Goal: Task Accomplishment & Management: Use online tool/utility

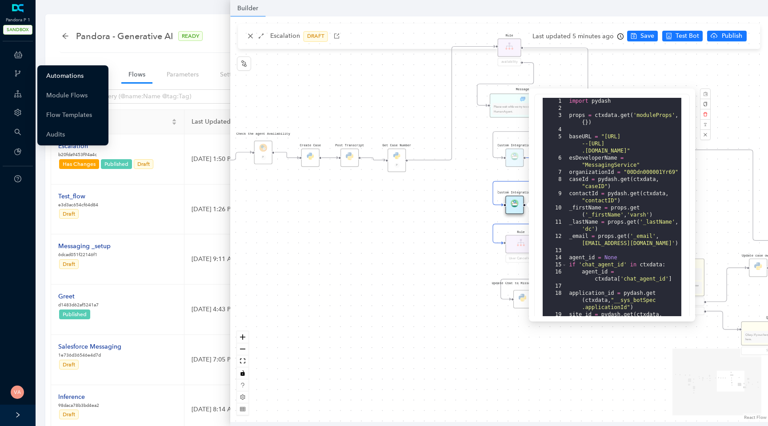
click at [62, 78] on link "Automations" at bounding box center [64, 76] width 37 height 18
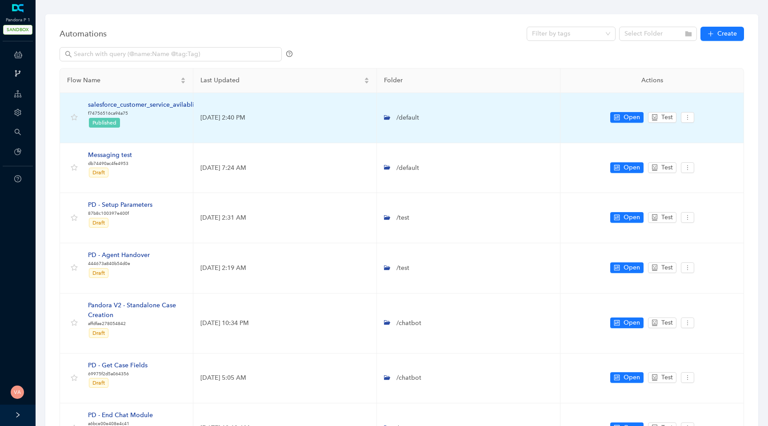
click at [158, 105] on div "salesforce_customer_service_avilablity" at bounding box center [144, 105] width 112 height 10
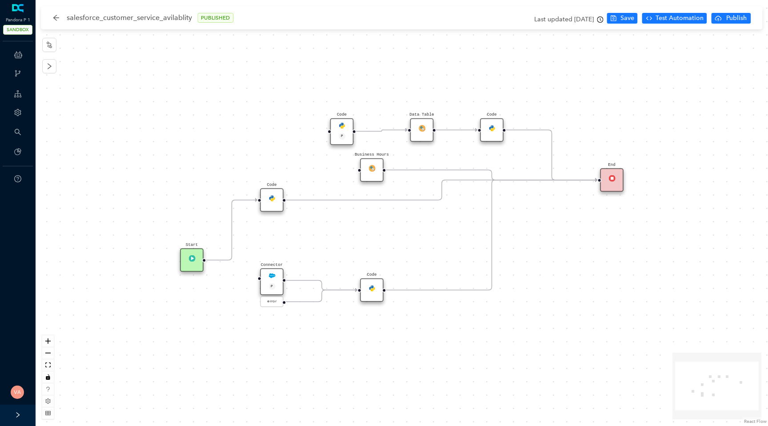
click at [269, 273] on img at bounding box center [271, 275] width 7 height 7
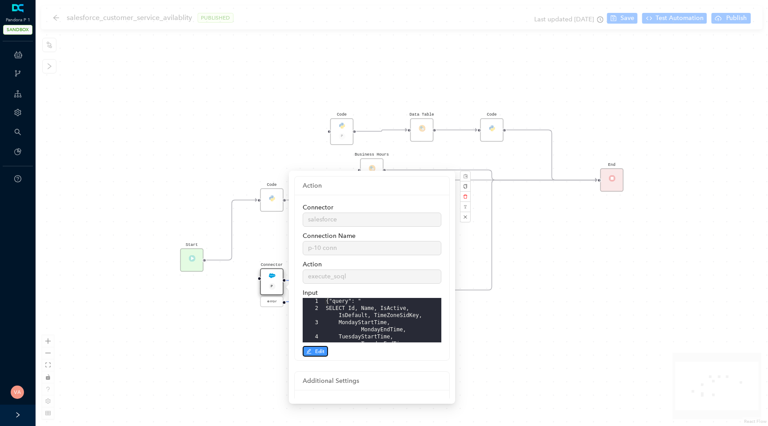
click at [323, 355] on span "Edit" at bounding box center [319, 351] width 9 height 8
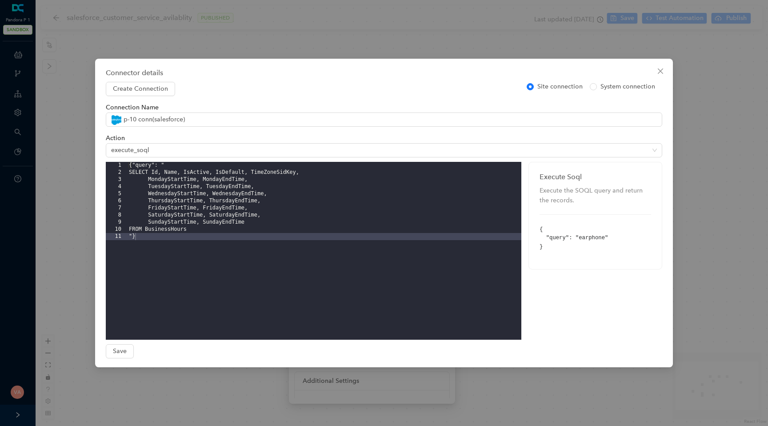
click at [164, 227] on div "{"query": " SELECT Id, Name, IsActive, IsDefault, TimeZoneSidKey, MondayStartTi…" at bounding box center [324, 258] width 394 height 192
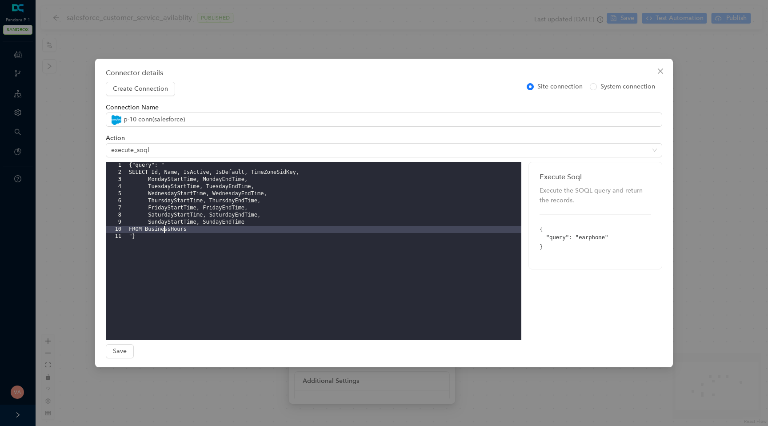
click at [67, 203] on div "Connector details Create Connection Site connection System connection Connectio…" at bounding box center [384, 213] width 768 height 426
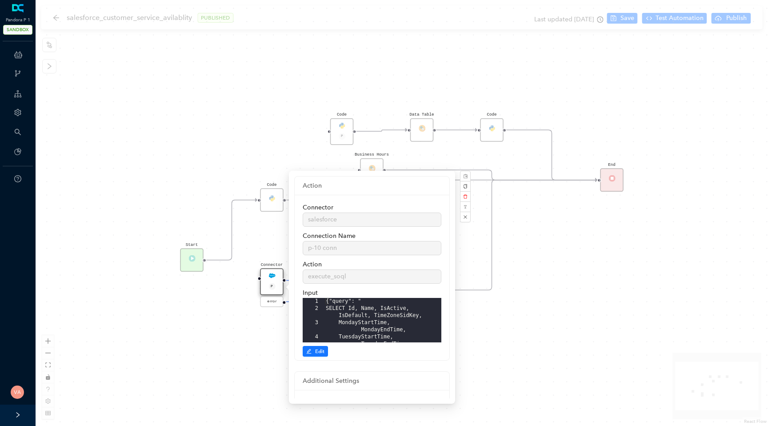
click at [59, 15] on div "Start Code P Data Table End Code Business Hours Connector P error Code Code" at bounding box center [402, 213] width 732 height 426
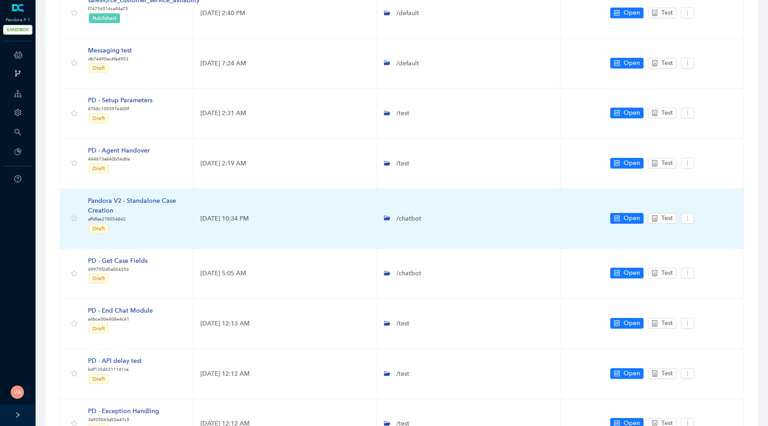
scroll to position [105, 0]
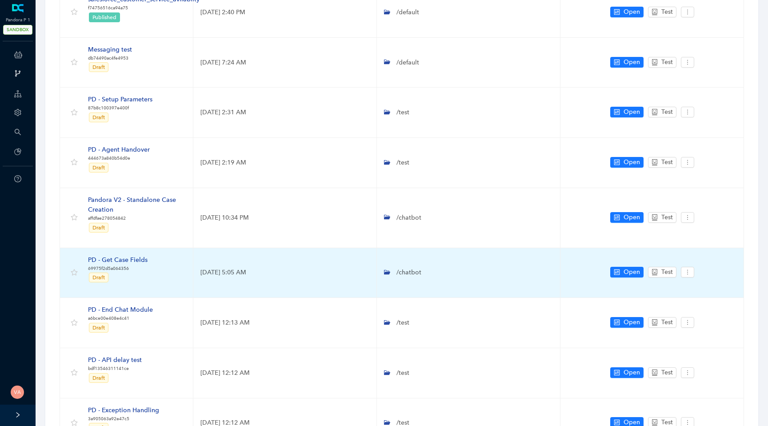
click at [128, 259] on div "PD - Get Case Fields" at bounding box center [118, 260] width 60 height 10
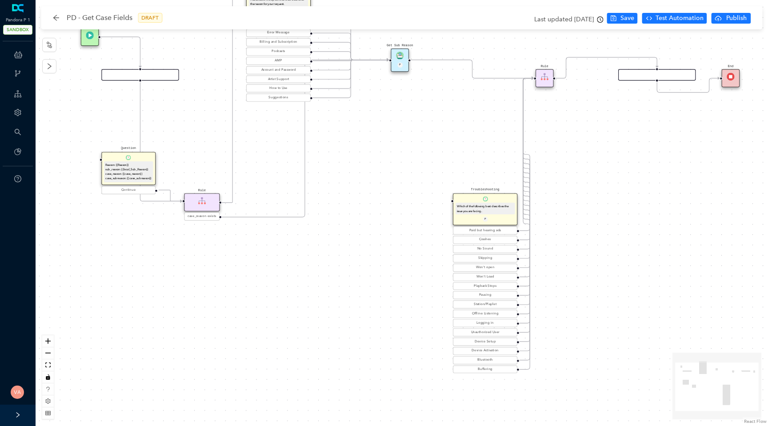
drag, startPoint x: 384, startPoint y: 199, endPoint x: 396, endPoint y: 165, distance: 36.5
click at [396, 165] on div "Start End Question Please select the option that best describes the reason for …" at bounding box center [402, 213] width 732 height 426
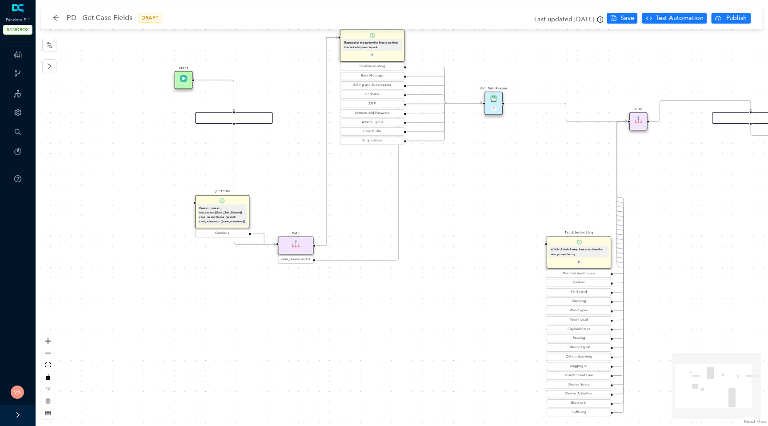
drag, startPoint x: 209, startPoint y: 121, endPoint x: 305, endPoint y: 171, distance: 107.9
click at [305, 170] on div "Start End Question Please select the option that best describes the reason for …" at bounding box center [402, 213] width 732 height 426
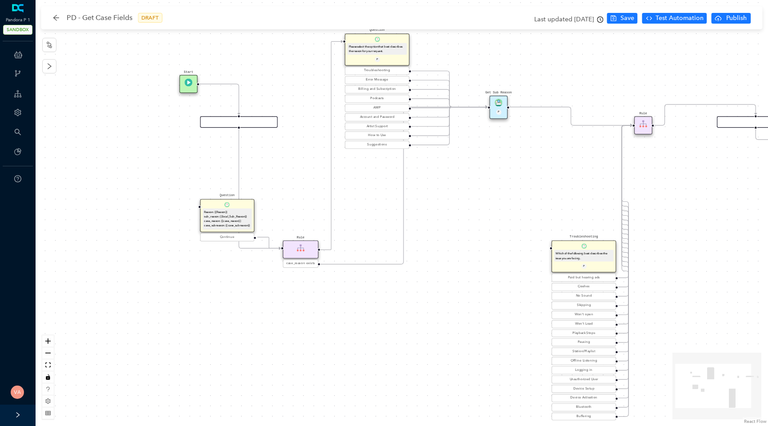
click at [52, 13] on div "PD - Get Case Fields DRAFT Last updated 4 years ago Save Test Automation Publish" at bounding box center [403, 17] width 717 height 23
click at [53, 20] on icon "arrow-left" at bounding box center [55, 17] width 7 height 7
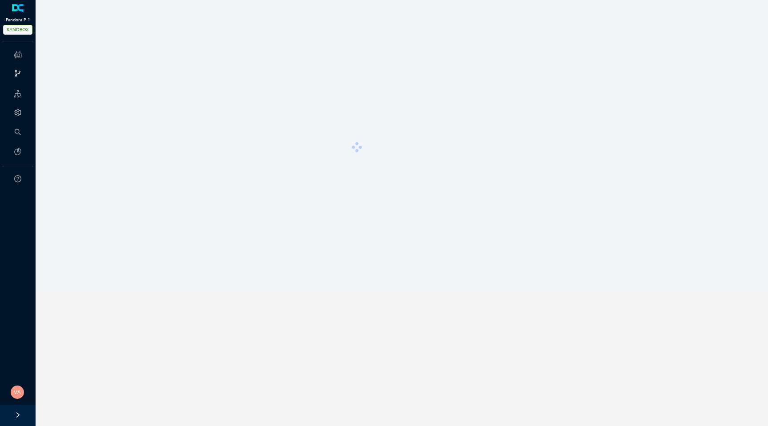
click at [12, 31] on span "SANDBOX" at bounding box center [17, 30] width 29 height 10
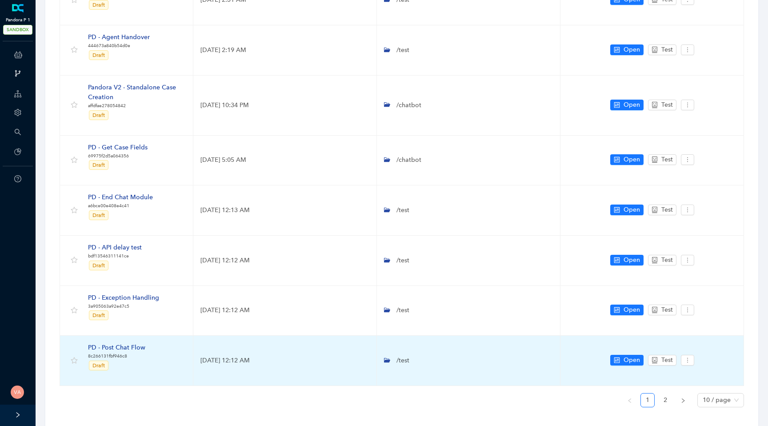
scroll to position [247, 0]
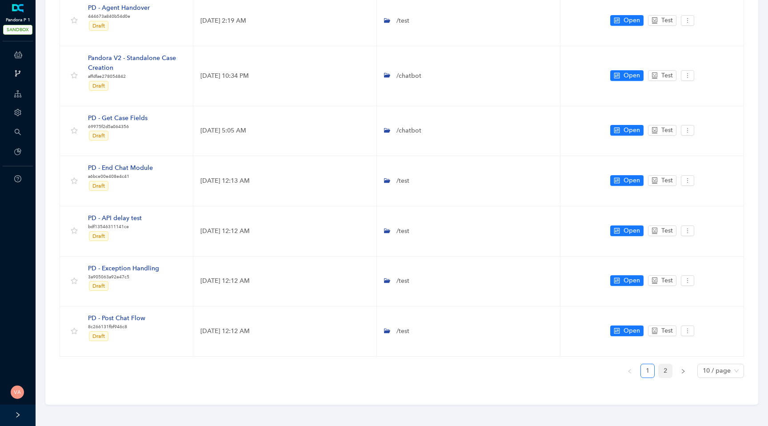
click at [666, 372] on link "2" at bounding box center [664, 370] width 13 height 13
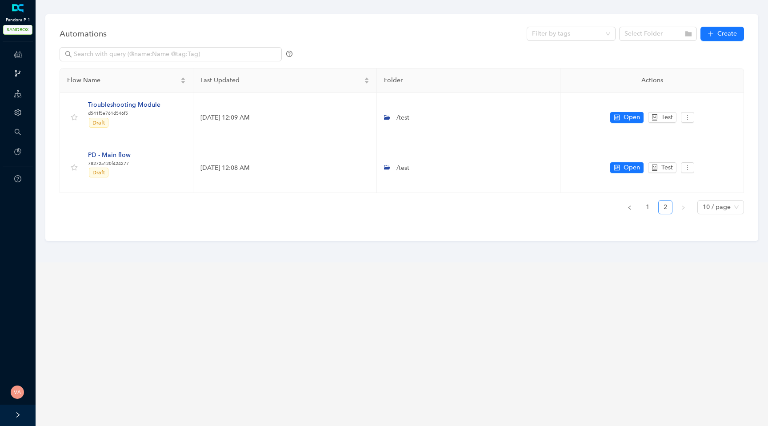
scroll to position [0, 0]
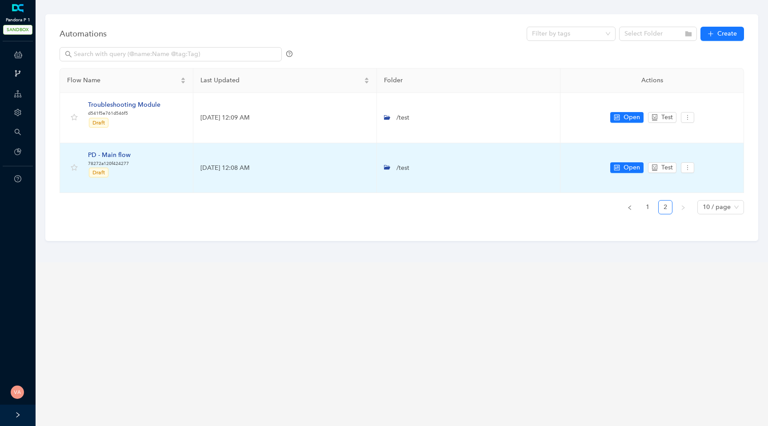
click at [112, 154] on div "PD - Main flow" at bounding box center [109, 155] width 43 height 10
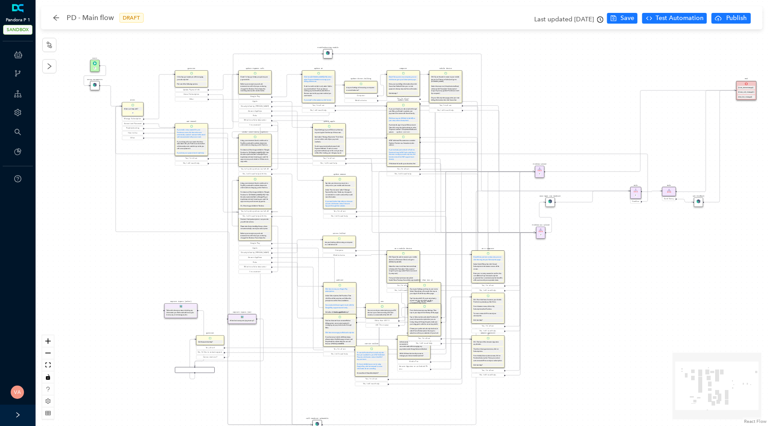
drag, startPoint x: 568, startPoint y: 231, endPoint x: 567, endPoint y: 273, distance: 42.6
click at [567, 273] on div "Start P Greet What can I help with? P Manage Subscription Account and Password …" at bounding box center [402, 213] width 732 height 426
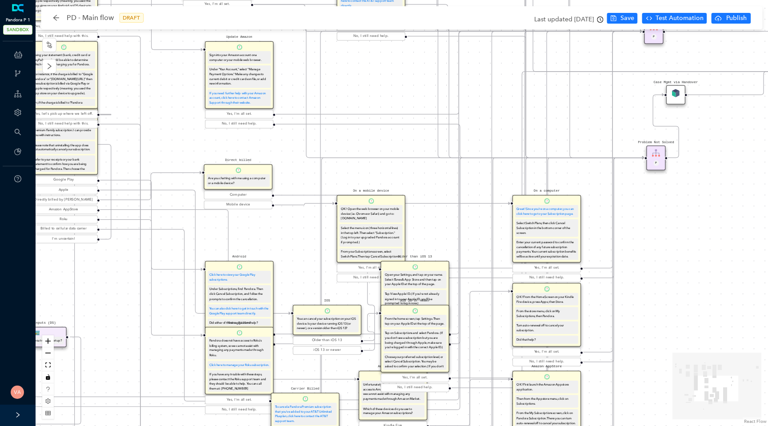
drag, startPoint x: 567, startPoint y: 273, endPoint x: 767, endPoint y: 124, distance: 249.2
click at [767, 124] on div "Start P Greet What can I help with? P Manage Subscription Account and Password …" at bounding box center [402, 213] width 732 height 426
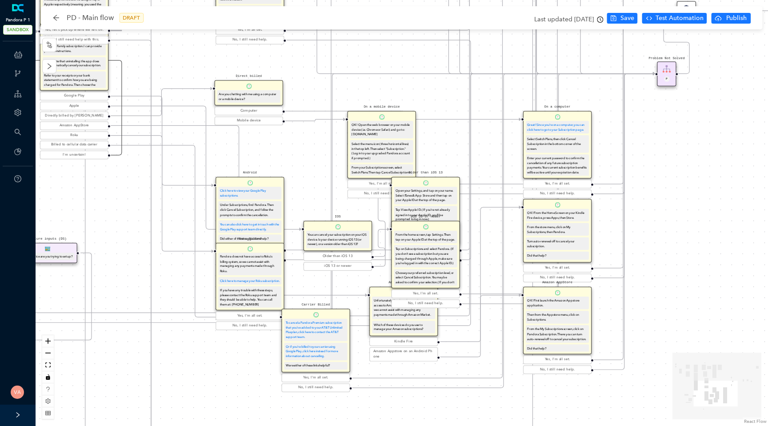
drag, startPoint x: 125, startPoint y: 153, endPoint x: 390, endPoint y: 219, distance: 272.8
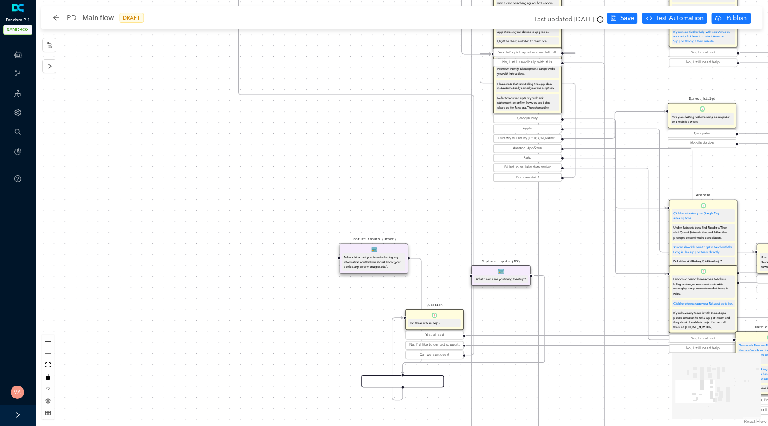
drag, startPoint x: 115, startPoint y: 199, endPoint x: 568, endPoint y: 222, distance: 453.7
click at [568, 222] on div "Start P Greet What can I help with? P Manage Subscription Account and Password …" at bounding box center [402, 213] width 732 height 426
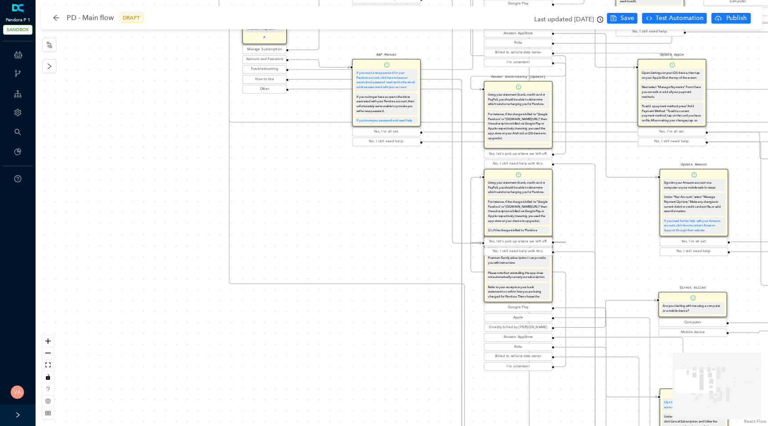
drag, startPoint x: 395, startPoint y: 156, endPoint x: 386, endPoint y: 368, distance: 211.7
click at [386, 368] on div "Start P Greet What can I help with? P Manage Subscription Account and Password …" at bounding box center [402, 213] width 732 height 426
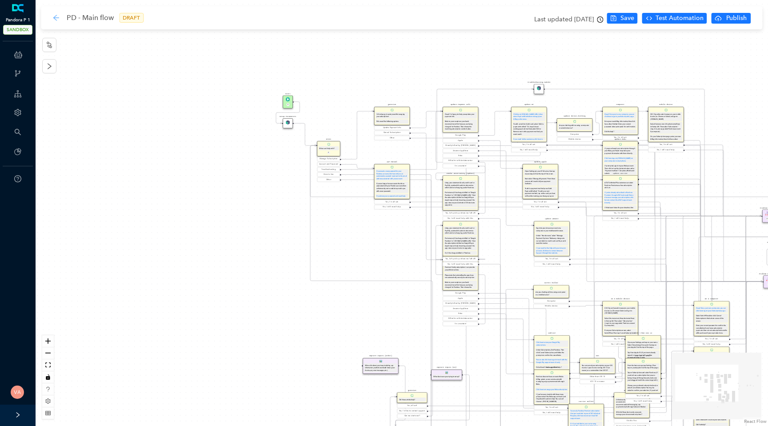
click at [56, 20] on icon "arrow-left" at bounding box center [56, 18] width 6 height 6
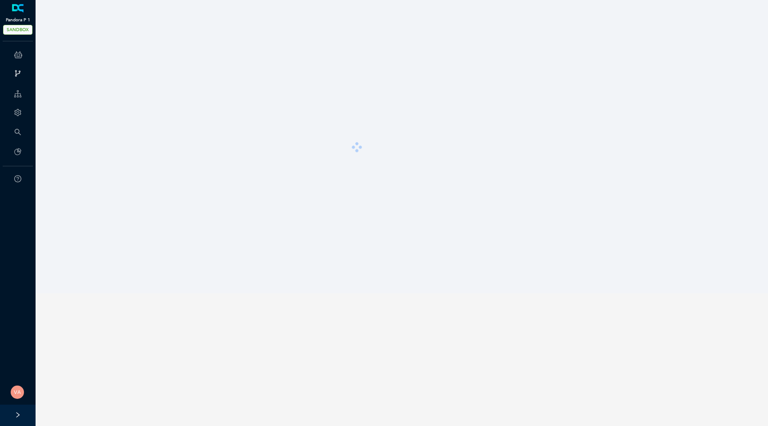
click at [24, 34] on span "SANDBOX" at bounding box center [17, 30] width 29 height 10
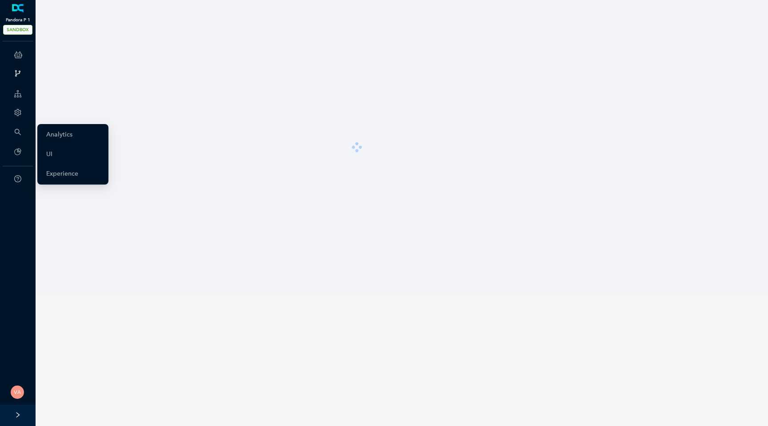
click at [23, 118] on div "Account" at bounding box center [18, 113] width 32 height 18
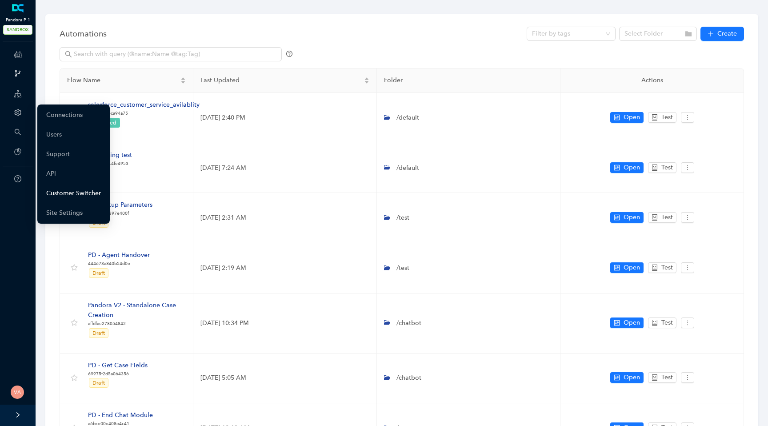
click at [69, 199] on link "Customer Switcher" at bounding box center [73, 193] width 55 height 18
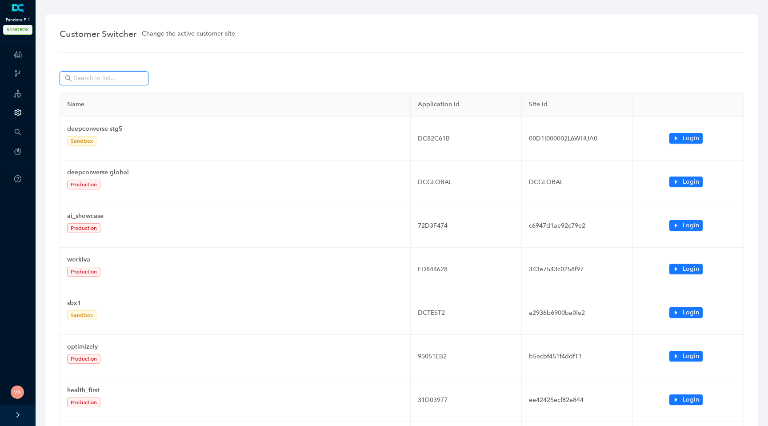
click at [106, 76] on input "text" at bounding box center [105, 78] width 62 height 10
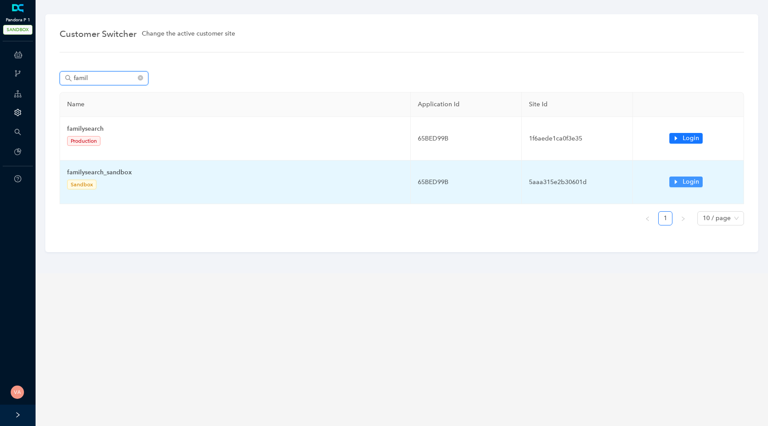
type input "famil"
click at [681, 177] on button "Login" at bounding box center [685, 181] width 33 height 11
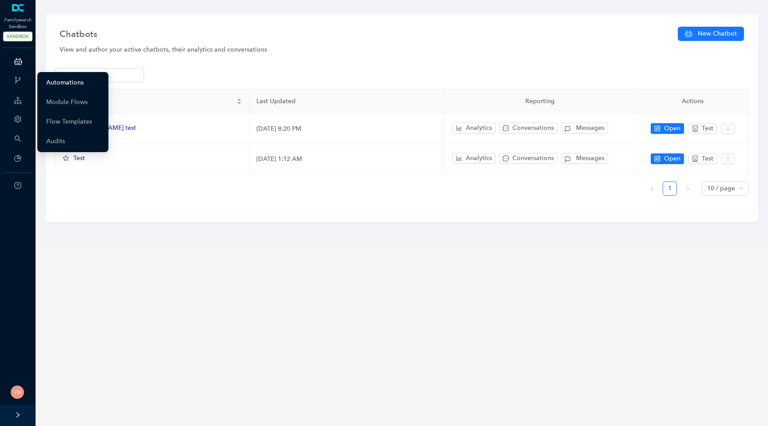
click at [72, 83] on link "Automations" at bounding box center [64, 83] width 37 height 18
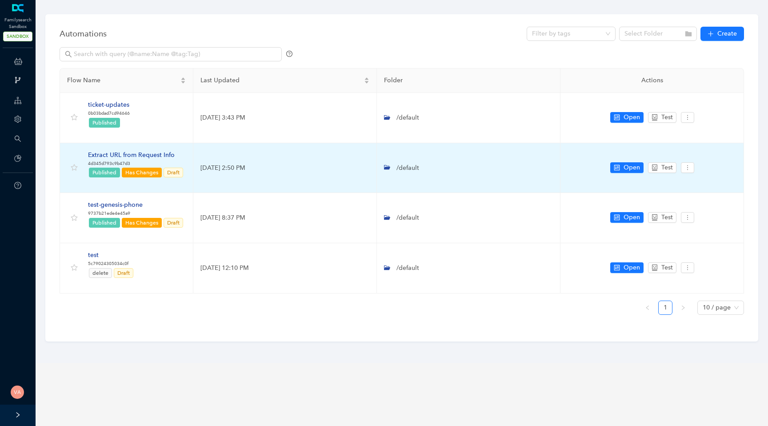
click at [139, 155] on div "Extract URL from Request Info" at bounding box center [136, 155] width 96 height 10
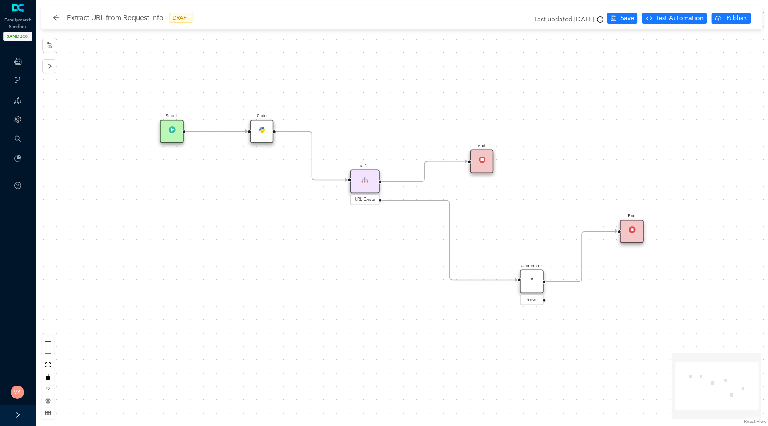
click at [527, 281] on div "Connector" at bounding box center [532, 282] width 24 height 24
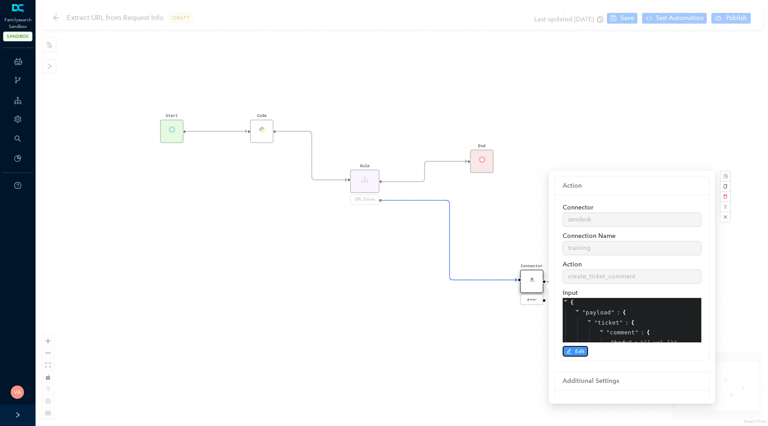
click at [573, 347] on button "Edit" at bounding box center [574, 351] width 25 height 11
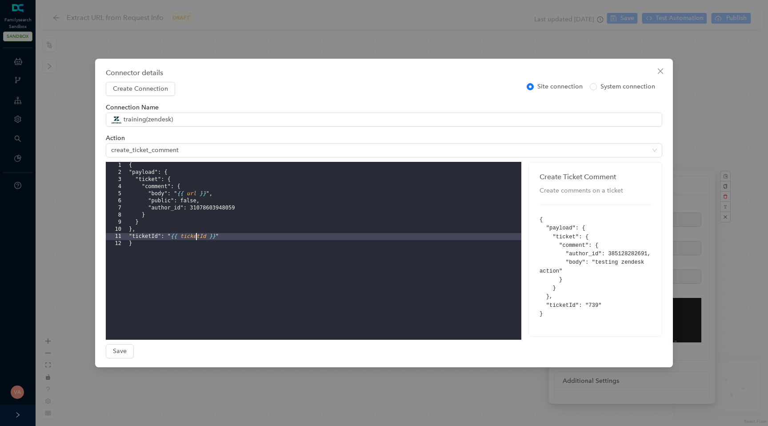
click at [195, 239] on div "{ "payload": { "ticket": { "comment": { "body": " {{ url }} ", "public": false,…" at bounding box center [324, 258] width 394 height 192
click at [176, 237] on div "{ "payload": { "ticket": { "comment": { "body": " {{ url }} ", "public": false,…" at bounding box center [324, 258] width 394 height 192
click at [219, 239] on div "{ "payload": { "ticket": { "comment": { "body": " {{ url }} ", "public": false,…" at bounding box center [324, 258] width 394 height 192
click at [229, 238] on div "{ "payload": { "ticket": { "comment": { "body": " {{ url }} ", "public": false,…" at bounding box center [324, 258] width 394 height 192
click at [76, 204] on div "Connector details Create Connection Site connection System connection Connectio…" at bounding box center [384, 213] width 768 height 426
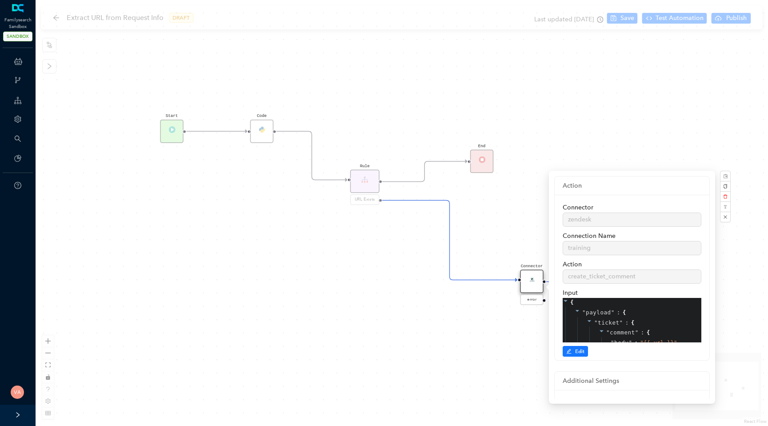
drag, startPoint x: 320, startPoint y: 248, endPoint x: 189, endPoint y: 229, distance: 131.9
click at [189, 229] on div "Start Code Rule URL Exists End Connector error End" at bounding box center [402, 213] width 732 height 426
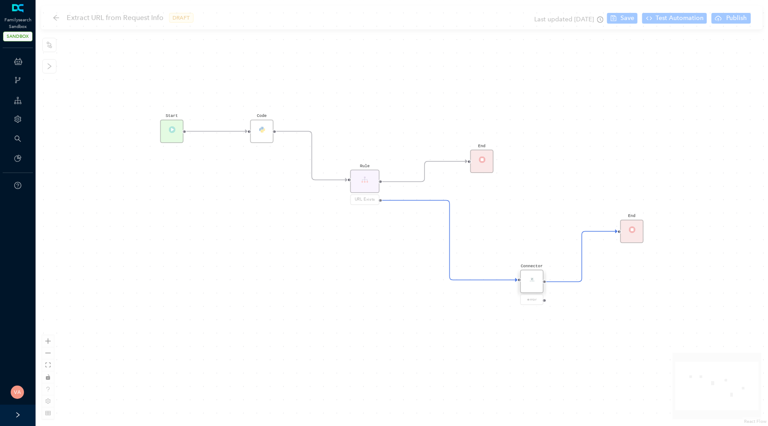
click at [445, 294] on div "Start Code Rule URL Exists End Connector error End" at bounding box center [402, 213] width 732 height 426
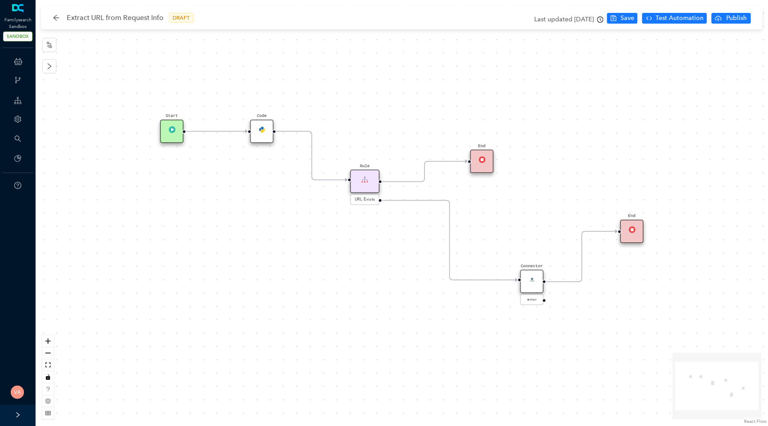
click at [171, 131] on img at bounding box center [171, 129] width 7 height 7
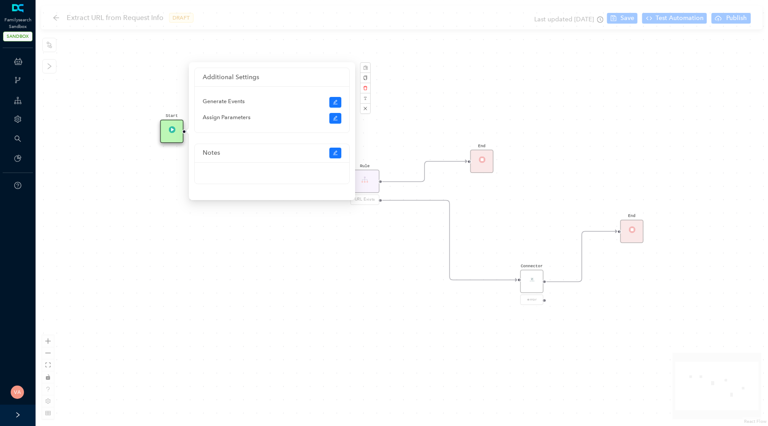
click at [114, 181] on div "Start Code Rule URL Exists End Connector error End" at bounding box center [402, 213] width 732 height 426
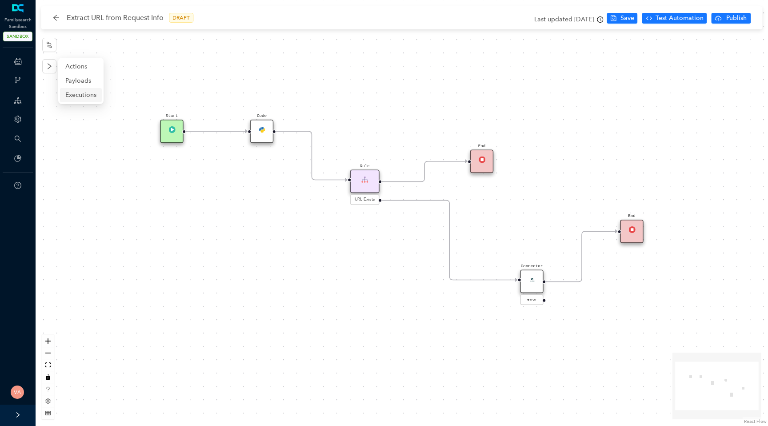
click at [80, 91] on span "Executions" at bounding box center [80, 95] width 31 height 10
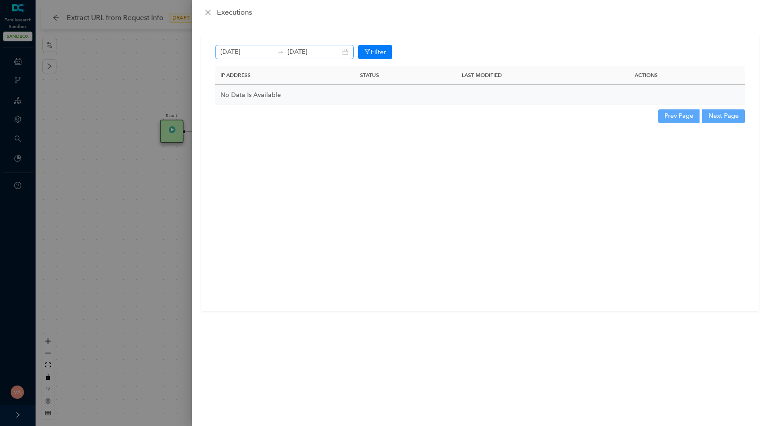
click at [331, 51] on div "August 11th 2025 August 12th 2025" at bounding box center [284, 52] width 139 height 14
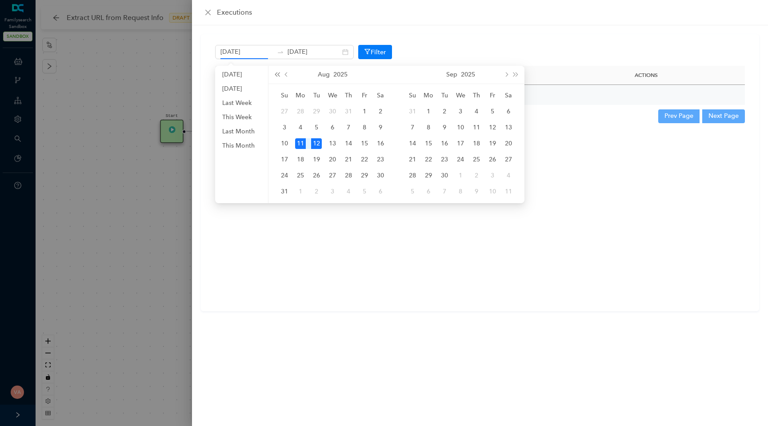
click at [277, 74] on span "super-prev-year" at bounding box center [277, 74] width 4 height 4
type input "August 12th 2025"
type input "August 4th 2025"
type input "August 10th 2025"
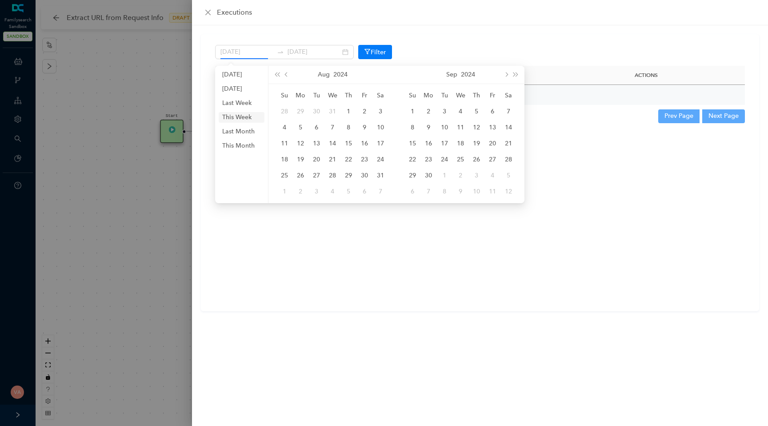
type input "August 11th 2025"
type input "August 12th 2025"
type input "July 1st 2025"
type input "July 31st 2025"
type input "August 11th 2025"
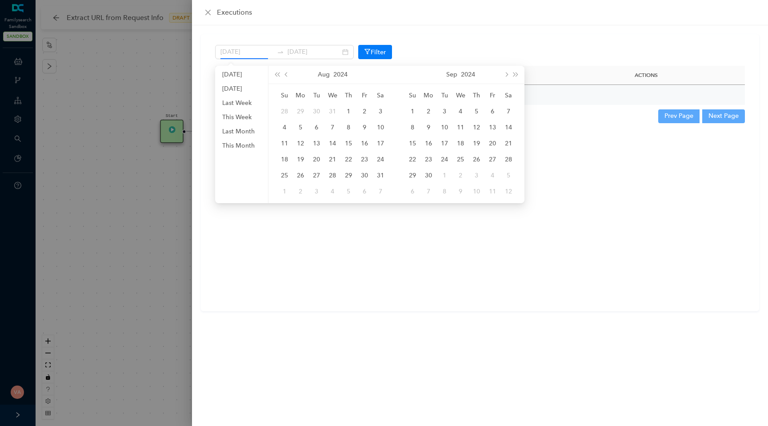
type input "August 12th 2025"
type input "August 1st 2025"
type input "August 31st 2025"
type input "August 11th 2025"
type input "August 12th 2025"
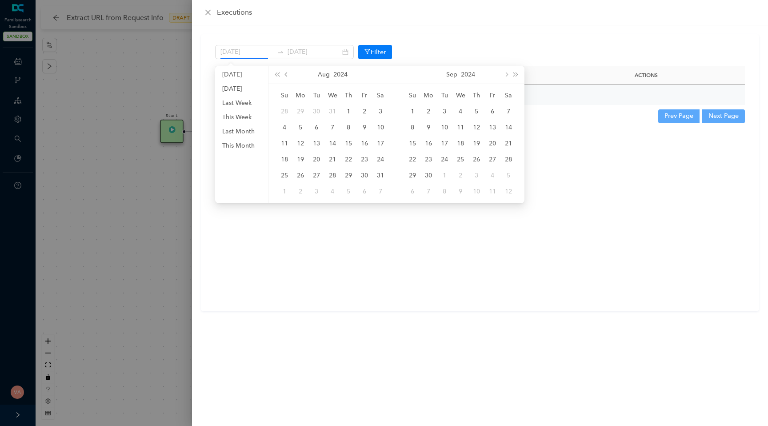
type input "July 1st 2025"
type input "July 31st 2025"
type input "August 11th 2025"
type input "August 12th 2025"
type input "August 1st 2024"
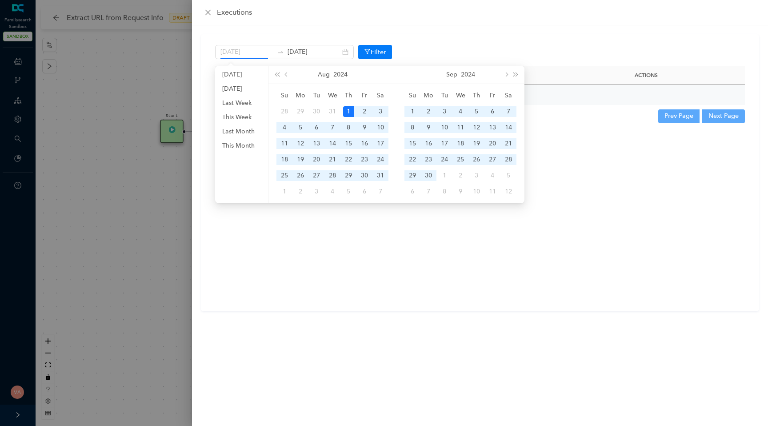
click at [347, 108] on div "1" at bounding box center [348, 111] width 11 height 11
click at [409, 20] on div "executions" at bounding box center [480, 12] width 576 height 25
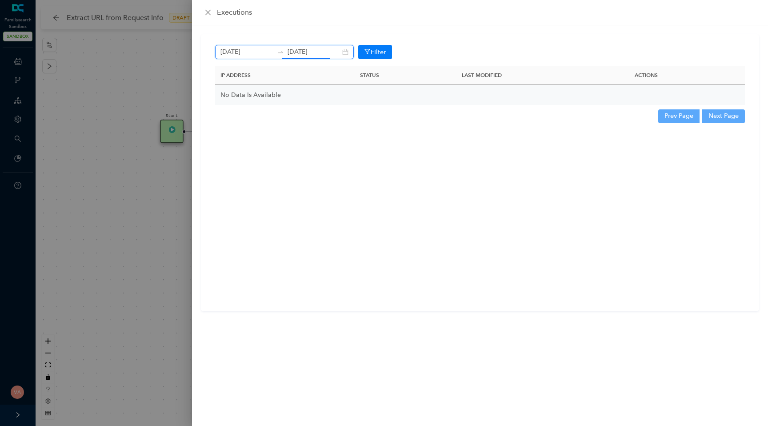
click at [302, 49] on input "August 12th 2025" at bounding box center [313, 52] width 53 height 10
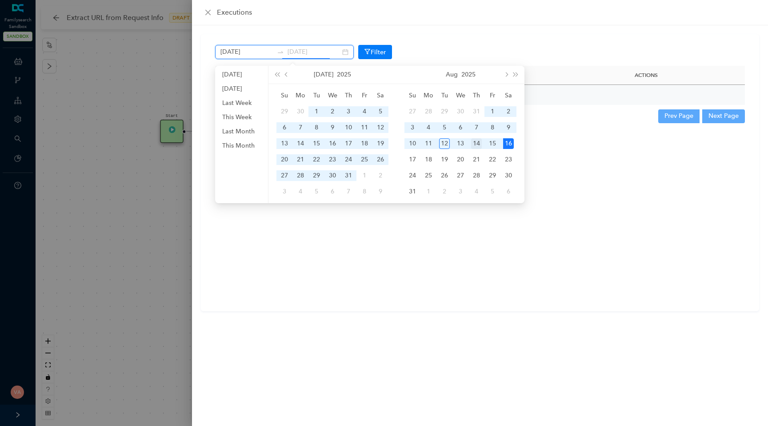
type input "August 14th 2025"
click at [473, 150] on td "14" at bounding box center [476, 143] width 16 height 16
type input "August 1st 2024"
click at [320, 279] on div "August 1st 2024 August 14th 2025 Filter IP Address Status Last Modified Actions…" at bounding box center [480, 172] width 558 height 277
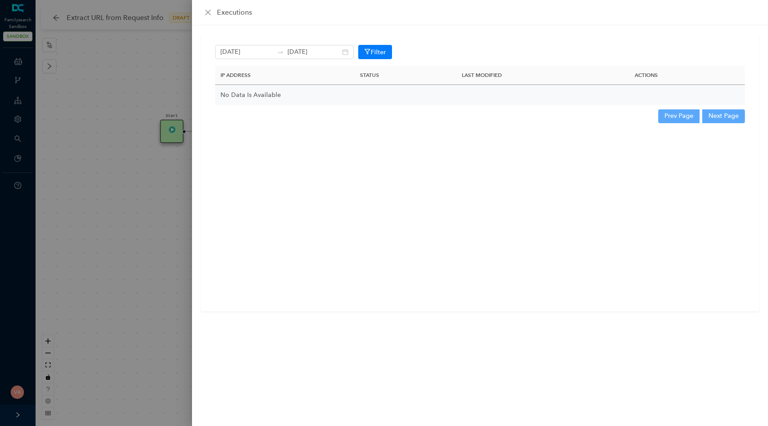
click at [139, 189] on div at bounding box center [384, 213] width 768 height 426
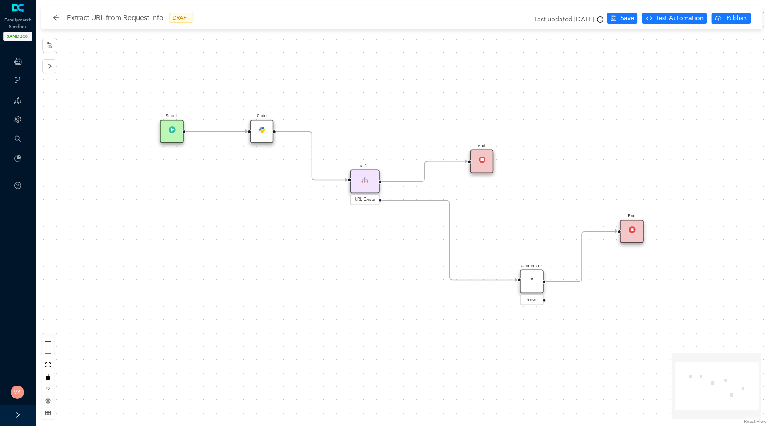
click at [205, 61] on div "Start Code Rule URL Exists End Connector error End" at bounding box center [402, 213] width 732 height 426
click at [88, 83] on span "Payloads" at bounding box center [80, 81] width 31 height 10
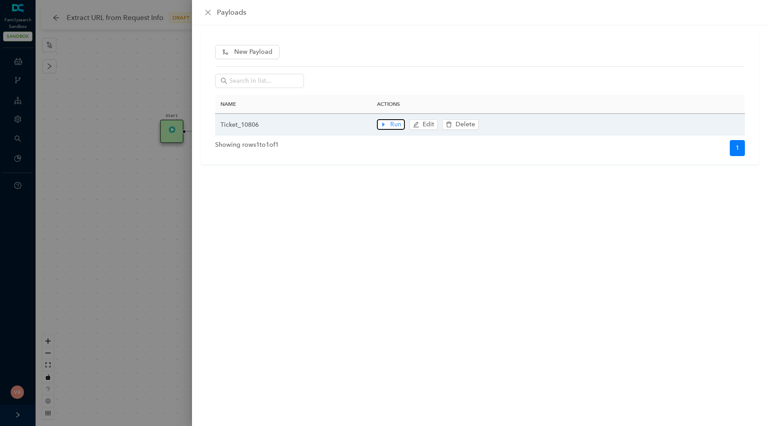
click at [389, 124] on button "Run" at bounding box center [391, 124] width 28 height 11
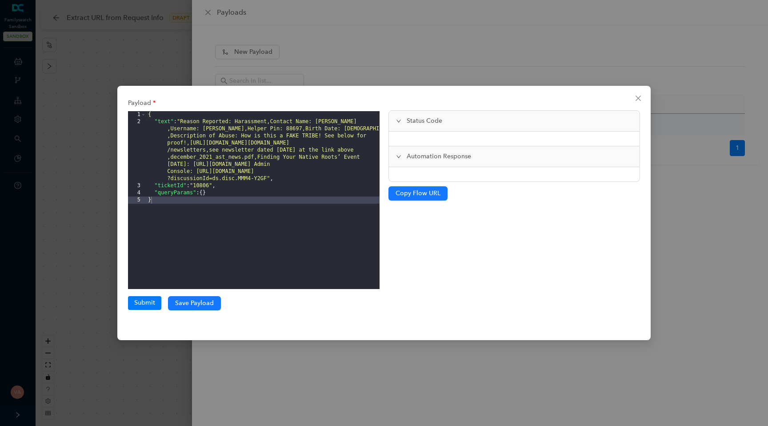
click at [172, 186] on div "{ "text" : "Reason Reported: Harassment,Contact Name: Kaerflepwife ,Username: K…" at bounding box center [262, 207] width 233 height 192
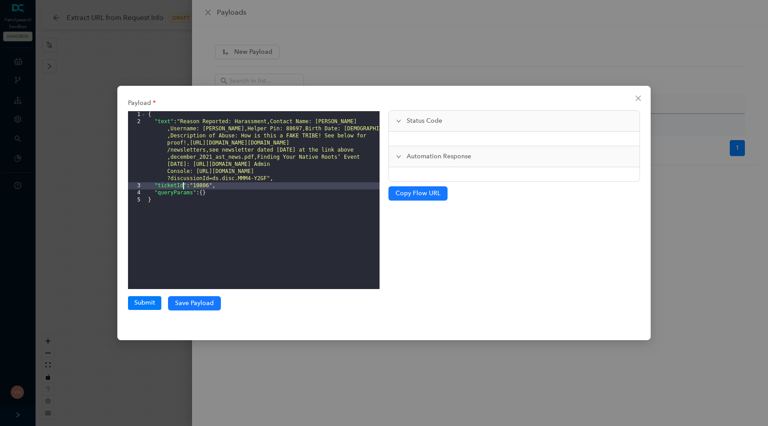
click at [172, 186] on div "{ "text" : "Reason Reported: Harassment,Contact Name: Kaerflepwife ,Username: K…" at bounding box center [262, 207] width 233 height 192
click at [88, 171] on div "Payload 1 2 3 4 5 { "text" : "Reason Reported: Harassment,Contact Name: Kaerfle…" at bounding box center [384, 213] width 768 height 426
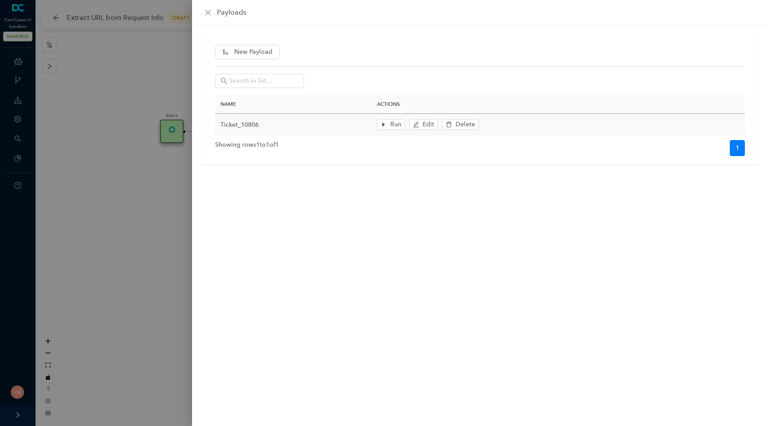
click at [143, 186] on div at bounding box center [384, 213] width 768 height 426
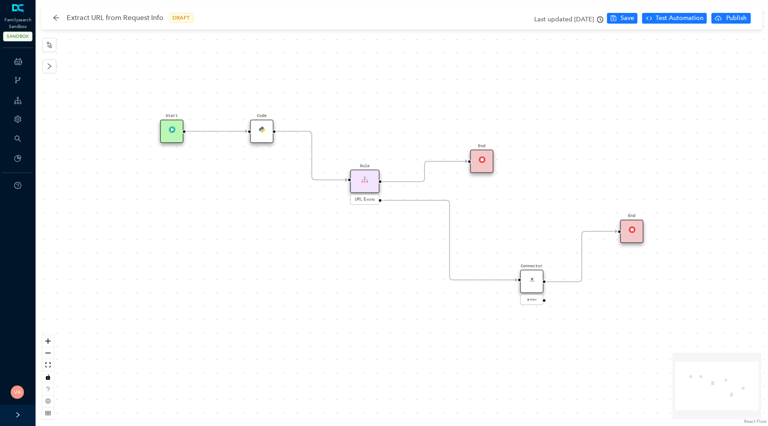
click at [531, 278] on img at bounding box center [531, 279] width 7 height 7
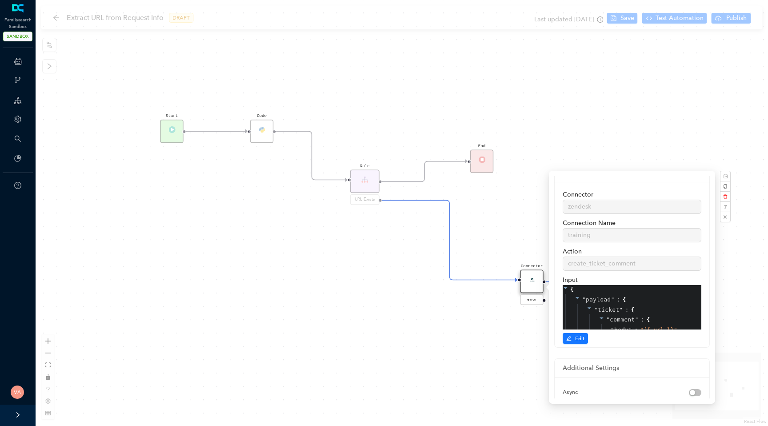
scroll to position [17, 0]
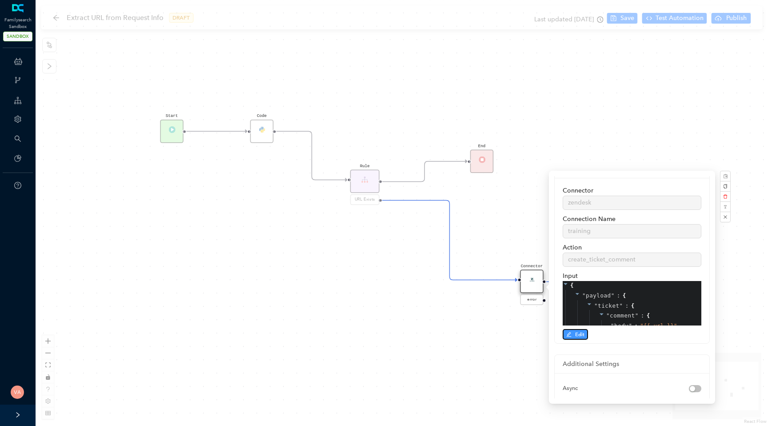
click at [582, 331] on span "Edit" at bounding box center [579, 334] width 9 height 8
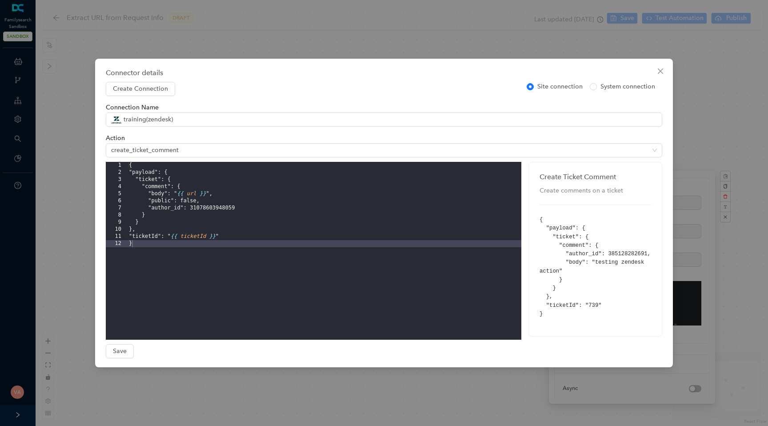
click at [193, 232] on div "{ "payload": { "ticket": { "comment": { "body": " {{ url }} ", "public": false,…" at bounding box center [324, 258] width 394 height 192
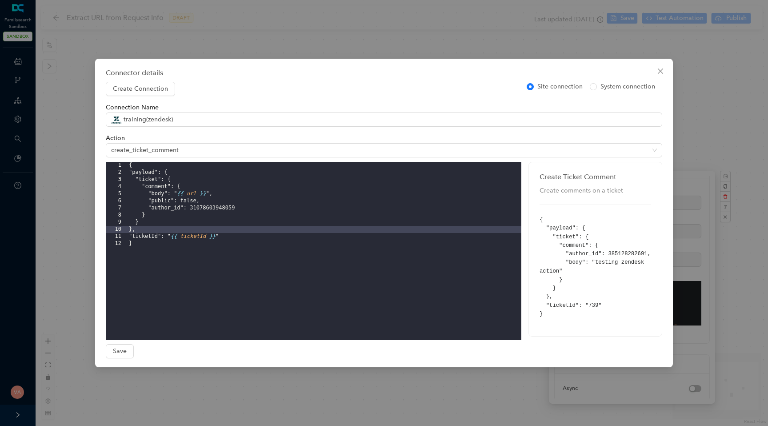
click at [76, 206] on div "Connector details Create Connection Site connection System connection Connectio…" at bounding box center [384, 213] width 768 height 426
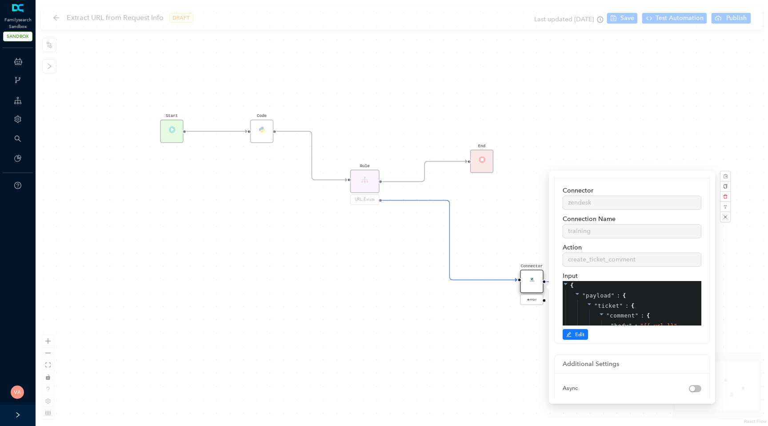
click at [177, 138] on div "Start" at bounding box center [172, 132] width 24 height 24
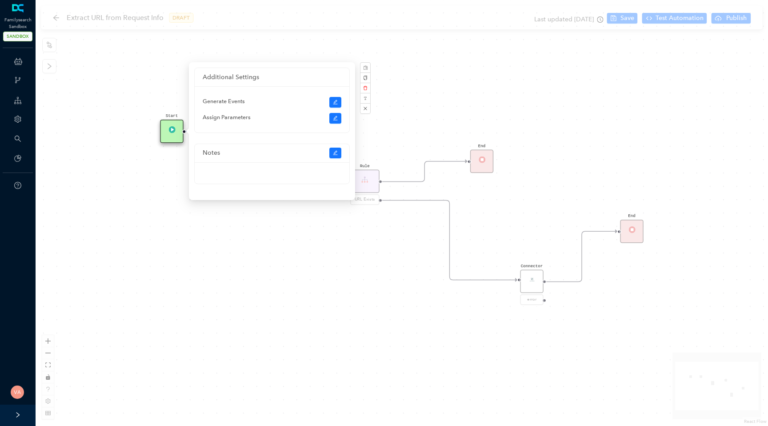
click at [151, 185] on div "Start Code Rule URL Exists End Connector error End" at bounding box center [402, 213] width 732 height 426
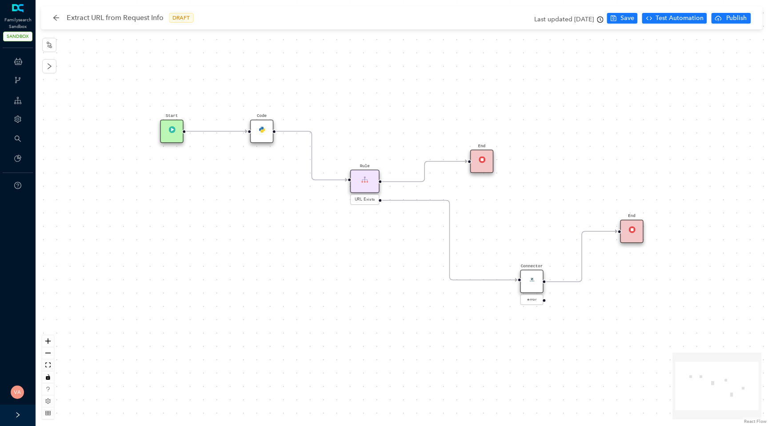
click at [359, 185] on div "Rule" at bounding box center [364, 182] width 29 height 24
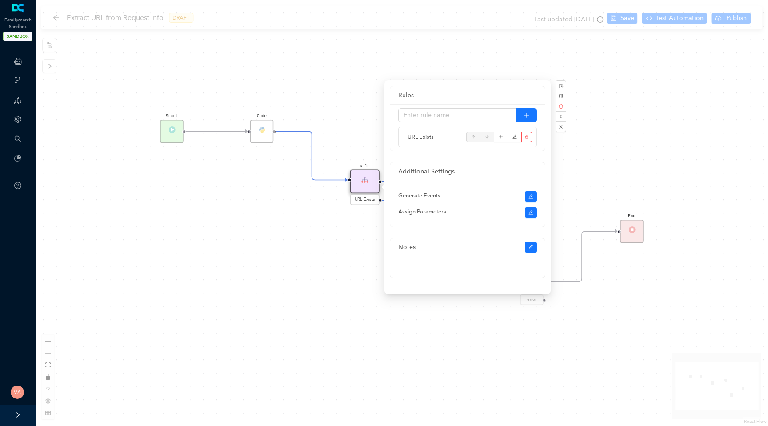
click at [295, 278] on div "Start Code Rule URL Exists End Connector error End" at bounding box center [402, 213] width 732 height 426
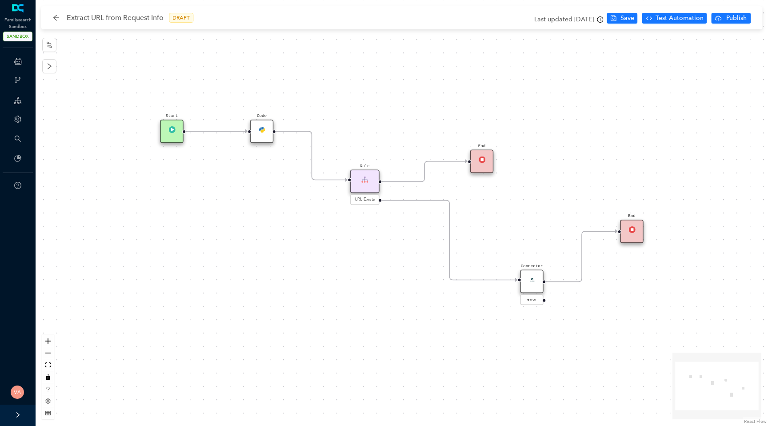
click at [530, 283] on div "Connector" at bounding box center [532, 282] width 24 height 24
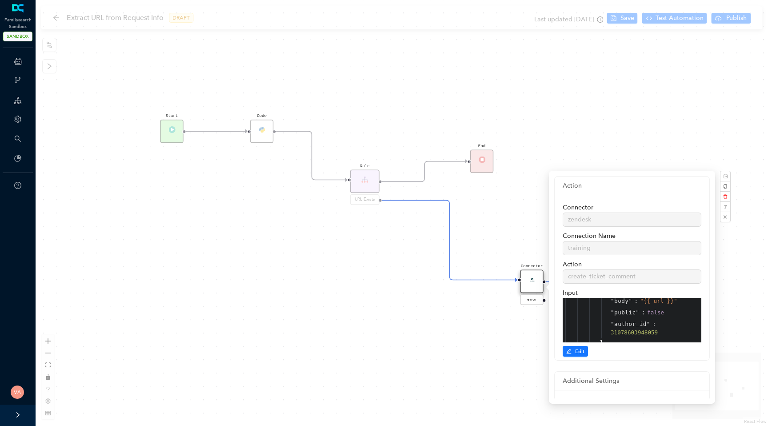
scroll to position [45, 0]
click at [350, 187] on div "Rule URL Exists" at bounding box center [364, 188] width 29 height 36
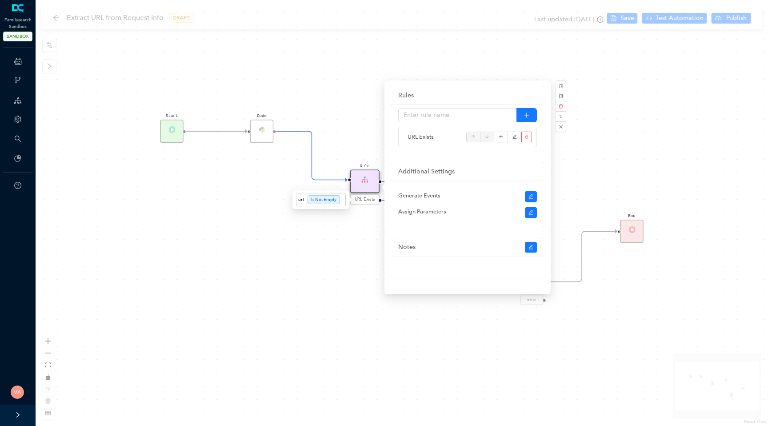
click at [363, 202] on span "URL Exists" at bounding box center [365, 199] width 20 height 7
click at [272, 175] on div "Start Code Rule URL Exists End Connector error End" at bounding box center [402, 213] width 732 height 426
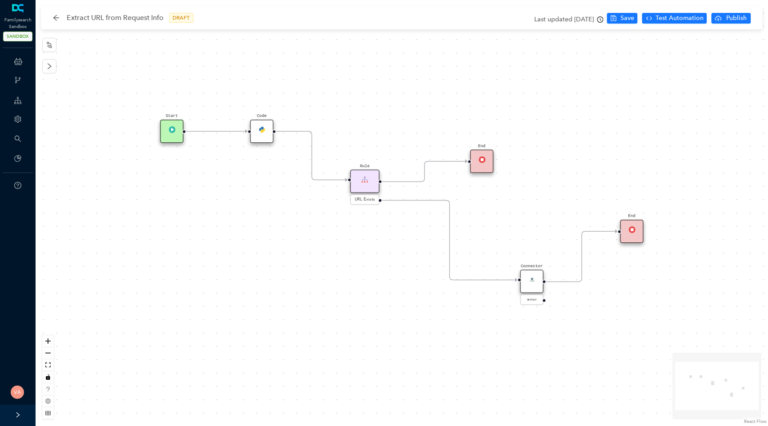
click at [360, 182] on div "Rule" at bounding box center [364, 182] width 29 height 24
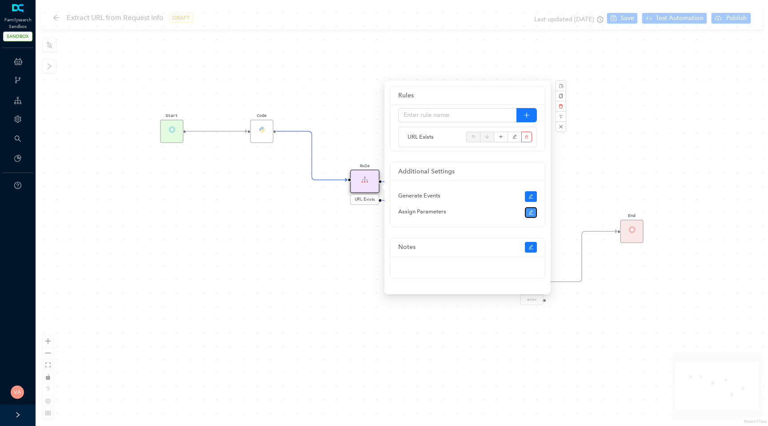
click at [530, 212] on icon "edit" at bounding box center [530, 212] width 5 height 5
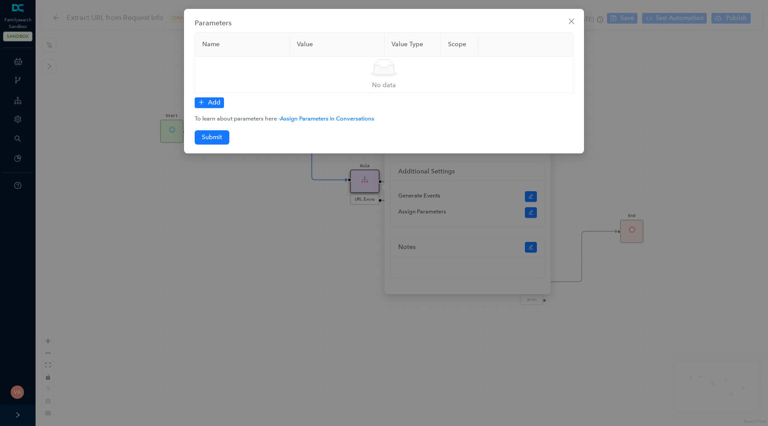
click at [272, 208] on div "Parameters Name Value Value Type Scope Simple Empty No data Add To learn about …" at bounding box center [384, 213] width 768 height 426
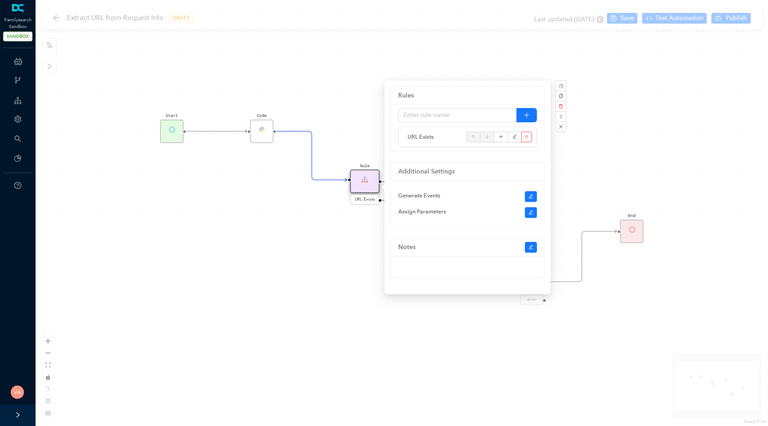
click at [304, 228] on div "Start Code Rule URL Exists End Connector error End" at bounding box center [402, 213] width 732 height 426
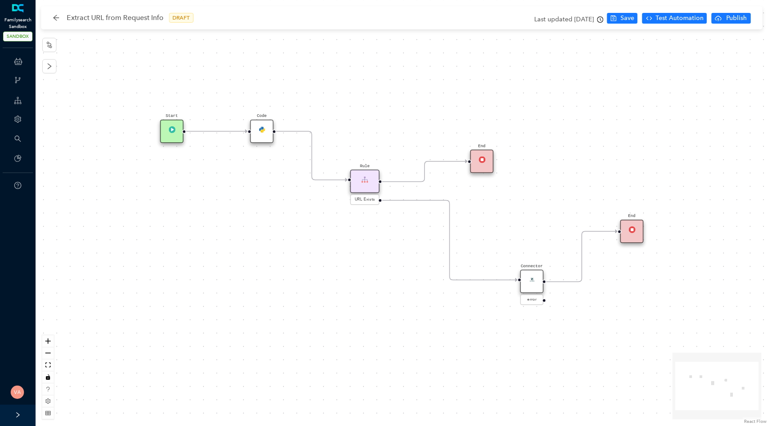
click at [16, 13] on link at bounding box center [18, 8] width 15 height 9
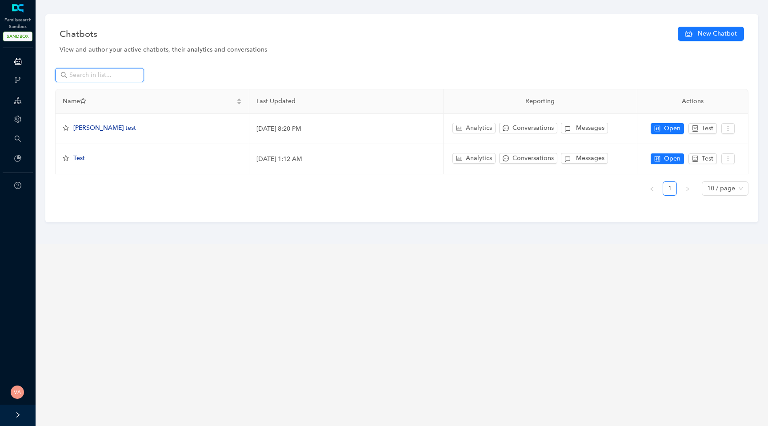
click at [101, 77] on input "text" at bounding box center [100, 75] width 62 height 10
click at [16, 39] on span "SANDBOX" at bounding box center [17, 37] width 29 height 10
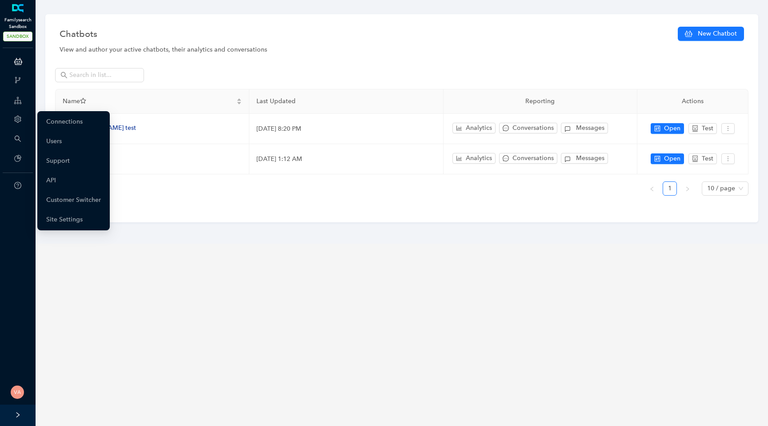
click at [19, 123] on icon "setting" at bounding box center [17, 119] width 7 height 7
click at [66, 200] on link "Customer Switcher" at bounding box center [73, 200] width 55 height 18
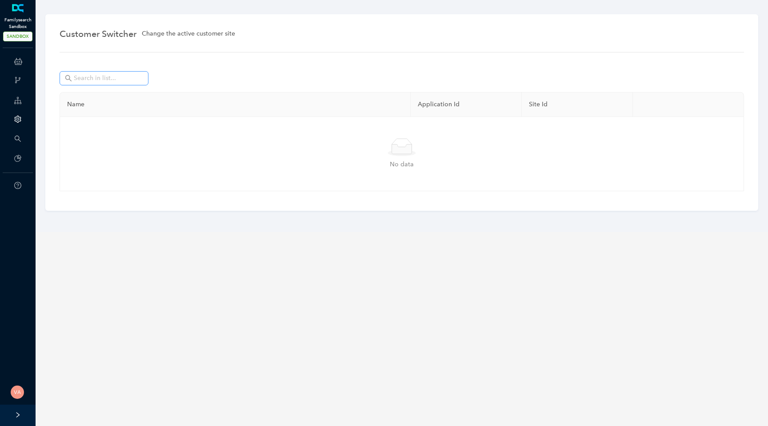
click at [129, 84] on span at bounding box center [104, 78] width 89 height 14
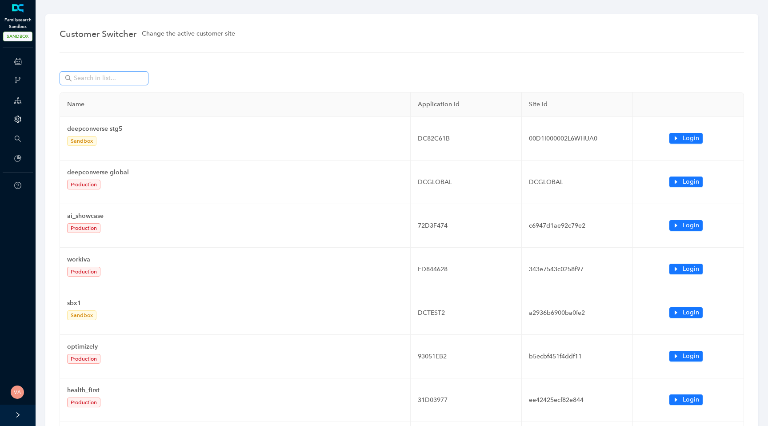
click at [139, 78] on span at bounding box center [140, 78] width 5 height 10
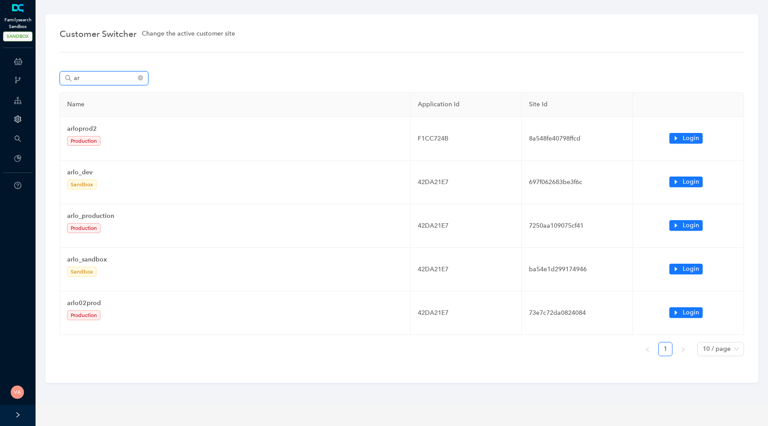
type input "a"
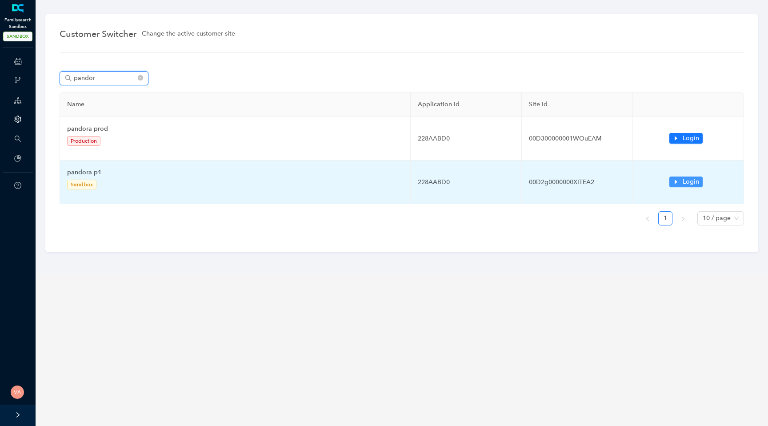
type input "pandor"
click at [685, 180] on span "Login" at bounding box center [690, 182] width 16 height 10
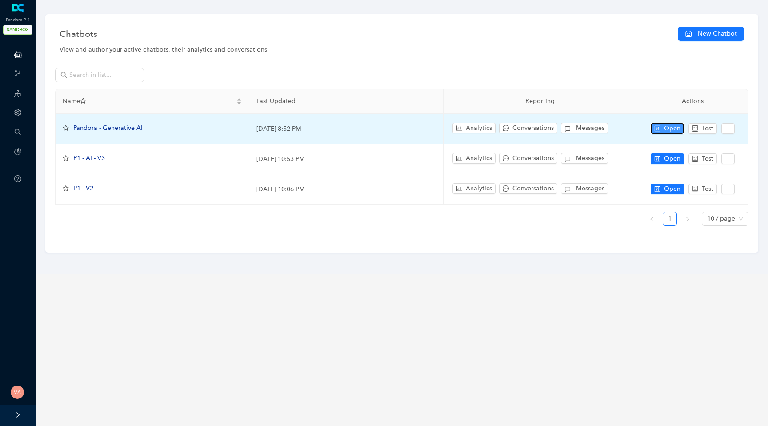
click at [667, 126] on span "Open" at bounding box center [672, 128] width 16 height 10
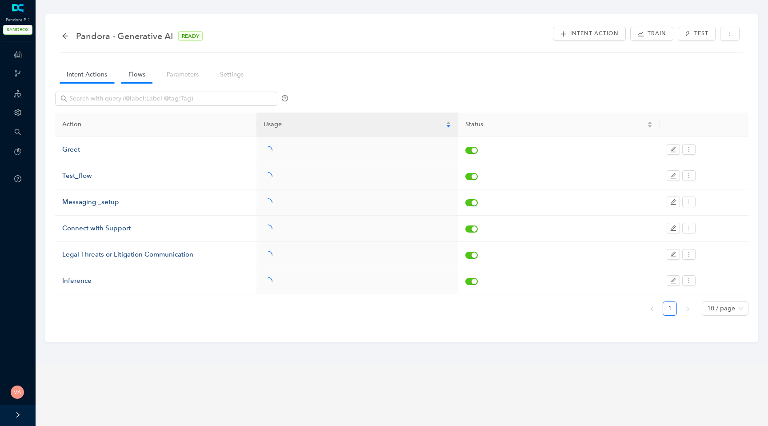
click at [139, 78] on link "Flows" at bounding box center [136, 74] width 31 height 16
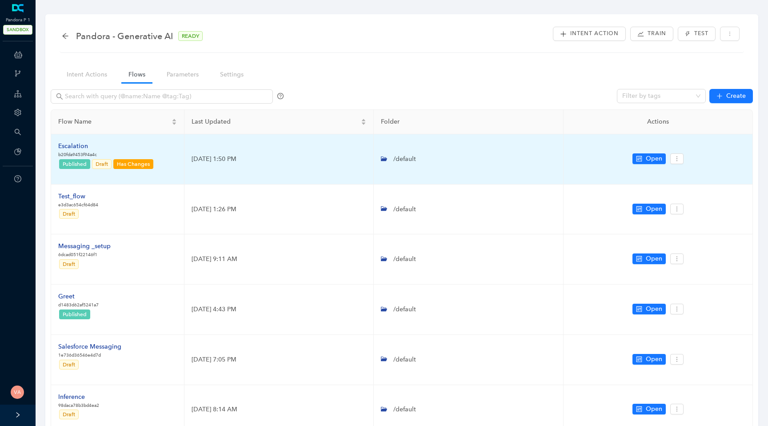
click at [66, 143] on div "Escalation" at bounding box center [106, 146] width 96 height 10
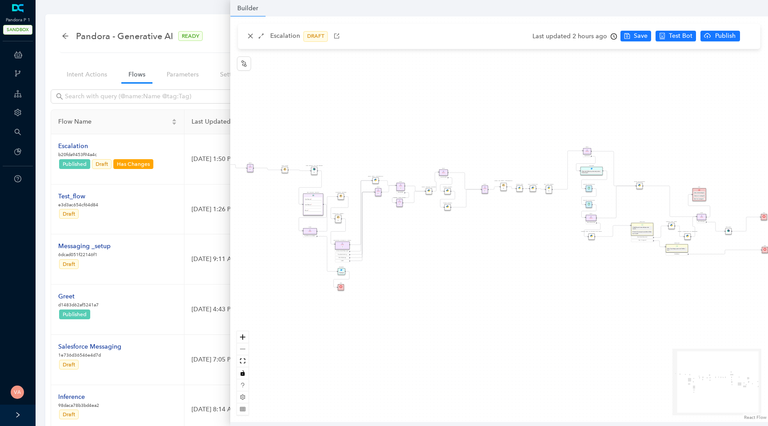
drag, startPoint x: 522, startPoint y: 277, endPoint x: 388, endPoint y: 281, distance: 134.2
click at [388, 281] on div "Data Table Start Rule P IsAvailable Rule newContact Get Contact details First N…" at bounding box center [499, 218] width 538 height 405
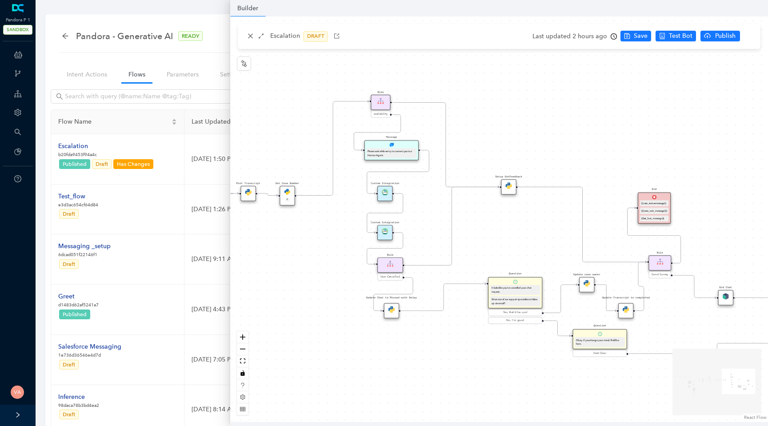
drag, startPoint x: 506, startPoint y: 290, endPoint x: 403, endPoint y: 423, distance: 167.9
click at [403, 423] on div "Builder Escalation DRAFT Last updated 2 hours ago Save Test Bot Publish Builder…" at bounding box center [499, 213] width 538 height 426
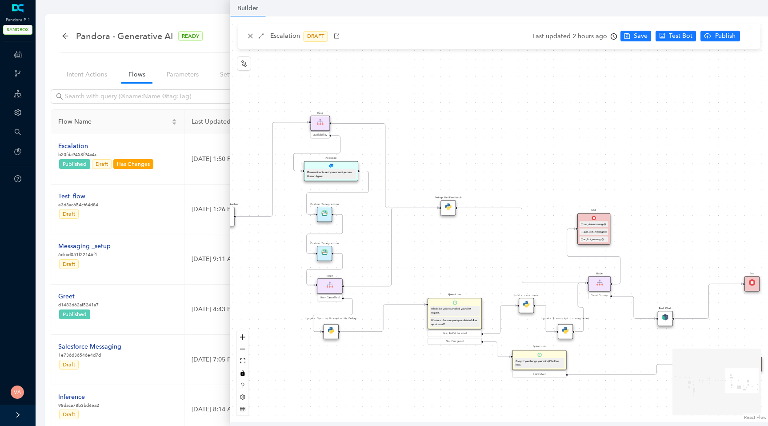
drag, startPoint x: 546, startPoint y: 225, endPoint x: 486, endPoint y: 245, distance: 63.2
click at [486, 245] on div "Data Table Start Rule P IsAvailable Rule newContact Get Contact details First N…" at bounding box center [499, 218] width 538 height 405
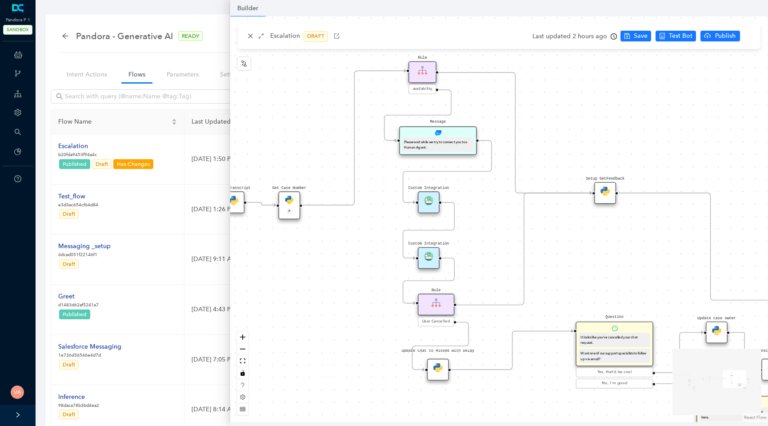
drag, startPoint x: 486, startPoint y: 245, endPoint x: 669, endPoint y: 244, distance: 183.0
click at [669, 244] on div "Data Table Start Rule P IsAvailable Rule newContact Get Contact details First N…" at bounding box center [499, 218] width 538 height 405
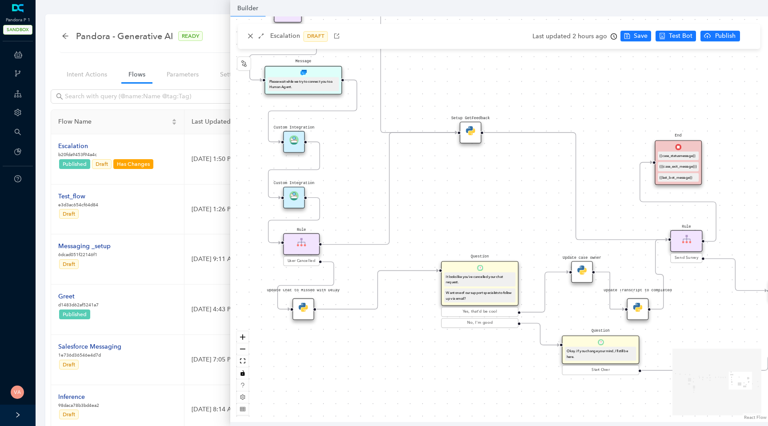
drag, startPoint x: 669, startPoint y: 244, endPoint x: 531, endPoint y: 180, distance: 152.1
click at [532, 179] on div "Data Table Start Rule P IsAvailable Rule newContact Get Contact details First N…" at bounding box center [499, 218] width 538 height 405
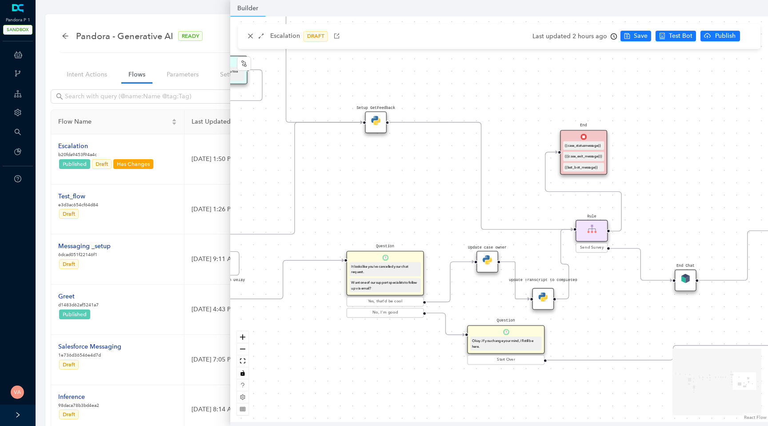
drag, startPoint x: 531, startPoint y: 180, endPoint x: 436, endPoint y: 174, distance: 95.3
click at [436, 174] on div "Data Table Start Rule P IsAvailable Rule newContact Get Contact details First N…" at bounding box center [499, 218] width 538 height 405
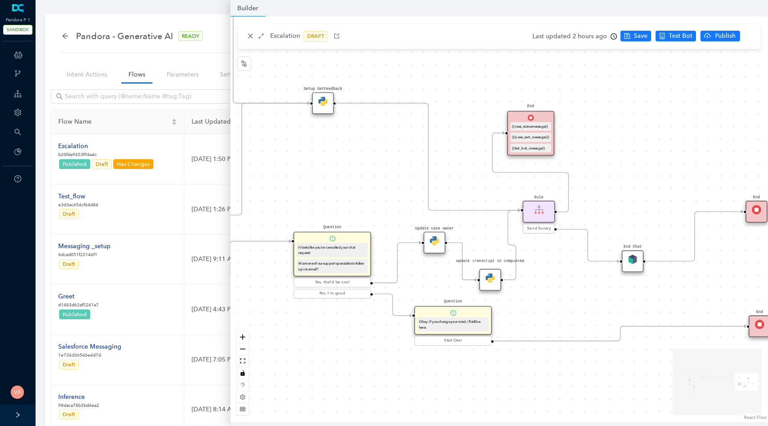
drag, startPoint x: 684, startPoint y: 183, endPoint x: 575, endPoint y: 144, distance: 115.6
click at [575, 144] on div "Data Table Start Rule P IsAvailable Rule newContact Get Contact details First N…" at bounding box center [499, 218] width 538 height 405
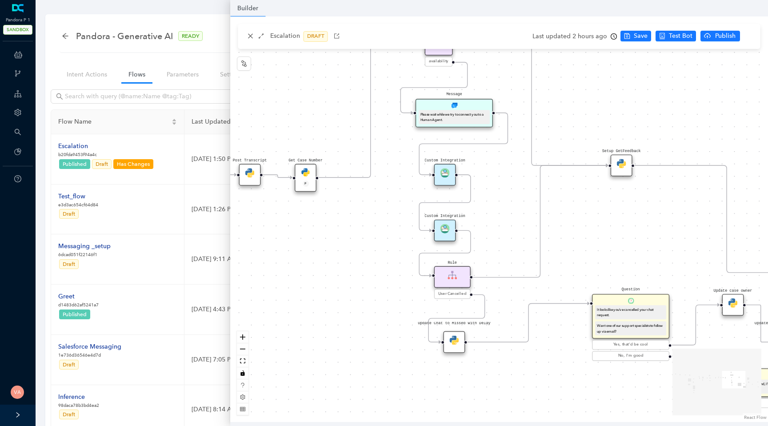
drag, startPoint x: 408, startPoint y: 149, endPoint x: 731, endPoint y: 253, distance: 339.1
click at [731, 253] on div "Data Table Start Rule P IsAvailable Rule newContact Get Contact details First N…" at bounding box center [499, 218] width 538 height 405
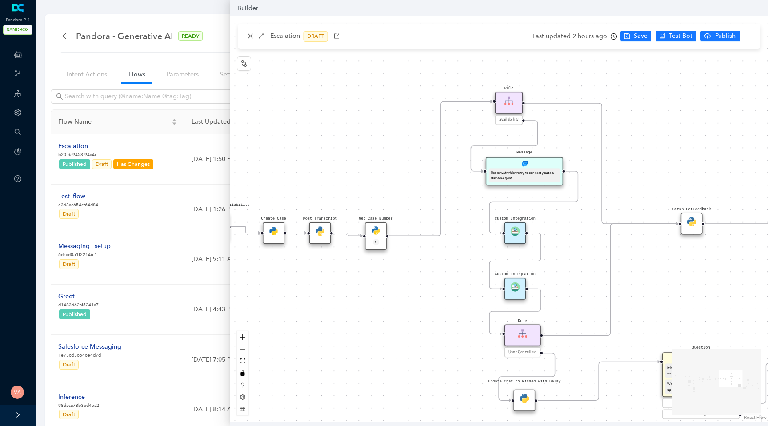
drag, startPoint x: 591, startPoint y: 251, endPoint x: 684, endPoint y: 279, distance: 97.3
click at [684, 279] on div "Data Table Start Rule P IsAvailable Rule newContact Get Contact details First N…" at bounding box center [499, 218] width 538 height 405
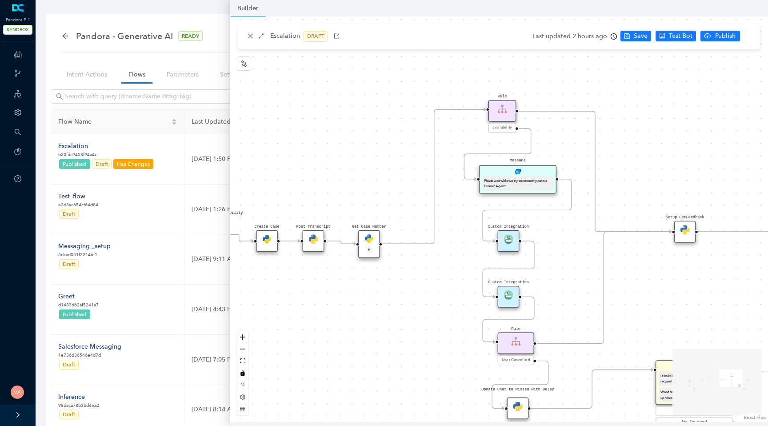
drag, startPoint x: 633, startPoint y: 151, endPoint x: 626, endPoint y: 159, distance: 10.1
click at [626, 159] on div "Data Table Start Rule P IsAvailable Rule newContact Get Contact details First N…" at bounding box center [499, 218] width 538 height 405
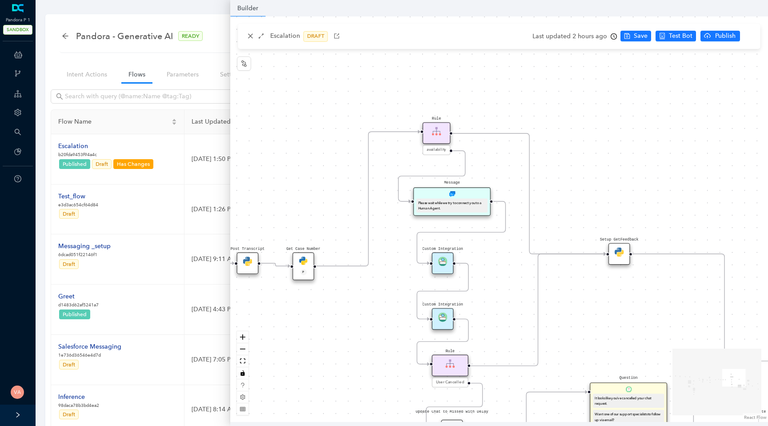
drag, startPoint x: 407, startPoint y: 302, endPoint x: 341, endPoint y: 324, distance: 69.4
click at [341, 324] on div "Data Table Start Rule P IsAvailable Rule newContact Get Contact details First N…" at bounding box center [499, 218] width 538 height 405
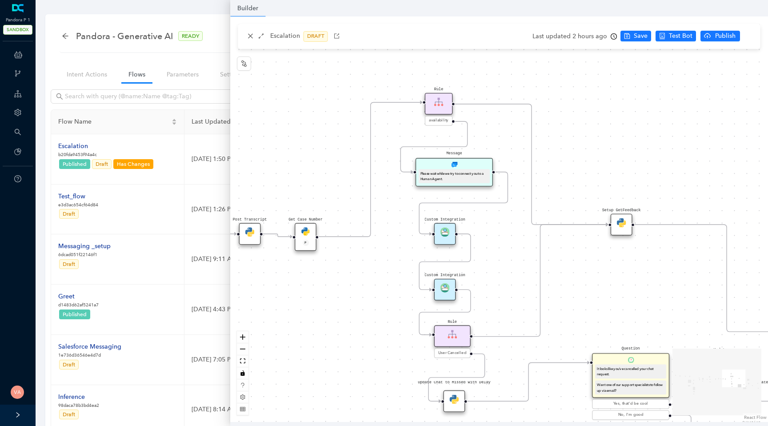
drag, startPoint x: 507, startPoint y: 262, endPoint x: 519, endPoint y: 204, distance: 59.0
click at [519, 204] on div "Data Table Start Rule P IsAvailable Rule newContact Get Contact details First N…" at bounding box center [499, 218] width 538 height 405
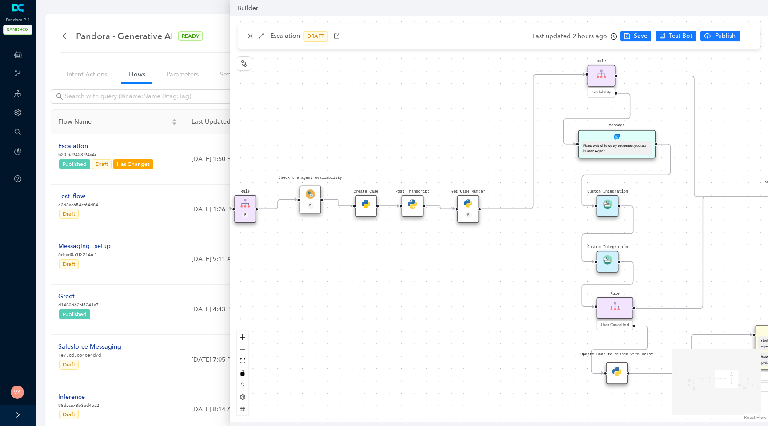
drag, startPoint x: 362, startPoint y: 250, endPoint x: 523, endPoint y: 246, distance: 161.3
click at [522, 246] on div "Data Table Start Rule P IsAvailable Rule newContact Get Contact details First N…" at bounding box center [499, 218] width 538 height 405
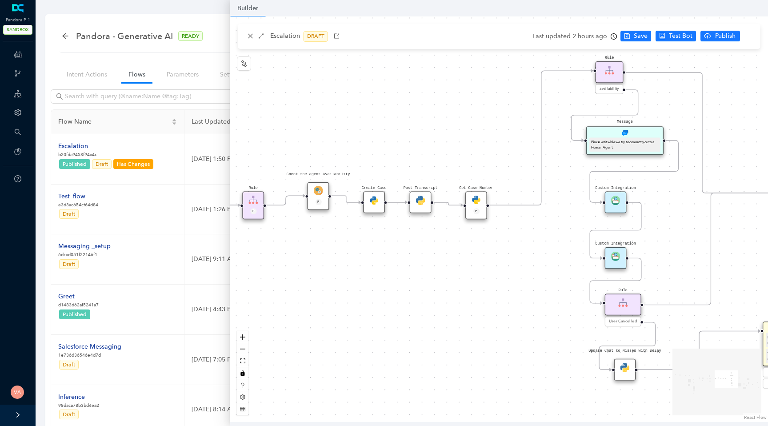
click at [494, 309] on div "Data Table Start Rule P IsAvailable Rule newContact Get Contact details First N…" at bounding box center [499, 218] width 538 height 405
click at [526, 203] on icon "Edge from d93e7881-5cd4-292f-e5cc-ac2fb09eecc7 to reactflownode_500ea1b3-2da3-4…" at bounding box center [542, 138] width 104 height 134
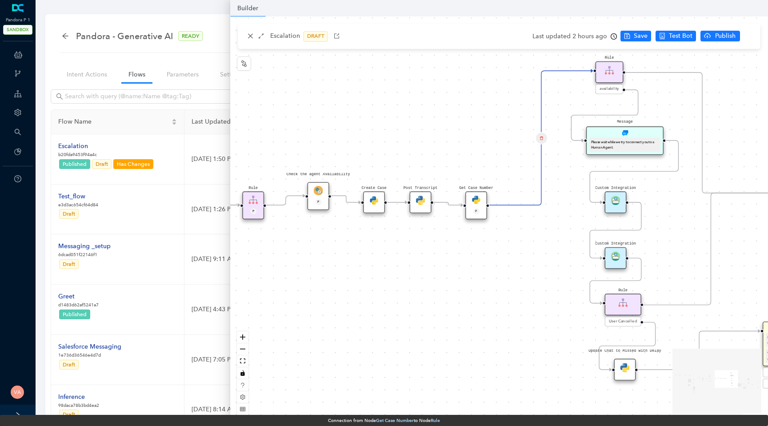
click at [403, 109] on div "Data Table Start Rule P IsAvailable Rule newContact Get Contact details First N…" at bounding box center [499, 218] width 538 height 405
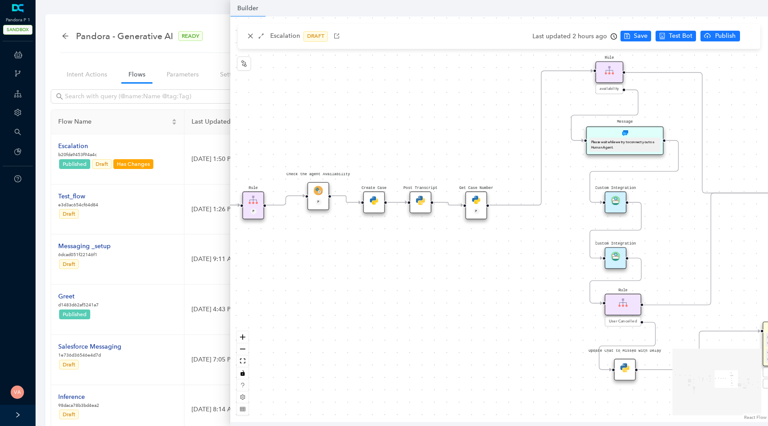
click at [541, 161] on icon "Edge from d93e7881-5cd4-292f-e5cc-ac2fb09eecc7 to reactflownode_500ea1b3-2da3-4…" at bounding box center [542, 138] width 104 height 134
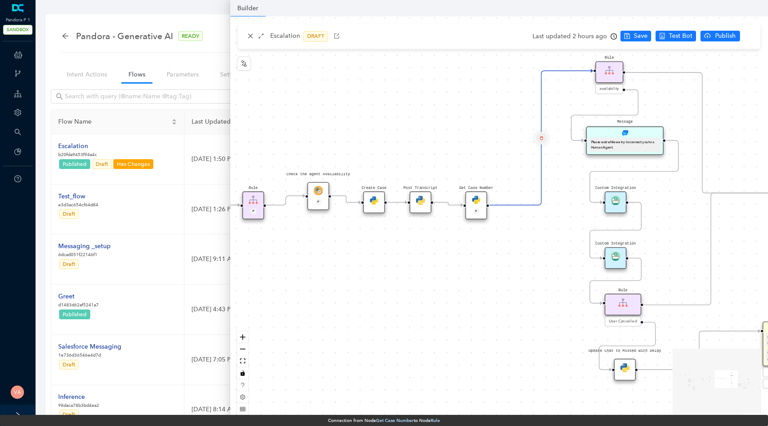
click at [544, 136] on button "Edge from d93e7881-5cd4-292f-e5cc-ac2fb09eecc7 to reactflownode_500ea1b3-2da3-4…" at bounding box center [541, 137] width 12 height 12
click at [591, 112] on span "Yes" at bounding box center [594, 116] width 10 height 10
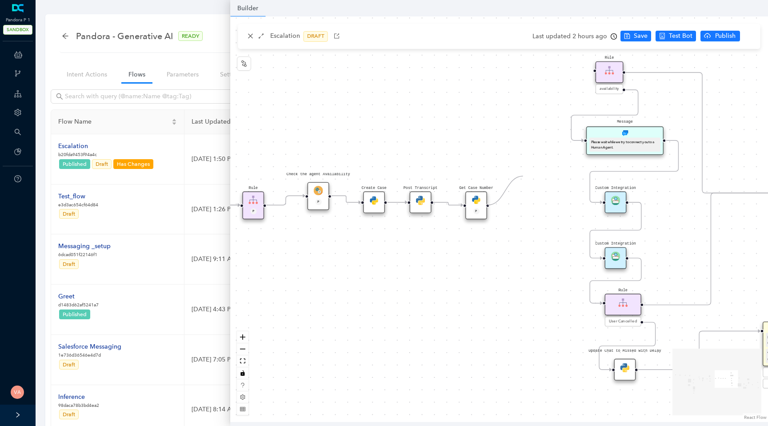
drag, startPoint x: 488, startPoint y: 205, endPoint x: 518, endPoint y: 171, distance: 45.3
click at [518, 171] on div "Data Table Start Rule P IsAvailable Rule newContact Get Contact details First N…" at bounding box center [499, 218] width 538 height 405
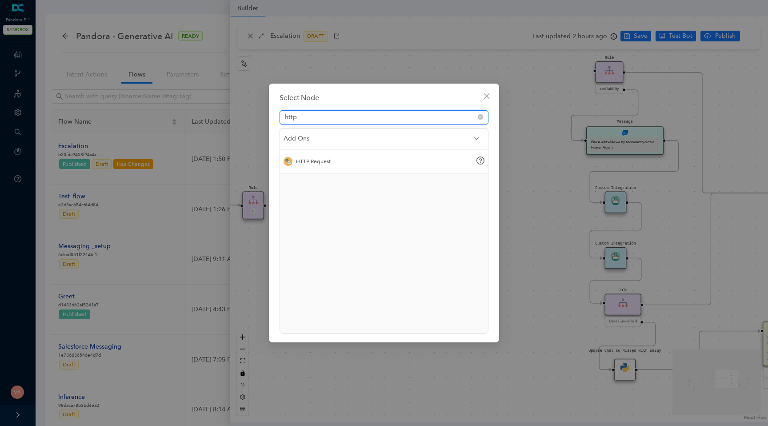
type input "http"
click at [315, 155] on div "HTTP Request" at bounding box center [384, 161] width 208 height 24
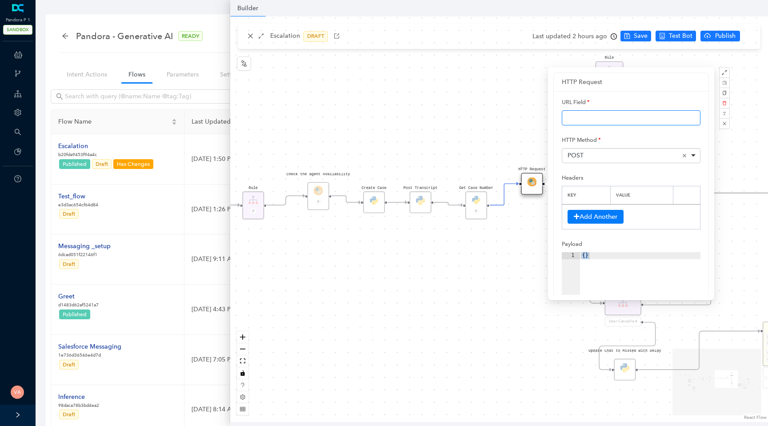
click at [614, 112] on input "text" at bounding box center [631, 117] width 139 height 15
paste input "http://[DOMAIN_NAME]/json/{{ipAddress}}"
click at [680, 117] on input "http://[DOMAIN_NAME]/json/{{ipAddress}}" at bounding box center [631, 117] width 139 height 15
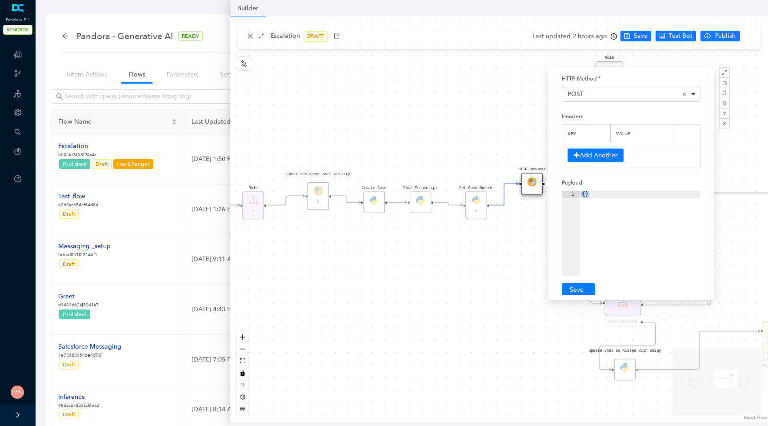
scroll to position [105, 0]
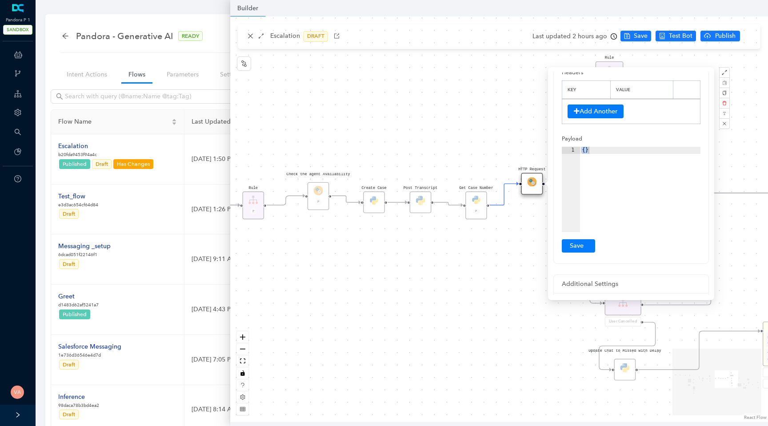
type input "http://[DOMAIN_NAME]/json/{{ipAddress}}"
click at [605, 168] on div "{ }" at bounding box center [640, 197] width 120 height 100
click at [581, 241] on button "Submit" at bounding box center [578, 245] width 33 height 13
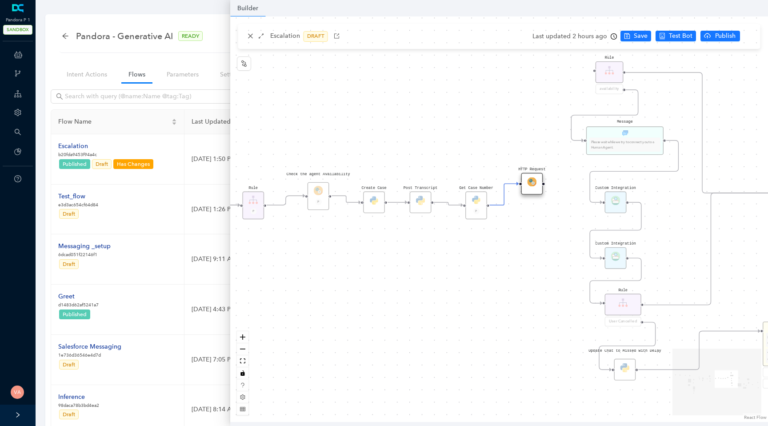
scroll to position [0, 0]
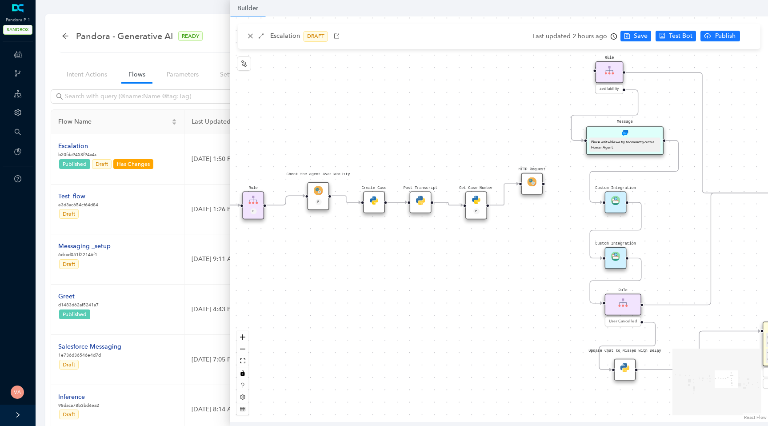
click at [476, 267] on div "Data Table Start Rule P IsAvailable Rule newContact Get Contact details First N…" at bounding box center [499, 218] width 538 height 405
click at [478, 203] on img at bounding box center [475, 199] width 9 height 9
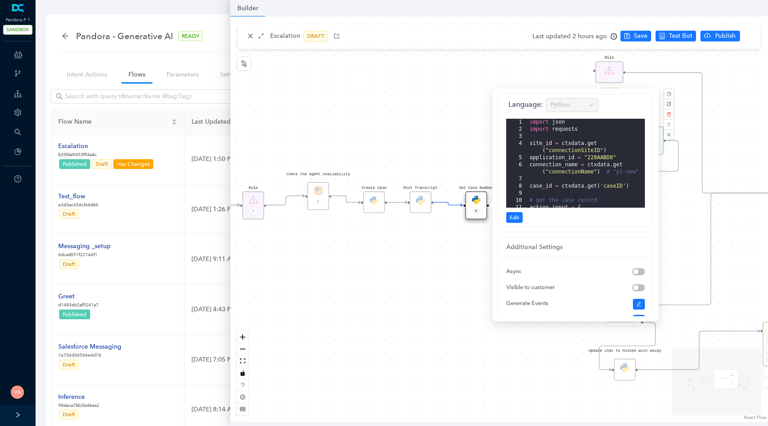
scroll to position [80, 0]
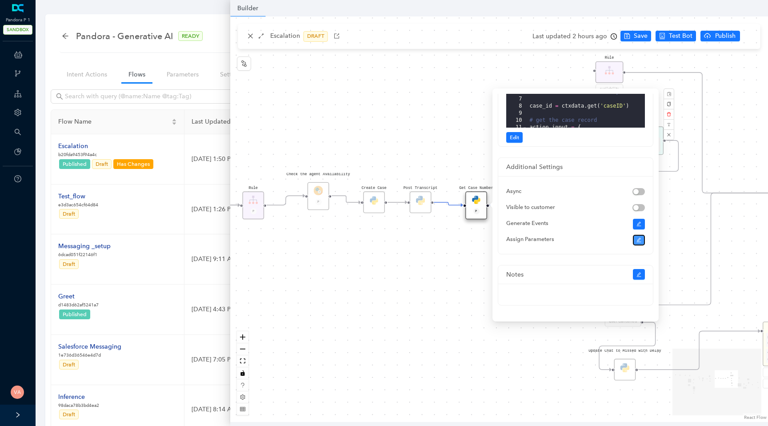
click at [637, 236] on button "button" at bounding box center [639, 240] width 12 height 11
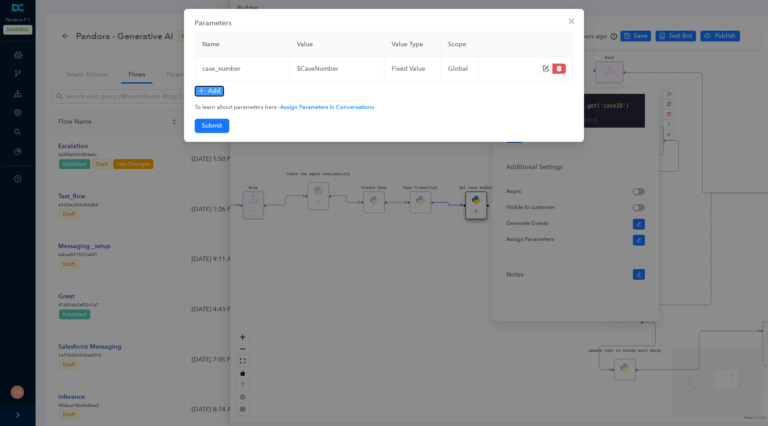
click at [208, 89] on span "Add" at bounding box center [214, 91] width 12 height 10
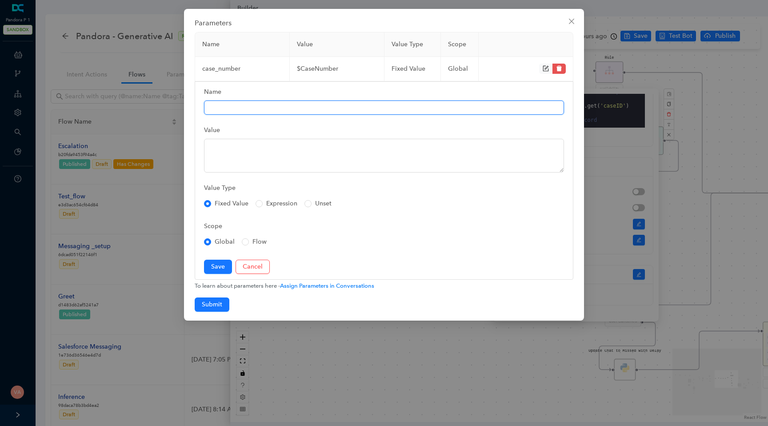
click at [269, 104] on input "Name" at bounding box center [384, 107] width 360 height 14
paste input "http://[DOMAIN_NAME]/json/{{ipAddress}}"
drag, startPoint x: 279, startPoint y: 107, endPoint x: 110, endPoint y: 107, distance: 168.8
click at [110, 107] on div "Parameters Name Value Value Type Scope case_number $CaseNumber fixed Value glob…" at bounding box center [384, 213] width 768 height 426
click at [261, 106] on input "ipAddress}}" at bounding box center [384, 107] width 360 height 14
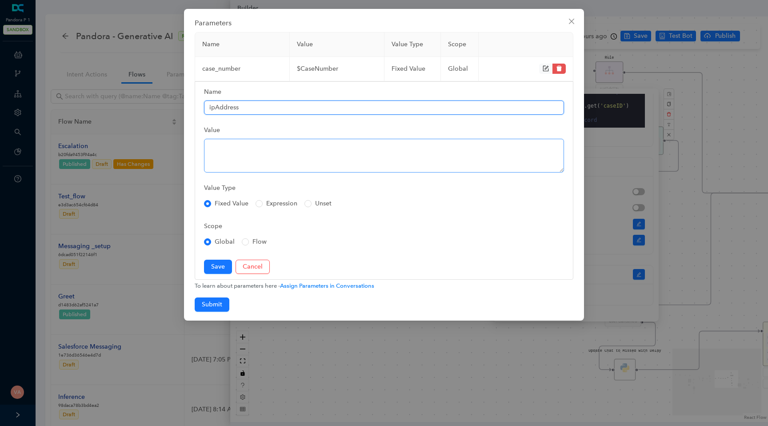
type input "ipAddress"
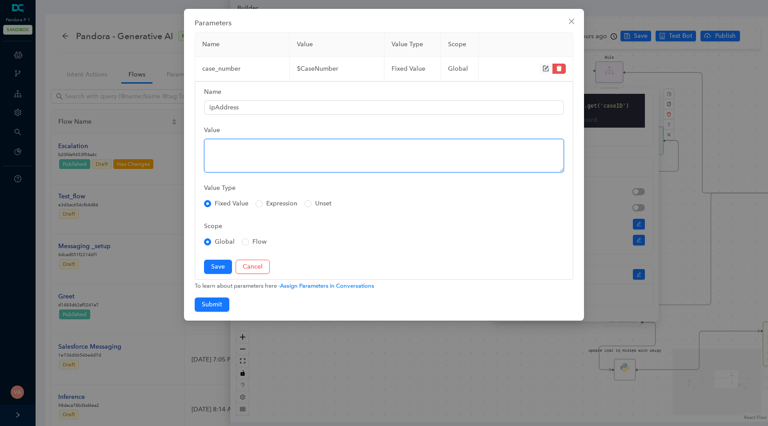
click at [221, 158] on textarea "Value" at bounding box center [384, 156] width 360 height 34
click at [279, 149] on textarea "Value" at bounding box center [384, 156] width 360 height 34
paste textarea "$__sys_userIp"
type textarea "$__sys_userIp"
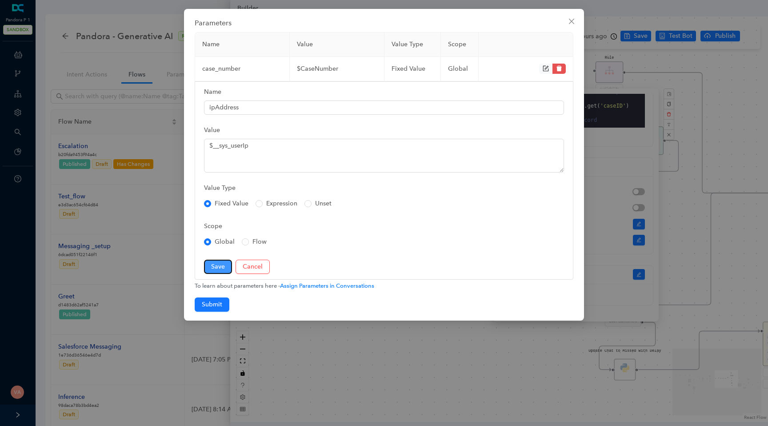
click at [213, 260] on button "Save" at bounding box center [218, 266] width 28 height 14
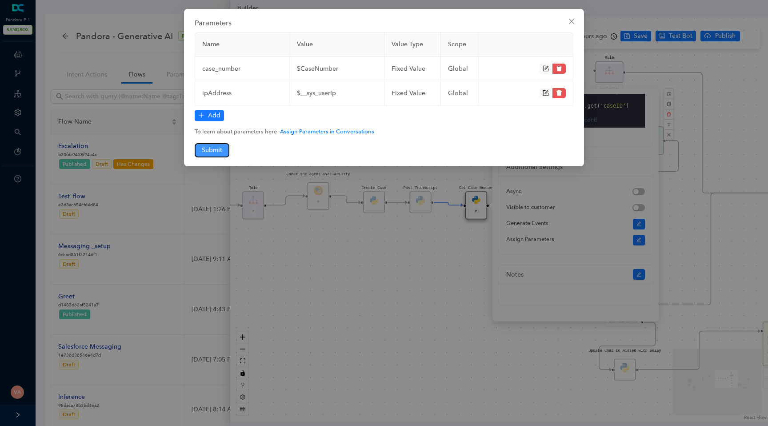
click at [216, 147] on span "Submit" at bounding box center [212, 150] width 20 height 10
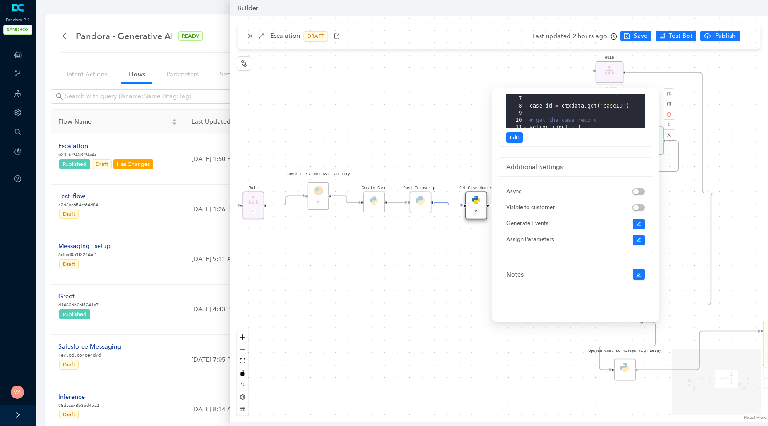
click at [413, 313] on div "Data Table Start Rule P IsAvailable Rule newContact Get Contact details First N…" at bounding box center [499, 218] width 538 height 405
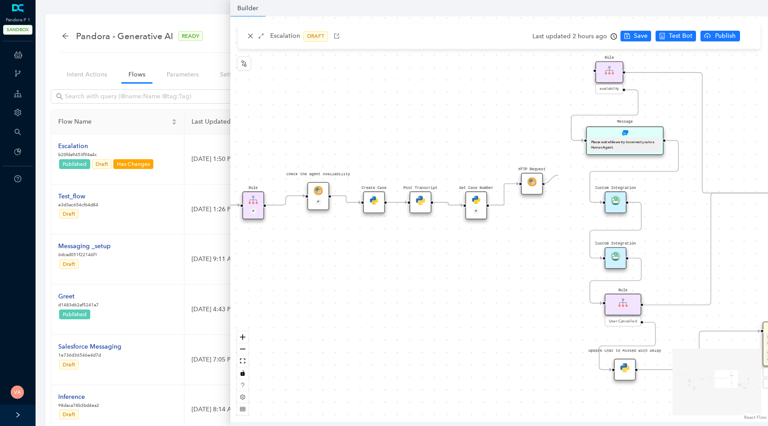
drag, startPoint x: 543, startPoint y: 183, endPoint x: 601, endPoint y: 81, distance: 118.0
drag, startPoint x: 530, startPoint y: 179, endPoint x: 495, endPoint y: 135, distance: 56.5
click at [499, 135] on img at bounding box center [503, 135] width 9 height 9
click at [491, 139] on img at bounding box center [494, 135] width 9 height 9
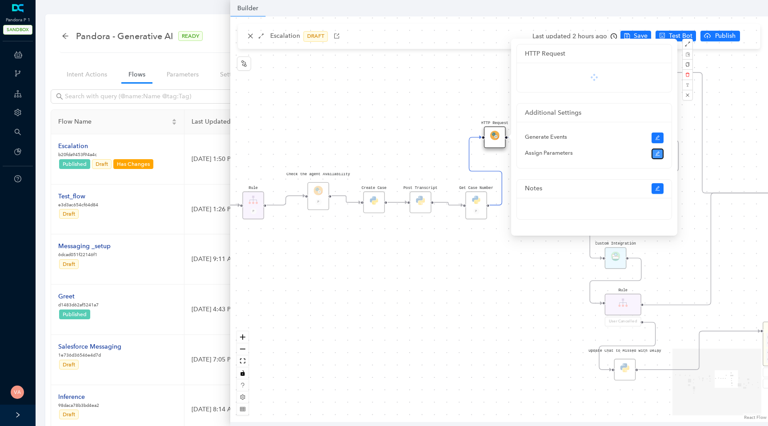
click at [657, 152] on icon "edit" at bounding box center [657, 153] width 5 height 5
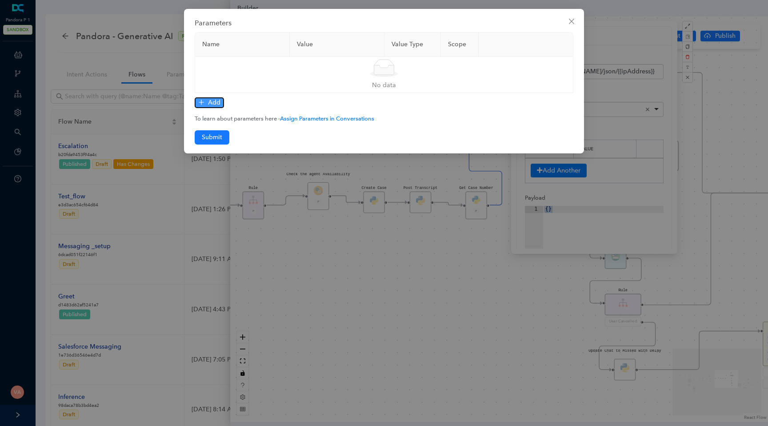
click at [213, 105] on span "Add" at bounding box center [214, 103] width 12 height 10
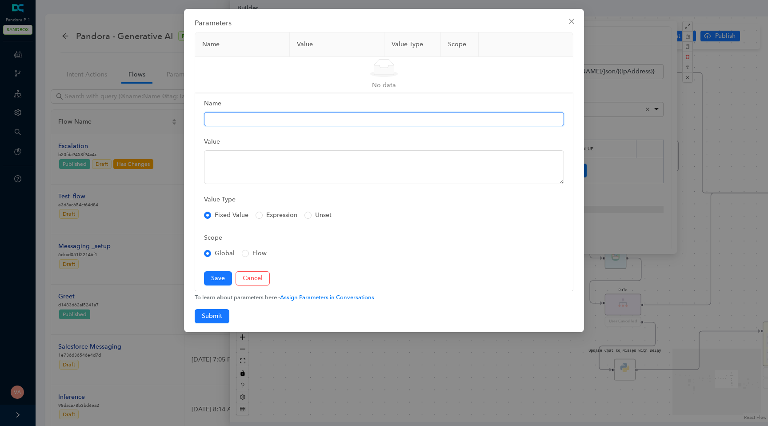
click at [270, 113] on input "Name" at bounding box center [384, 119] width 360 height 14
click at [273, 122] on input "Name" at bounding box center [384, 119] width 360 height 14
click at [222, 119] on input "Name" at bounding box center [384, 119] width 360 height 14
click at [261, 119] on input "Name" at bounding box center [384, 119] width 360 height 14
click at [240, 120] on input "Name" at bounding box center [384, 119] width 360 height 14
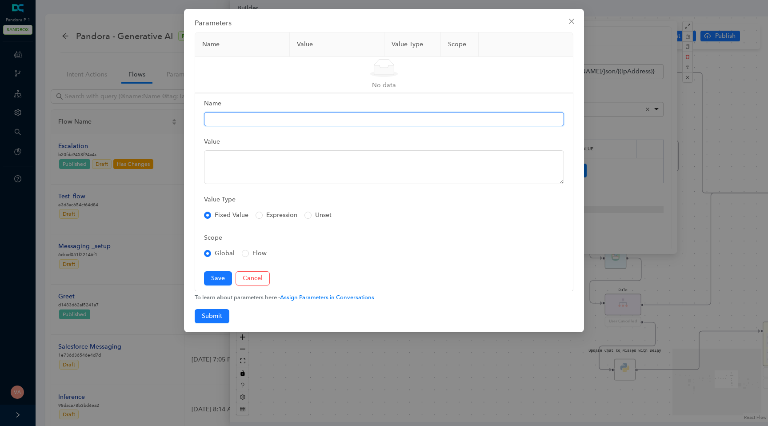
click at [240, 120] on input "Name" at bounding box center [384, 119] width 360 height 14
type input "v"
type input "city"
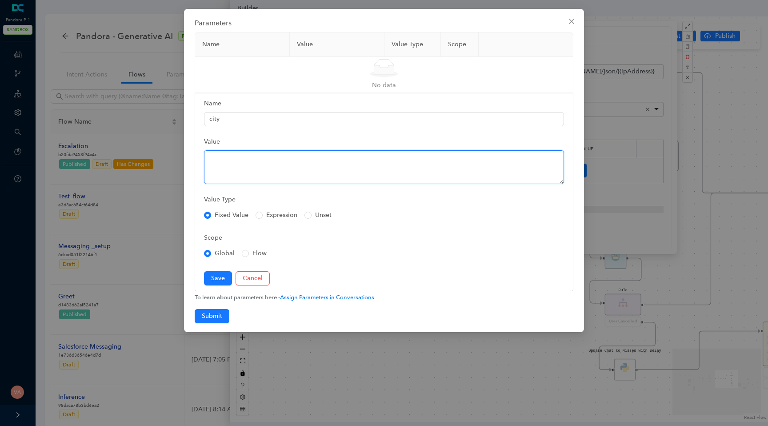
click at [244, 168] on textarea "Value" at bounding box center [384, 167] width 360 height 34
type textarea "[DOMAIN_NAME]"
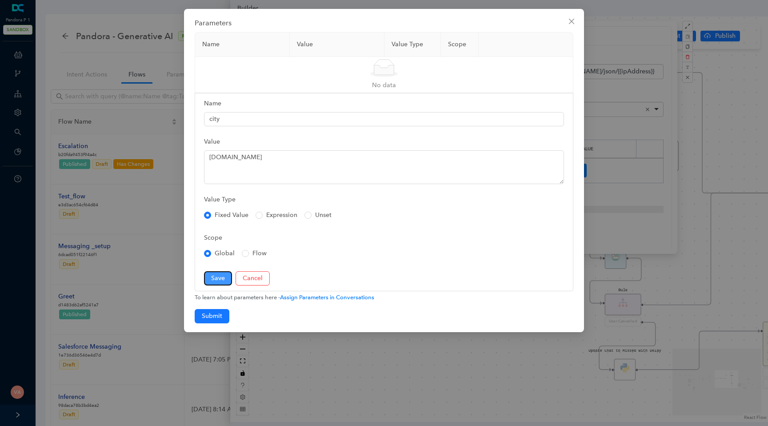
click at [215, 279] on span "Save" at bounding box center [218, 278] width 14 height 10
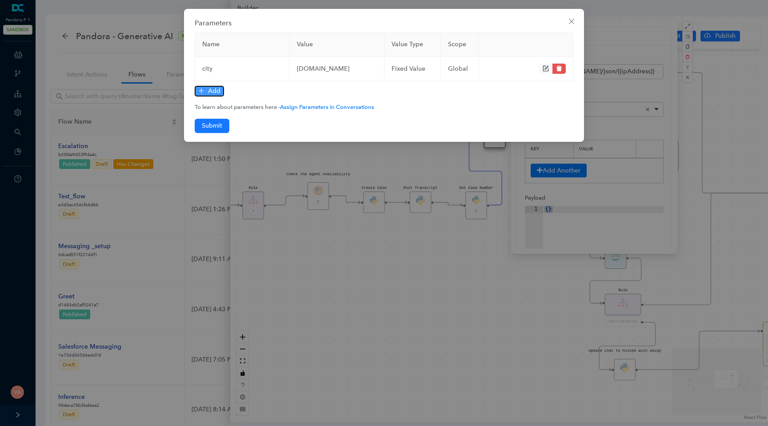
click at [211, 92] on span "Add" at bounding box center [214, 91] width 12 height 10
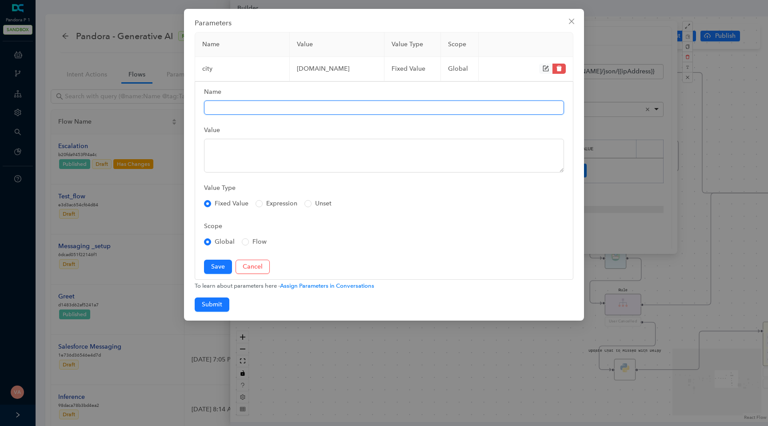
click at [239, 104] on input "Name" at bounding box center [384, 107] width 360 height 14
click at [268, 107] on input "Name" at bounding box center [384, 107] width 360 height 14
click at [214, 108] on input "country_code" at bounding box center [384, 107] width 360 height 14
click at [236, 109] on input "country_code" at bounding box center [384, 107] width 360 height 14
type input "countryCode"
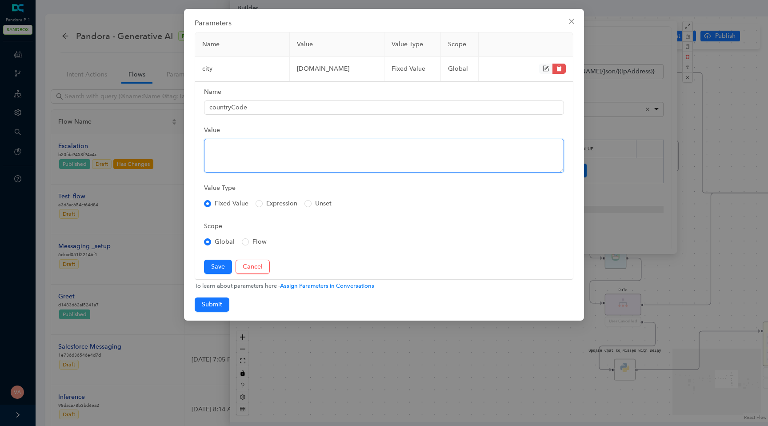
click at [242, 141] on textarea "Value" at bounding box center [384, 156] width 360 height 34
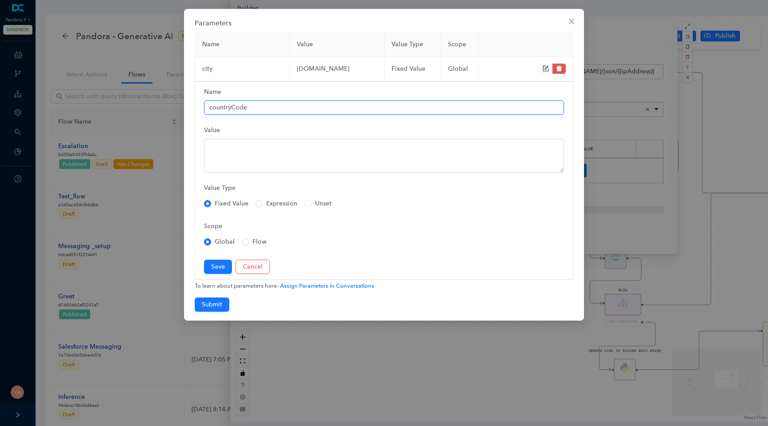
click at [234, 108] on input "countryCode" at bounding box center [384, 107] width 360 height 14
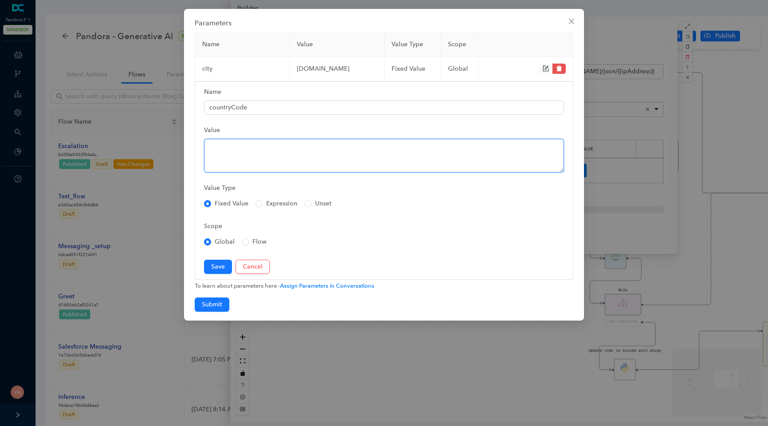
click at [239, 146] on textarea "Value" at bounding box center [384, 156] width 360 height 34
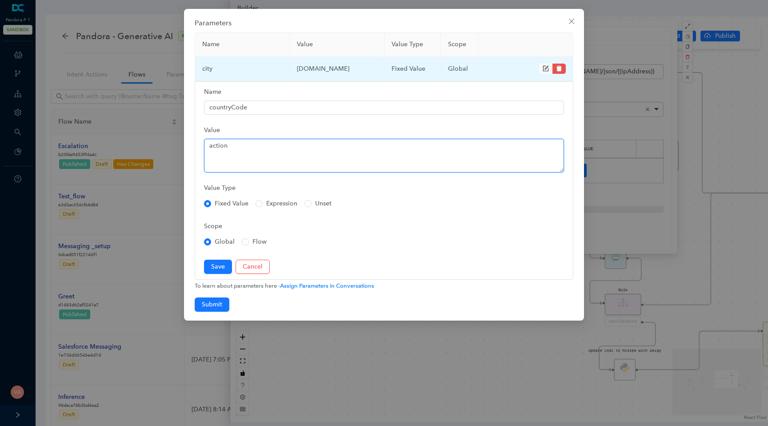
type textarea "action"
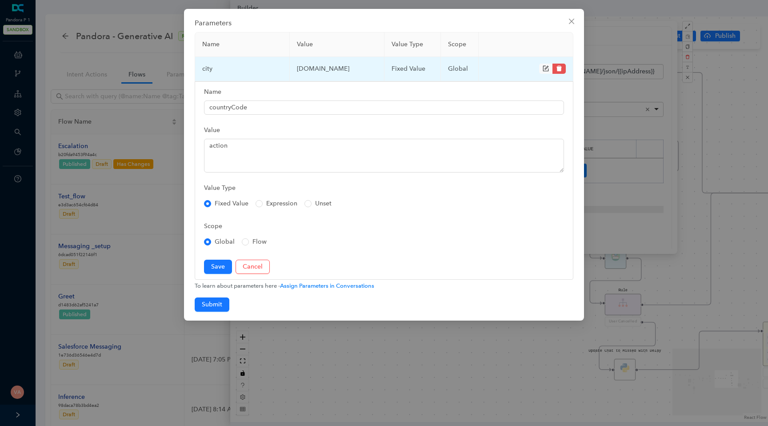
click at [543, 69] on icon "form" at bounding box center [545, 68] width 6 height 6
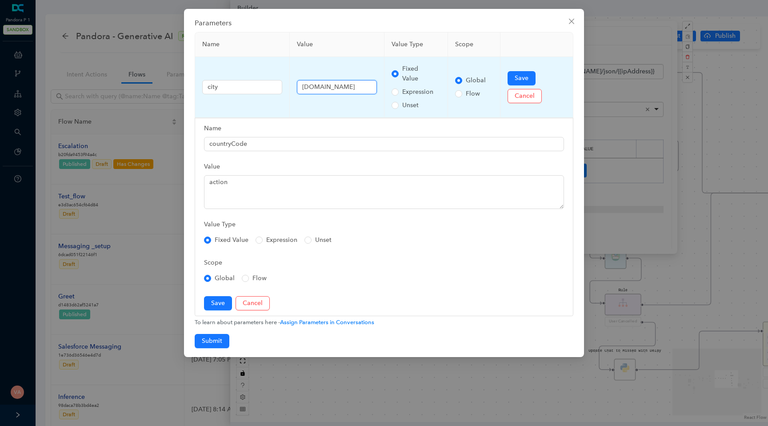
click at [301, 86] on input "[DOMAIN_NAME]" at bounding box center [337, 87] width 80 height 14
drag, startPoint x: 366, startPoint y: 88, endPoint x: 279, endPoint y: 88, distance: 87.1
click at [278, 88] on tr "city $[DOMAIN_NAME] Fixed Value Expression Unset Global Flow Save Cancel" at bounding box center [384, 87] width 378 height 61
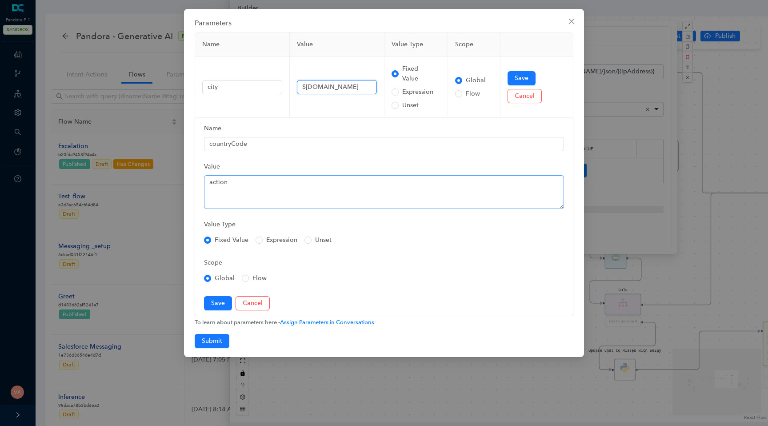
type input "$[DOMAIN_NAME]"
click at [283, 181] on textarea "action" at bounding box center [384, 192] width 360 height 34
paste textarea "$[DOMAIN_NAME]"
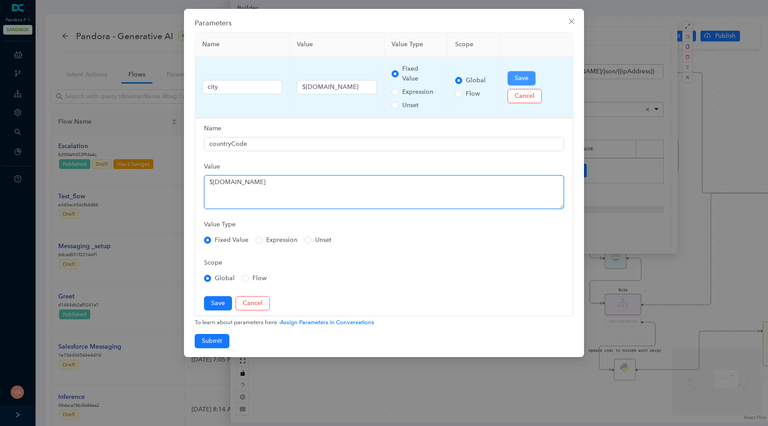
type textarea "$[DOMAIN_NAME]"
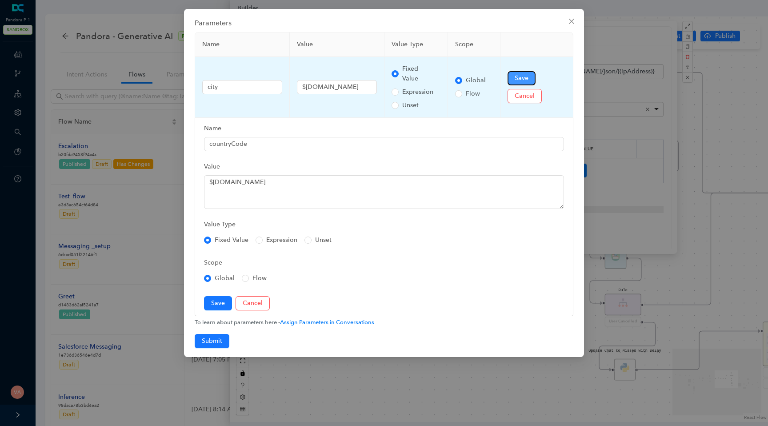
click at [522, 72] on button "Save" at bounding box center [521, 78] width 28 height 14
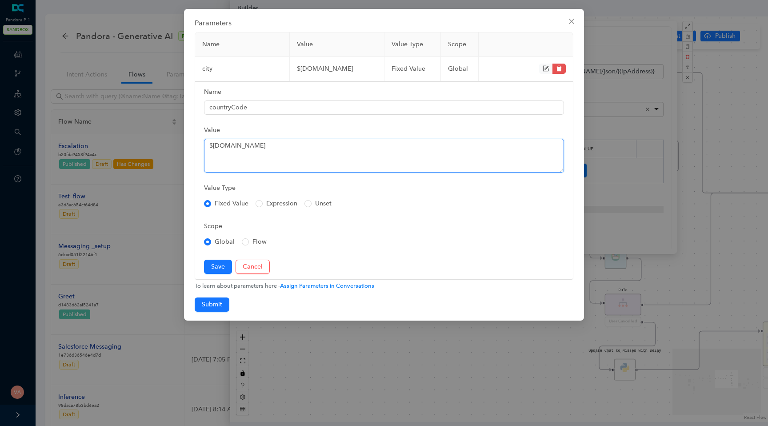
click at [292, 152] on textarea "$[DOMAIN_NAME]" at bounding box center [384, 156] width 360 height 34
paste textarea "$[DOMAIN_NAME]"
type textarea "$[DOMAIN_NAME]"
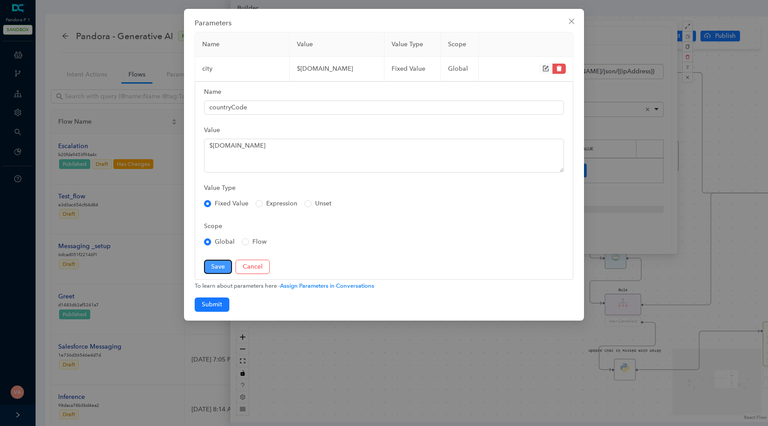
click at [215, 263] on span "Save" at bounding box center [218, 267] width 14 height 10
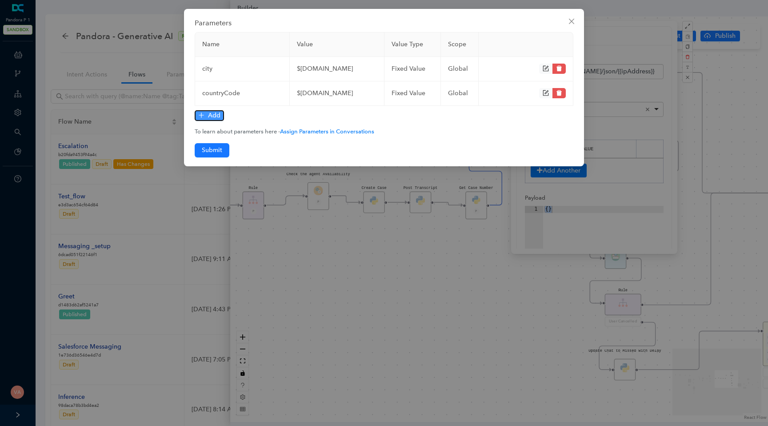
click at [212, 116] on span "Add" at bounding box center [214, 116] width 12 height 10
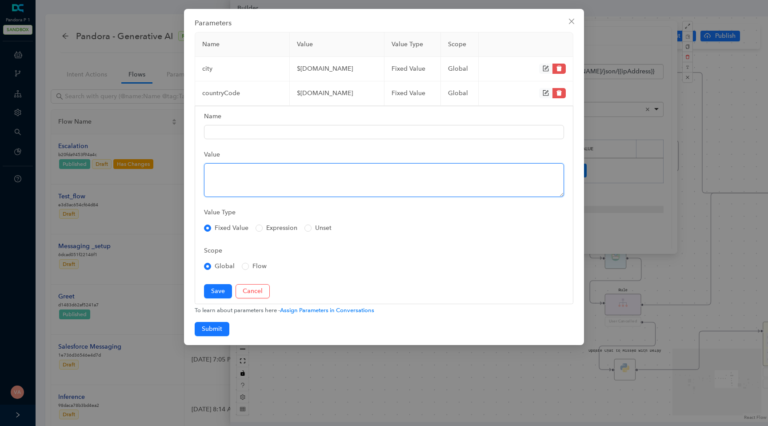
click at [233, 183] on textarea "Value" at bounding box center [384, 180] width 360 height 34
paste textarea "$[DOMAIN_NAME]"
type textarea "$[DOMAIN_NAME]"
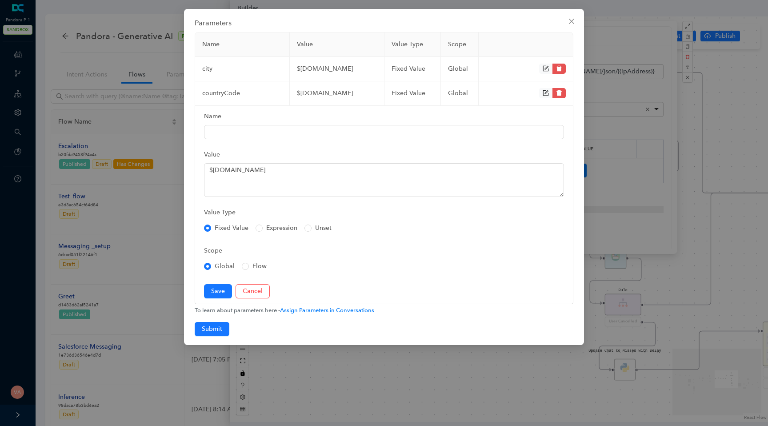
click at [239, 119] on div "Name" at bounding box center [384, 118] width 360 height 13
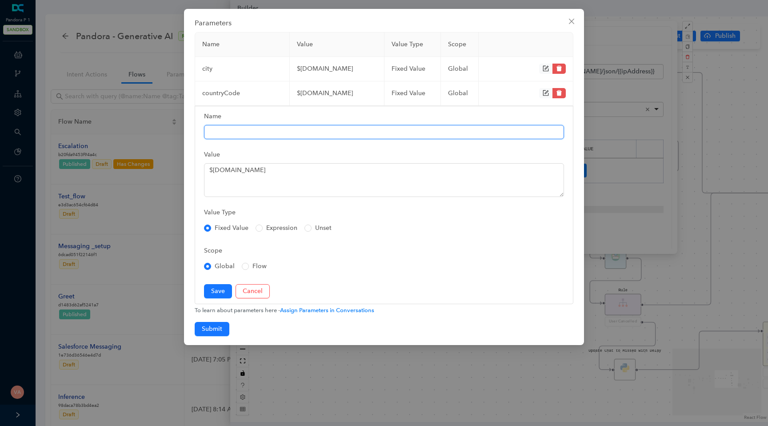
click at [231, 126] on input "Name" at bounding box center [384, 132] width 360 height 14
click at [234, 130] on input "Name" at bounding box center [384, 132] width 360 height 14
type input "zipcode"
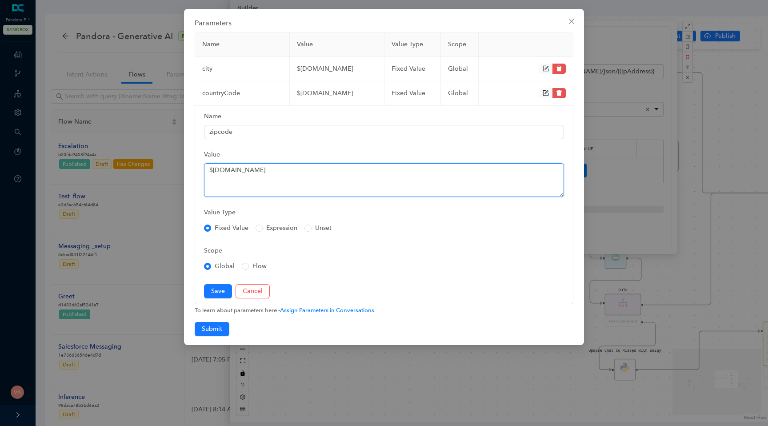
drag, startPoint x: 273, startPoint y: 171, endPoint x: 253, endPoint y: 172, distance: 19.6
click at [253, 172] on textarea "$[DOMAIN_NAME]" at bounding box center [384, 180] width 360 height 34
paste textarea "$[DOMAIN_NAME]"
type textarea "$actionOutput."
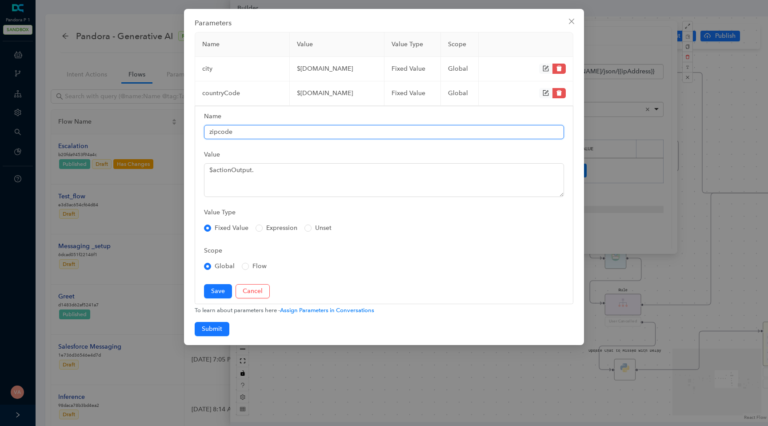
click at [220, 129] on input "zipcode" at bounding box center [384, 132] width 360 height 14
click at [223, 132] on input "zipcode" at bounding box center [384, 132] width 360 height 14
click at [219, 132] on input "zipcode" at bounding box center [384, 132] width 360 height 14
click at [221, 132] on input "zipcode" at bounding box center [384, 132] width 360 height 14
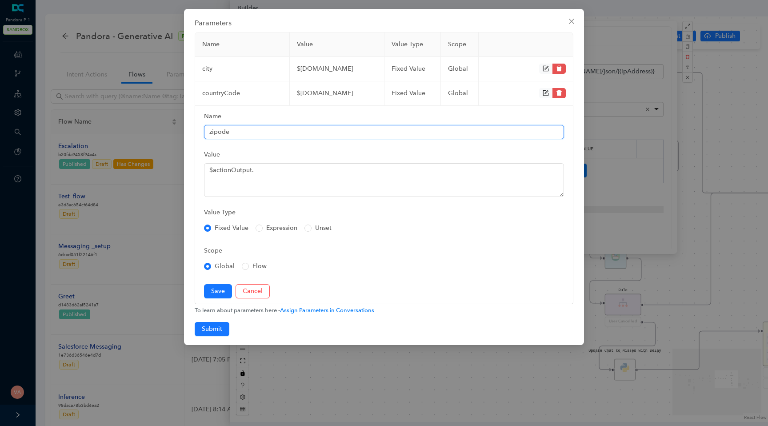
click at [218, 134] on input "zipode" at bounding box center [384, 132] width 360 height 14
type input "zipCode"
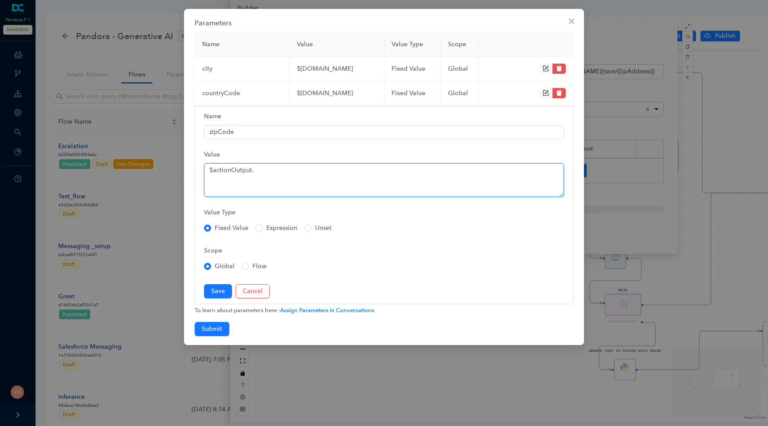
click at [254, 173] on textarea "$actionOutput." at bounding box center [384, 180] width 360 height 34
paste textarea "zipcode"
type textarea "$actionOutput.zip"
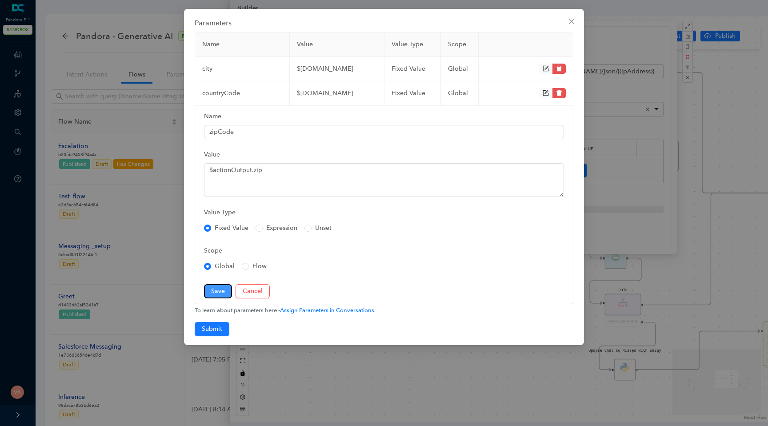
click at [222, 293] on span "Save" at bounding box center [218, 291] width 14 height 10
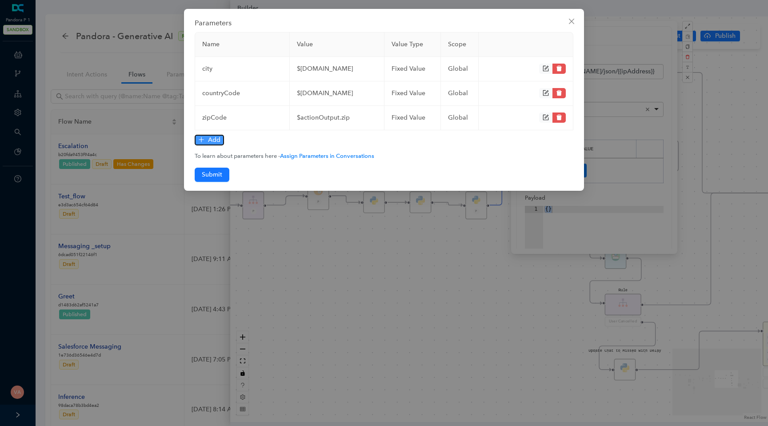
click at [214, 140] on span "Add" at bounding box center [214, 140] width 12 height 10
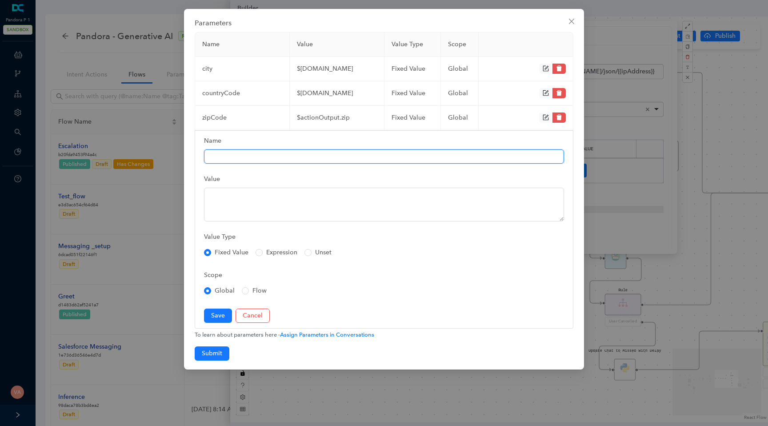
click at [222, 155] on input "Name" at bounding box center [384, 156] width 360 height 14
type input "region"
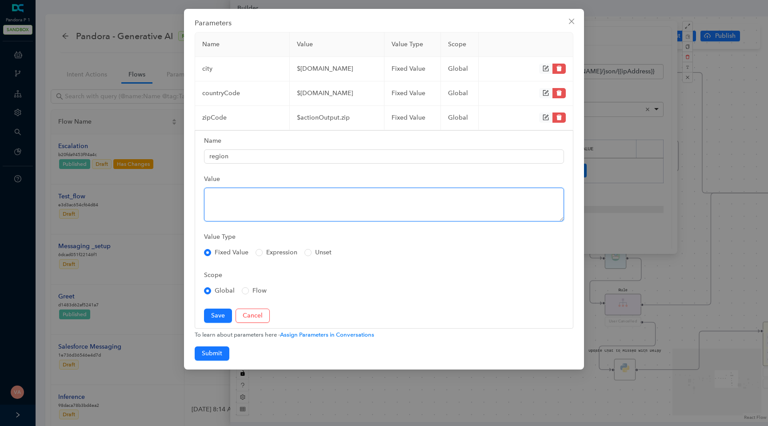
click at [252, 210] on textarea "Value" at bounding box center [384, 204] width 360 height 34
paste textarea "zipcode"
type textarea "zipcode"
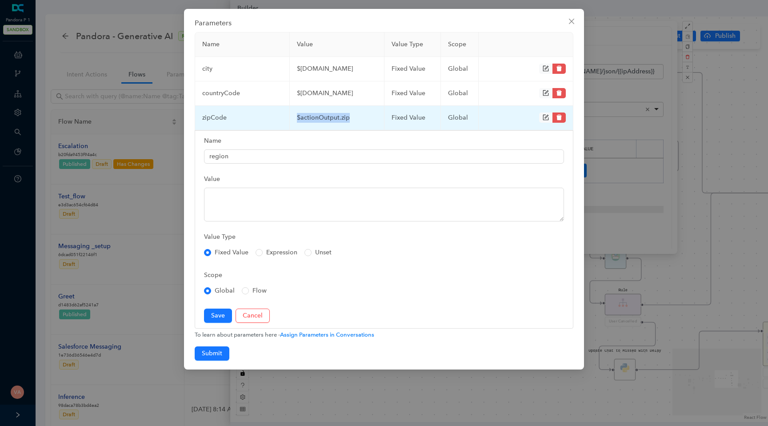
drag, startPoint x: 297, startPoint y: 118, endPoint x: 355, endPoint y: 118, distance: 58.2
click at [355, 118] on td "$actionOutput.zip" at bounding box center [337, 118] width 95 height 24
copy td "$actionOutput.zip"
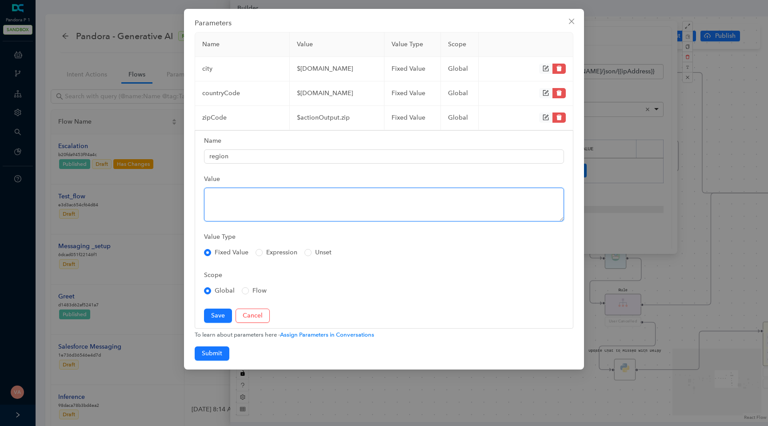
click at [253, 206] on textarea "Value" at bounding box center [384, 204] width 360 height 34
paste textarea "$actionOutput.zip"
type textarea "$actionOutput.region"
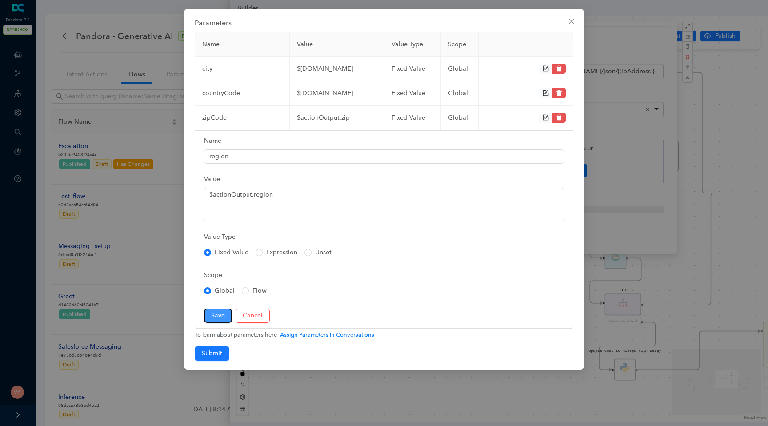
click at [213, 313] on span "Save" at bounding box center [218, 316] width 14 height 10
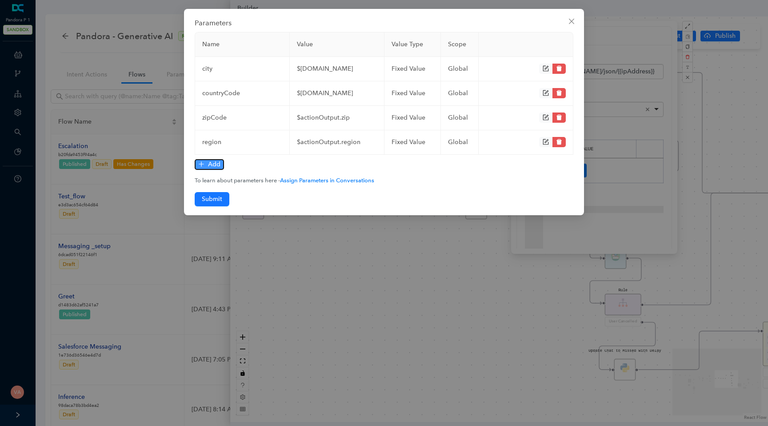
click at [219, 164] on span "Add" at bounding box center [214, 164] width 12 height 10
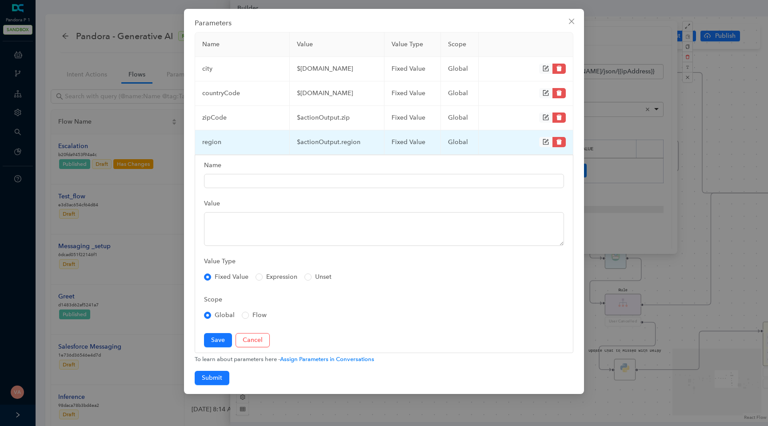
click at [215, 152] on td "region" at bounding box center [242, 142] width 95 height 24
click at [215, 145] on td "region" at bounding box center [242, 142] width 95 height 24
copy td "region"
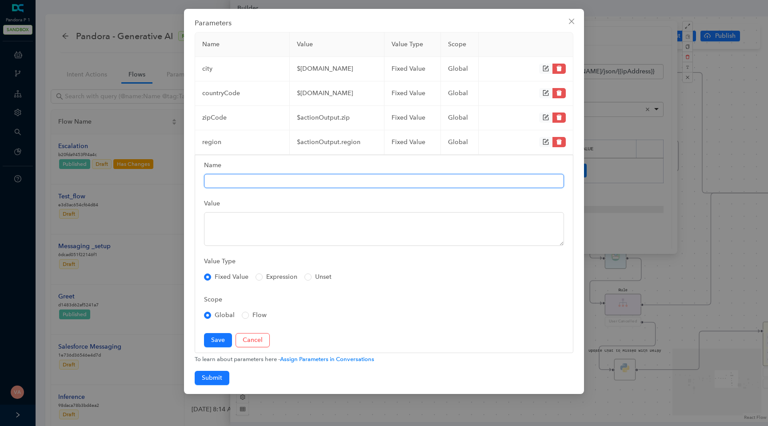
click at [240, 181] on input "Name" at bounding box center [384, 181] width 360 height 14
paste input "region"
type input "regionName"
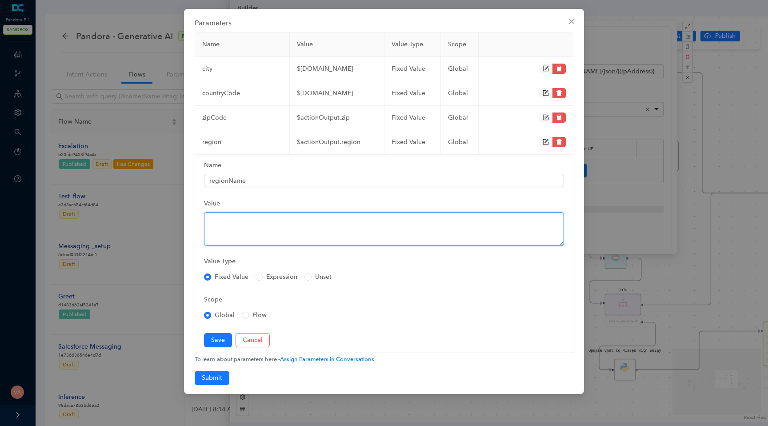
click at [231, 221] on textarea "Value" at bounding box center [384, 229] width 360 height 34
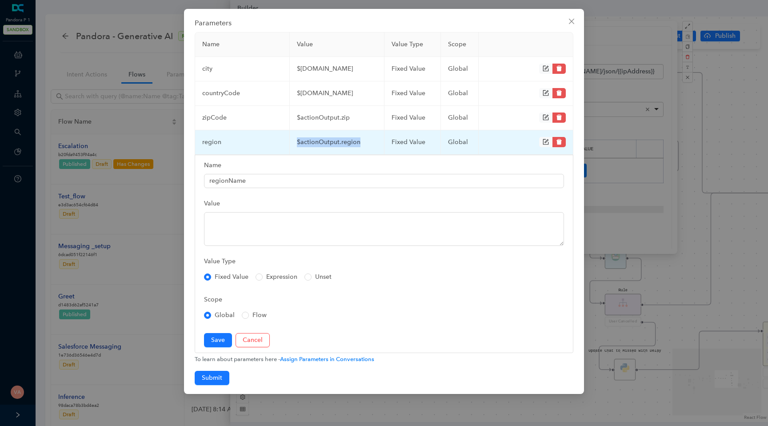
drag, startPoint x: 360, startPoint y: 138, endPoint x: 293, endPoint y: 139, distance: 67.1
click at [293, 139] on td "$actionOutput.region" at bounding box center [337, 142] width 95 height 24
copy td "$actionOutput.region"
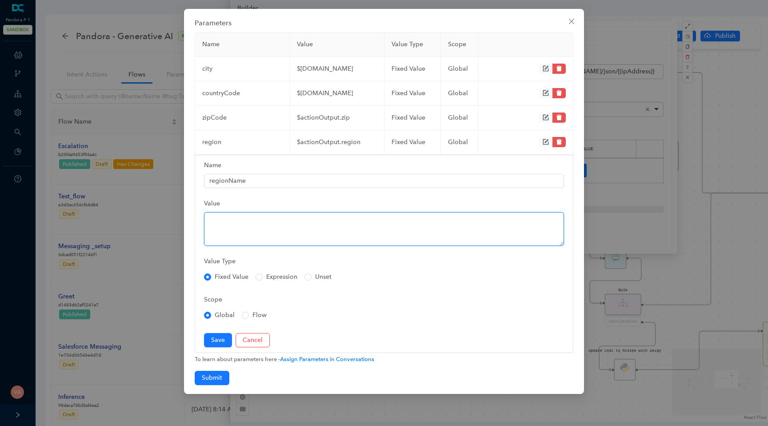
click at [225, 228] on textarea "Value" at bounding box center [384, 229] width 360 height 34
paste textarea "$actionOutput.region"
type textarea "$actionOutput.regionName"
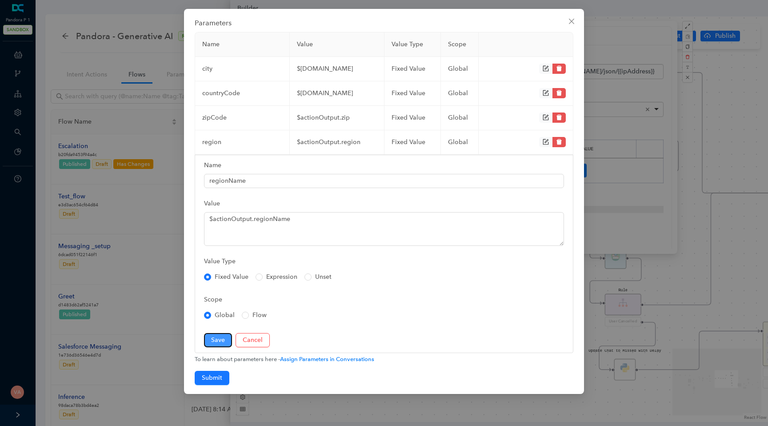
click at [223, 336] on span "Save" at bounding box center [218, 340] width 14 height 10
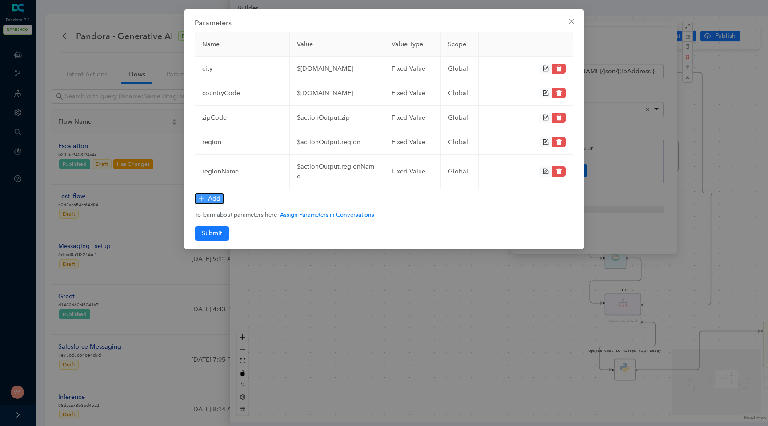
click at [215, 194] on span "Add" at bounding box center [214, 199] width 12 height 10
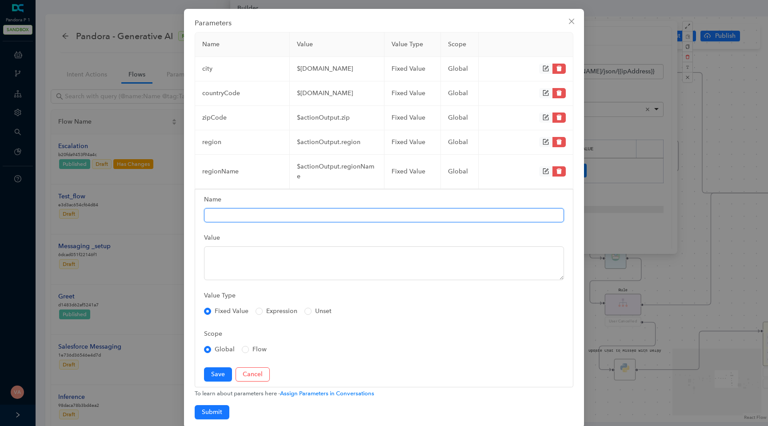
click at [225, 208] on input "Name" at bounding box center [384, 215] width 360 height 14
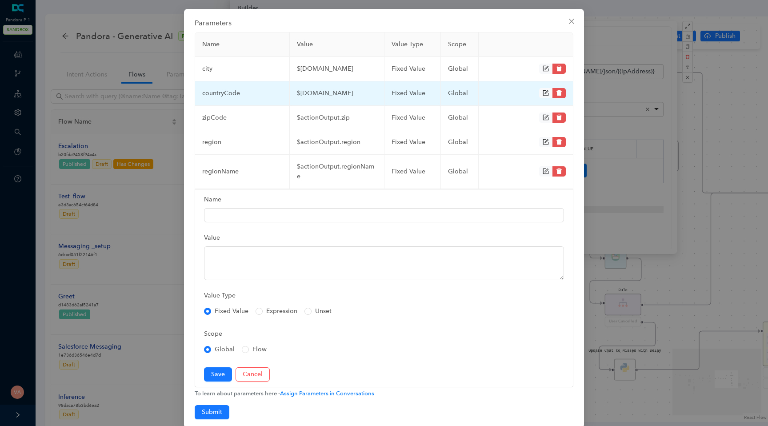
click at [223, 92] on td "countryCode" at bounding box center [242, 93] width 95 height 24
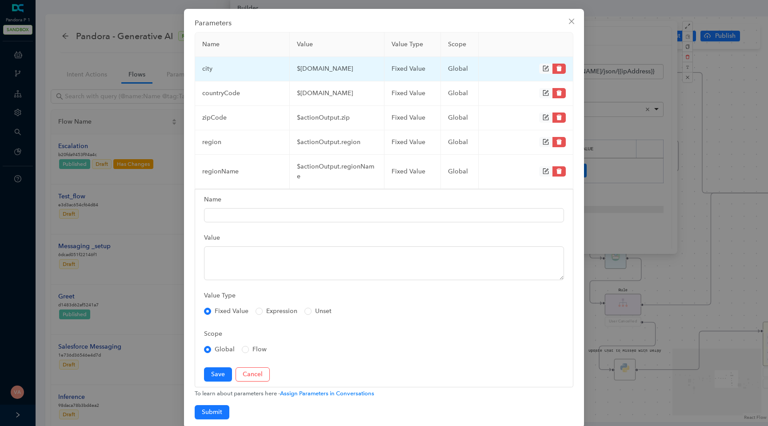
click at [210, 72] on td "city" at bounding box center [242, 69] width 95 height 24
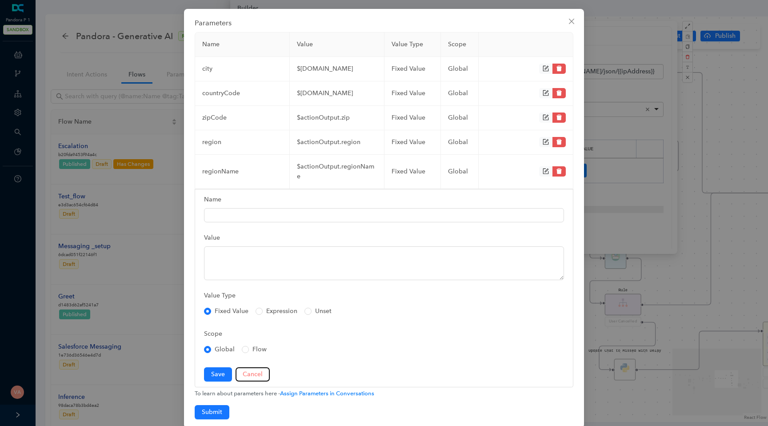
click at [258, 369] on span "Cancel" at bounding box center [253, 374] width 20 height 10
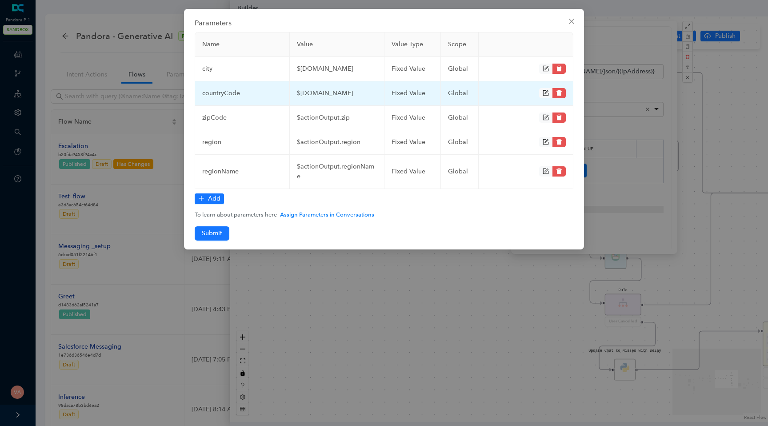
click at [219, 98] on td "countryCode" at bounding box center [242, 93] width 95 height 24
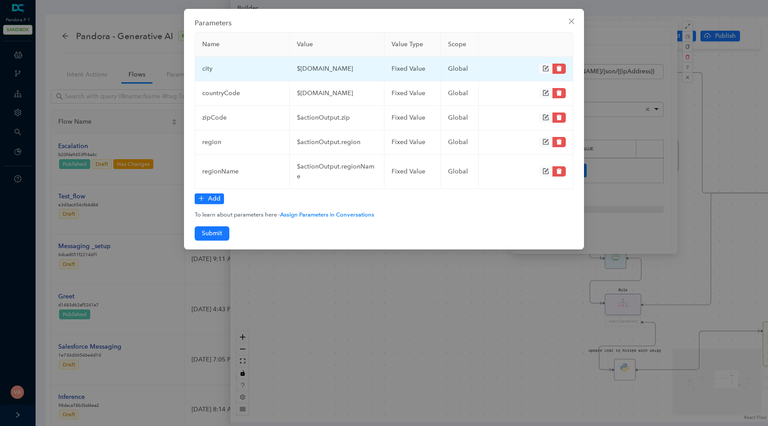
click at [205, 68] on td "city" at bounding box center [242, 69] width 95 height 24
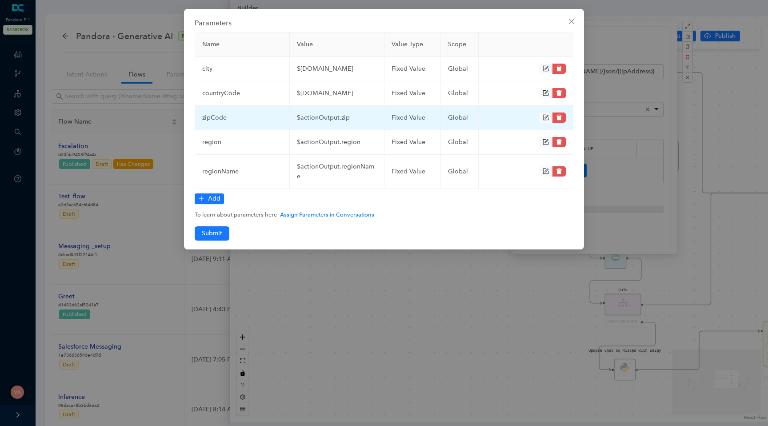
click at [211, 117] on td "zipCode" at bounding box center [242, 118] width 95 height 24
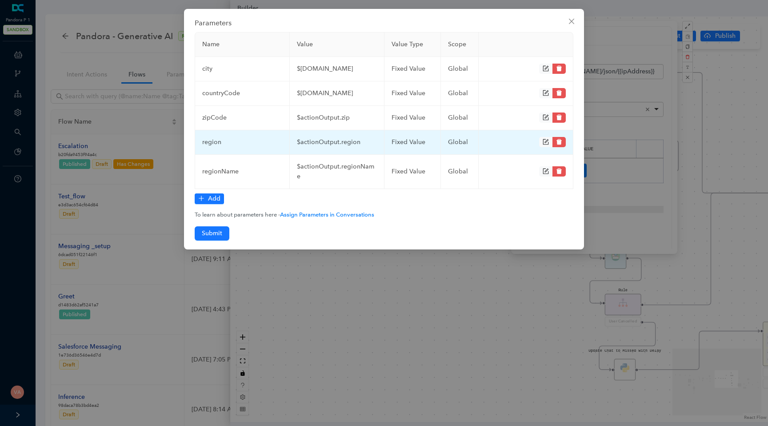
click at [211, 140] on td "region" at bounding box center [242, 142] width 95 height 24
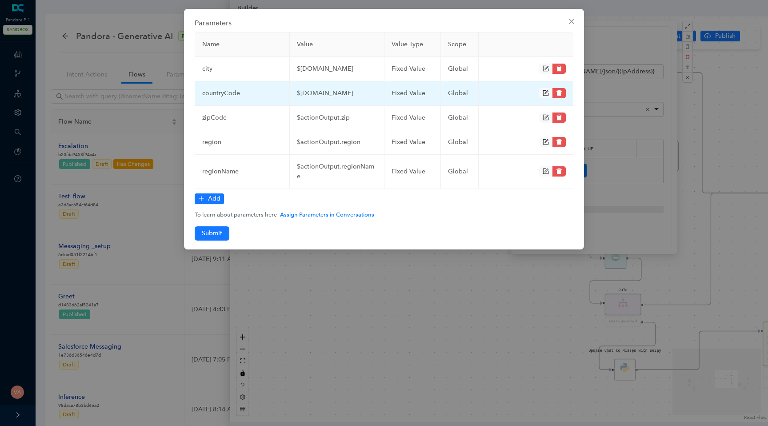
click at [226, 98] on td "countryCode" at bounding box center [242, 93] width 95 height 24
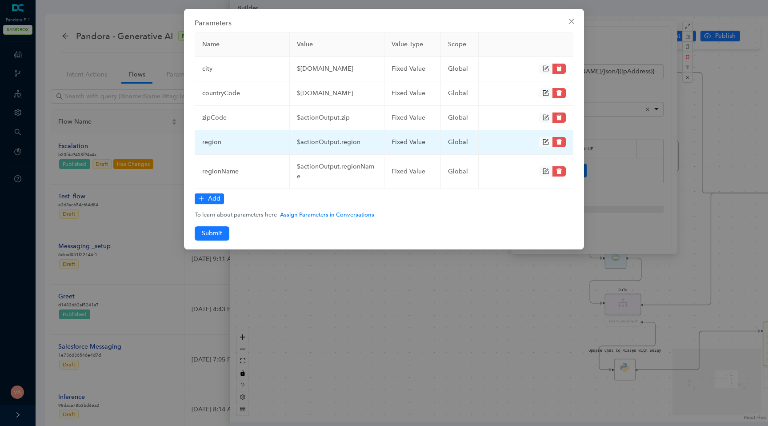
click at [213, 137] on td "region" at bounding box center [242, 142] width 95 height 24
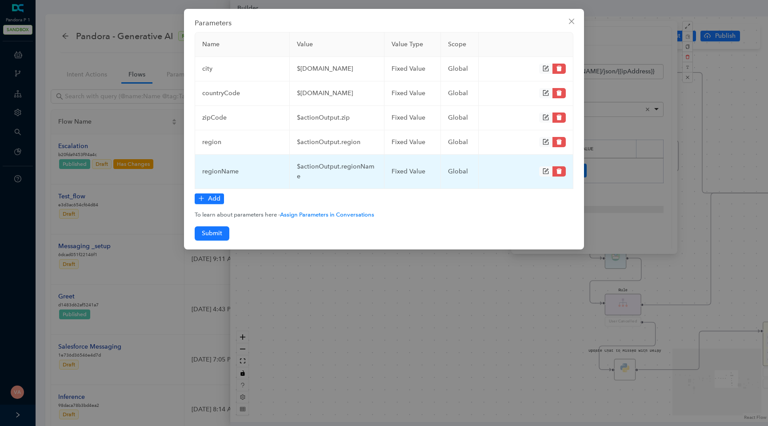
click at [217, 166] on td "regionName" at bounding box center [242, 172] width 95 height 34
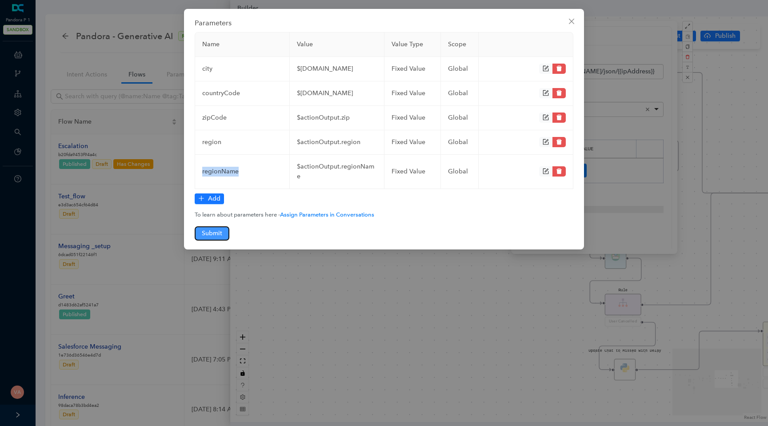
click at [211, 228] on span "Submit" at bounding box center [212, 233] width 20 height 10
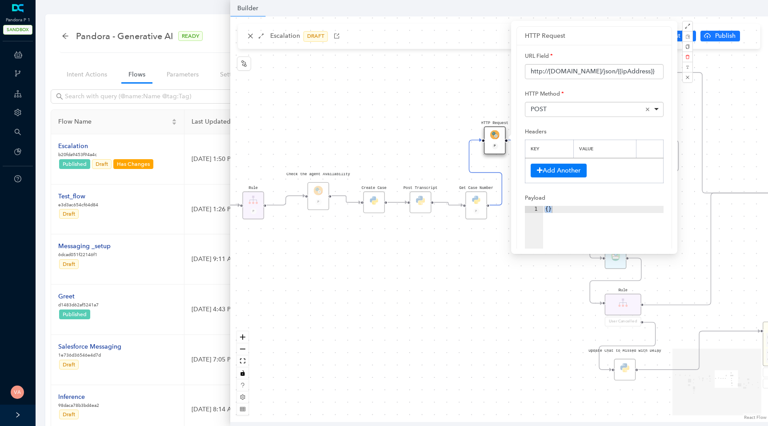
click at [395, 22] on div "Data Table Start Rule P IsAvailable Rule newContact Get Contact details First N…" at bounding box center [499, 218] width 538 height 405
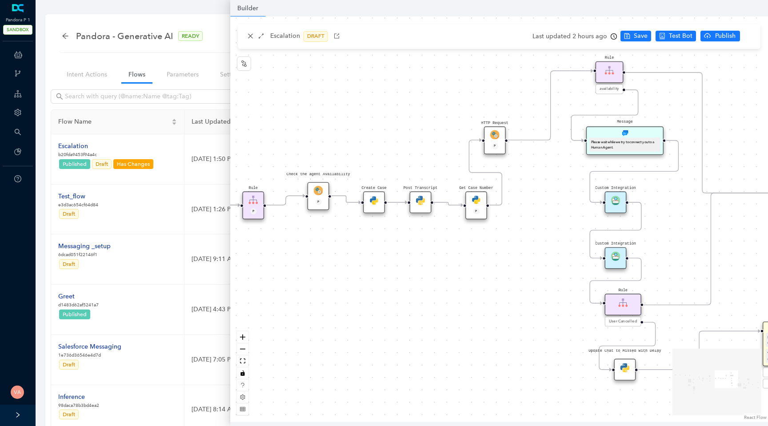
click at [381, 130] on div "Data Table Start Rule P IsAvailable Rule newContact Get Contact details First N…" at bounding box center [499, 218] width 538 height 405
click at [633, 39] on span "Save" at bounding box center [640, 36] width 14 height 10
click at [418, 146] on div "Data Table Start Rule P IsAvailable Rule newContact Get Contact details First N…" at bounding box center [499, 218] width 538 height 405
click at [492, 133] on img at bounding box center [494, 134] width 9 height 9
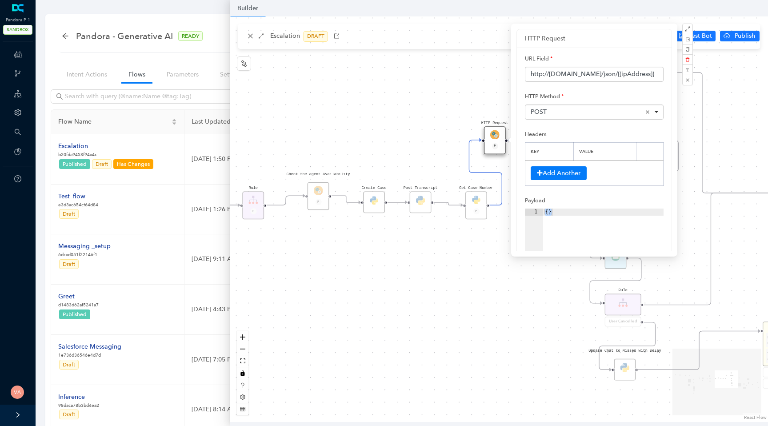
scroll to position [211, 0]
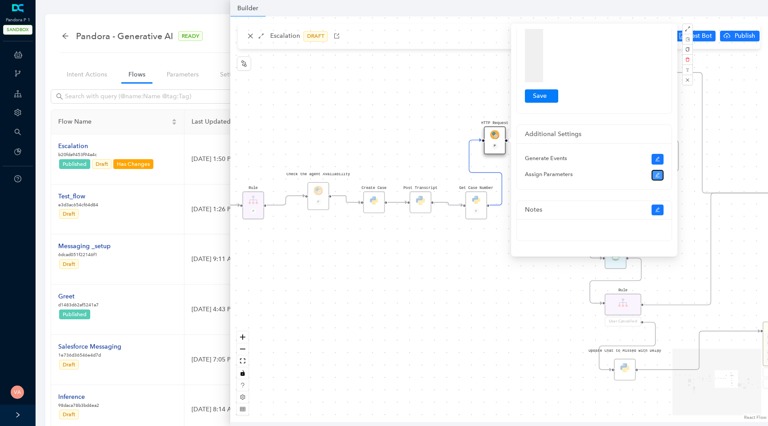
click at [658, 173] on icon "edit" at bounding box center [657, 175] width 4 height 4
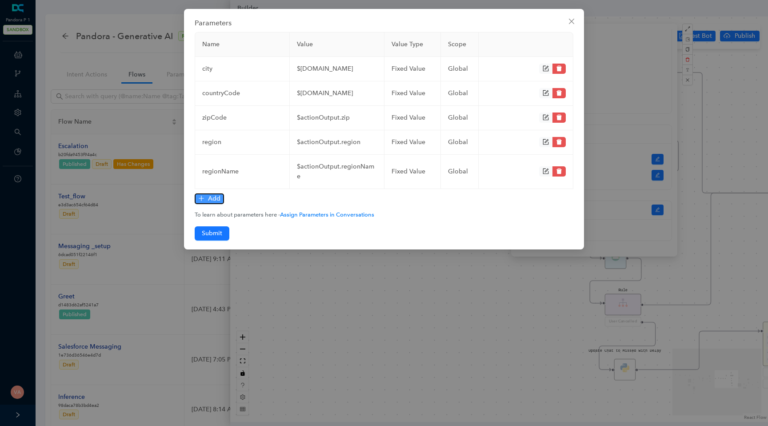
click at [218, 194] on span "Add" at bounding box center [214, 199] width 12 height 10
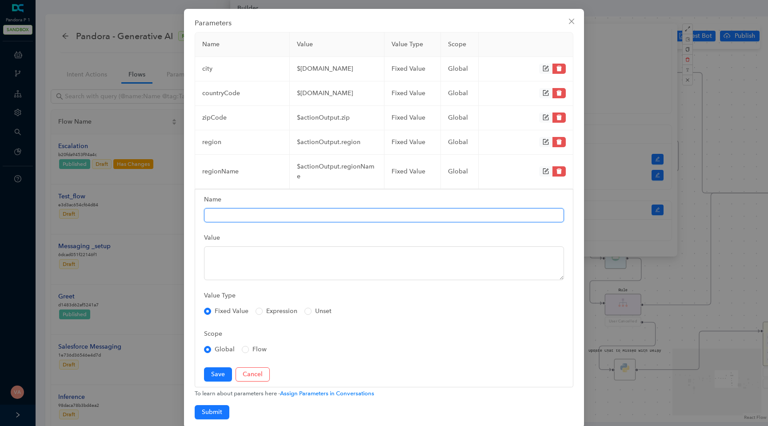
click at [239, 208] on input "Name" at bounding box center [384, 215] width 360 height 14
click at [263, 208] on input "Name" at bounding box center [384, 215] width 360 height 14
type input "contry"
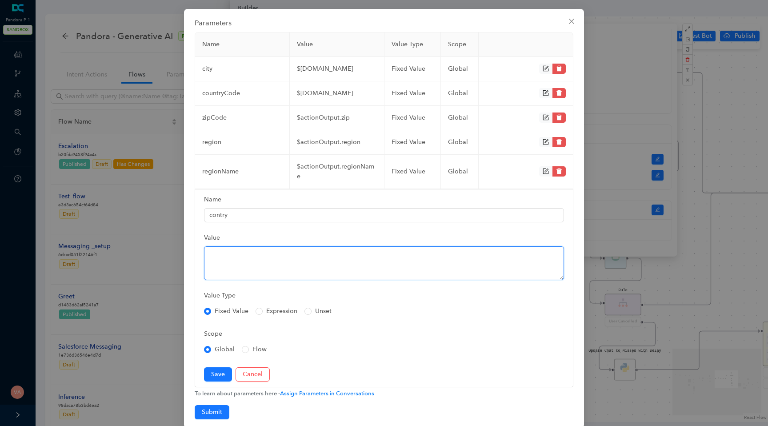
click at [238, 254] on textarea "Value" at bounding box center [384, 263] width 360 height 34
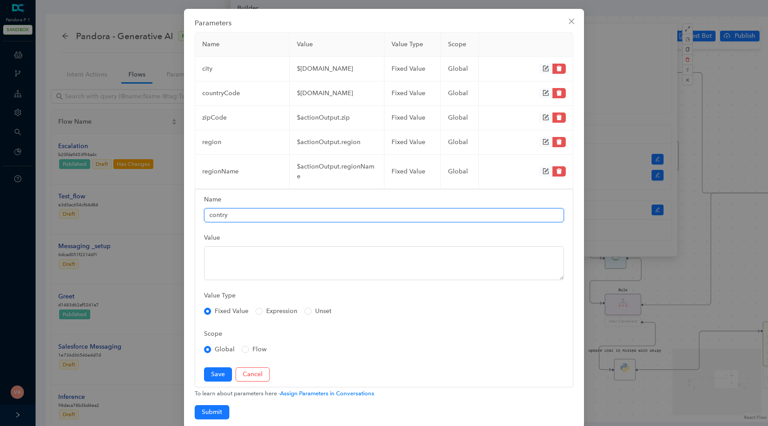
click at [231, 208] on input "contry" at bounding box center [384, 215] width 360 height 14
type input "country"
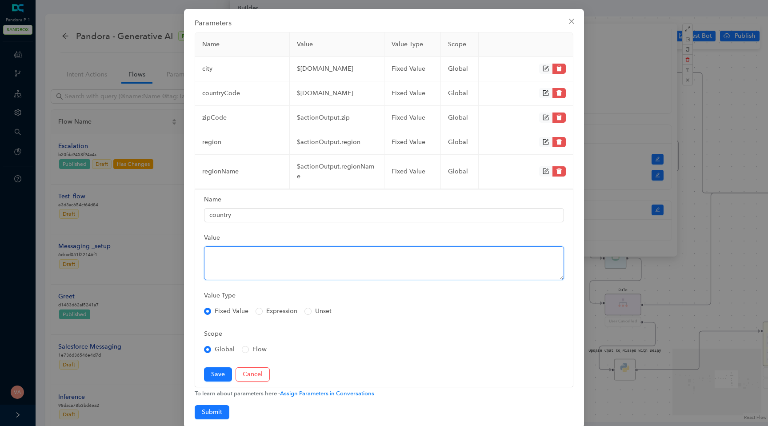
click at [211, 247] on textarea "Value" at bounding box center [384, 263] width 360 height 34
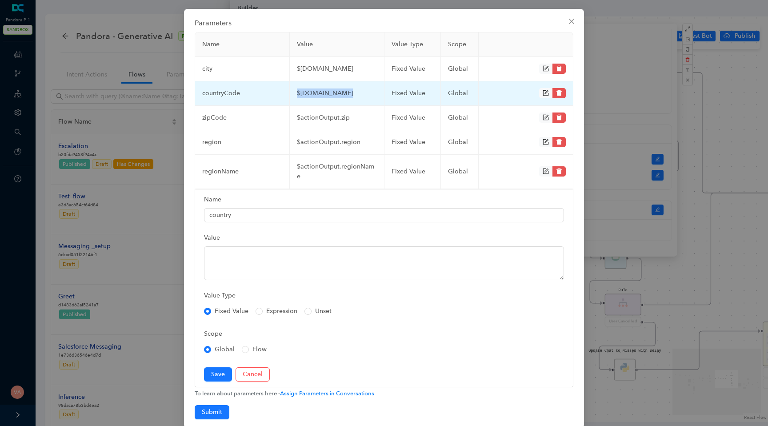
drag, startPoint x: 295, startPoint y: 91, endPoint x: 341, endPoint y: 95, distance: 46.3
click at [341, 95] on td "$[DOMAIN_NAME]" at bounding box center [337, 93] width 95 height 24
copy td "$actionOutput."
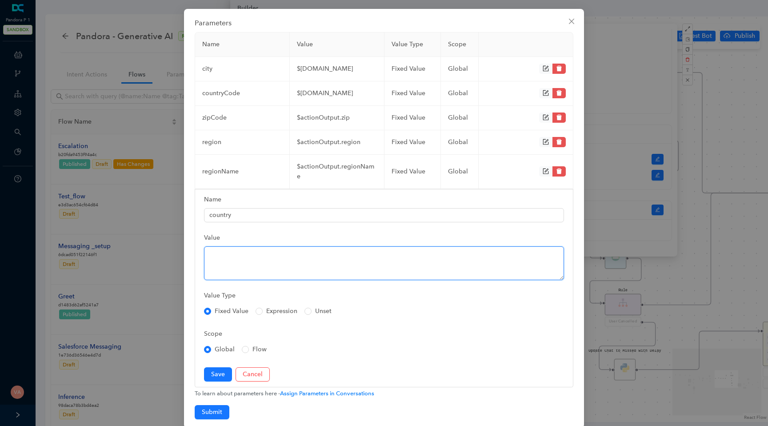
click at [231, 254] on textarea "Value" at bounding box center [384, 263] width 360 height 34
paste textarea "$actionOutput."
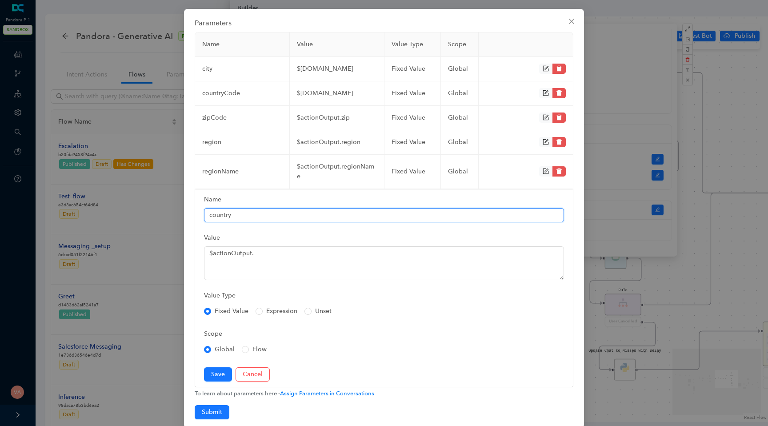
drag, startPoint x: 238, startPoint y: 207, endPoint x: 186, endPoint y: 207, distance: 51.5
click at [186, 207] on div "Parameters Name Value Value Type Scope city $[DOMAIN_NAME] fixed Value global c…" at bounding box center [384, 218] width 400 height 419
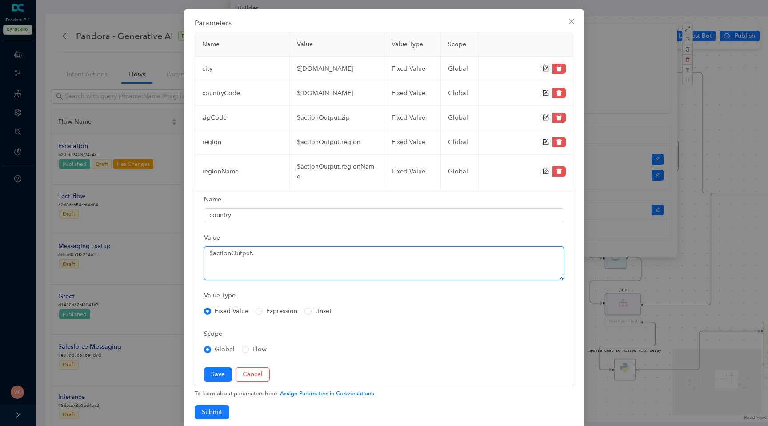
click at [283, 246] on textarea "$actionOutput." at bounding box center [384, 263] width 360 height 34
paste textarea "country"
type textarea "$[DOMAIN_NAME]"
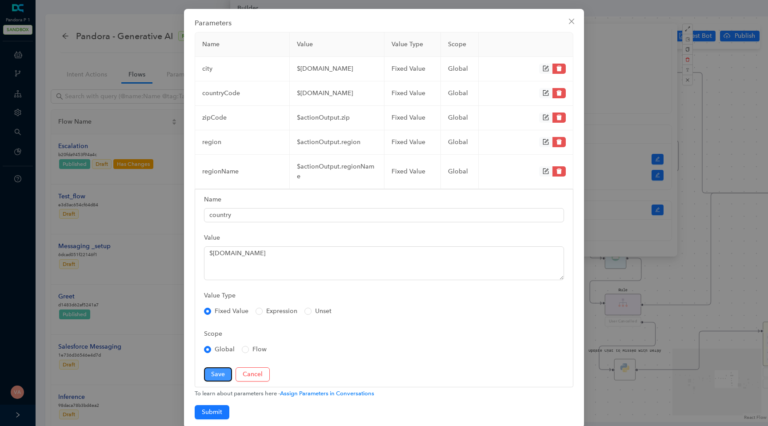
click at [215, 369] on span "Save" at bounding box center [218, 374] width 14 height 10
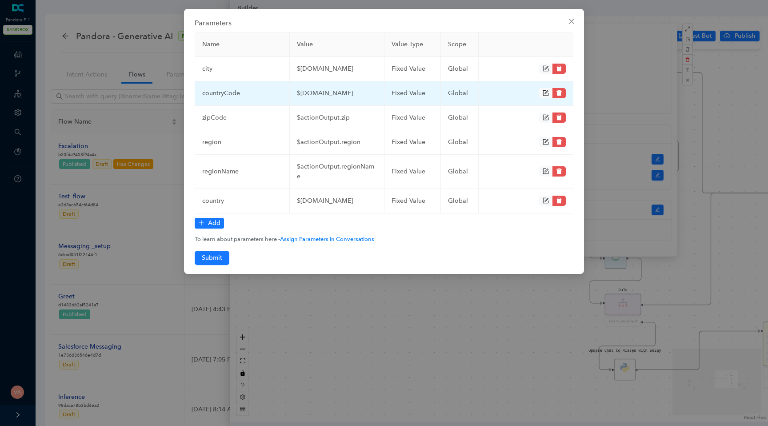
click at [544, 91] on icon "form" at bounding box center [545, 93] width 6 height 6
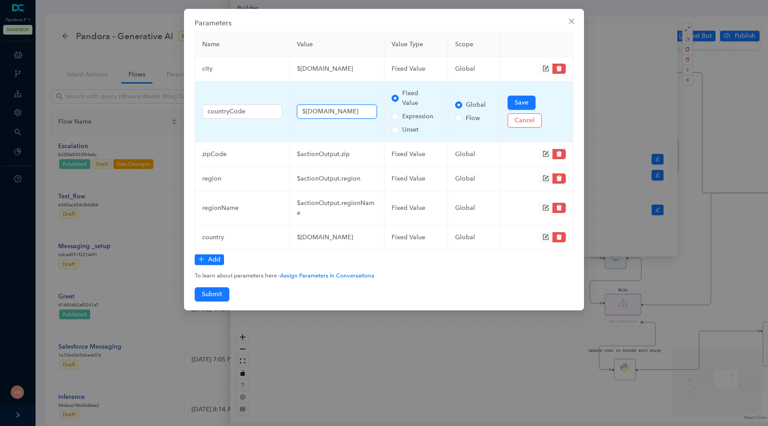
click at [364, 112] on input "$[DOMAIN_NAME]" at bounding box center [337, 111] width 80 height 14
paste input "country"
type input "$actionOutput.countryCode"
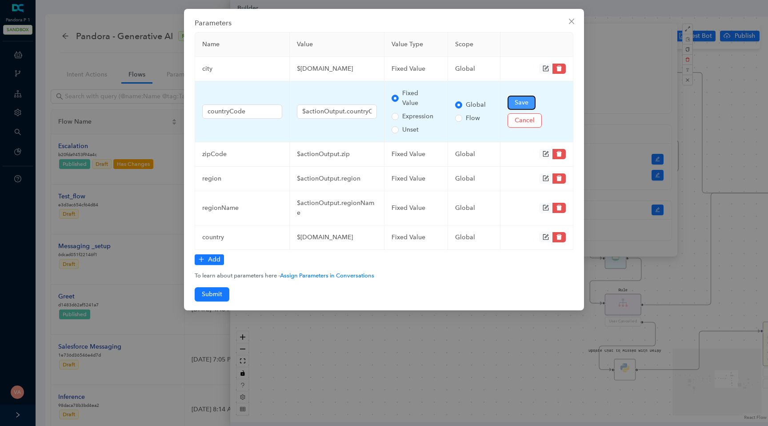
click at [519, 98] on span "Save" at bounding box center [521, 103] width 14 height 10
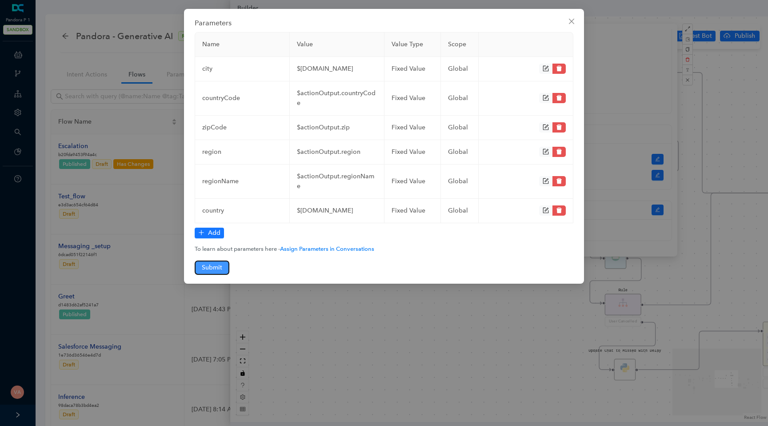
click at [211, 263] on span "Submit" at bounding box center [212, 268] width 20 height 10
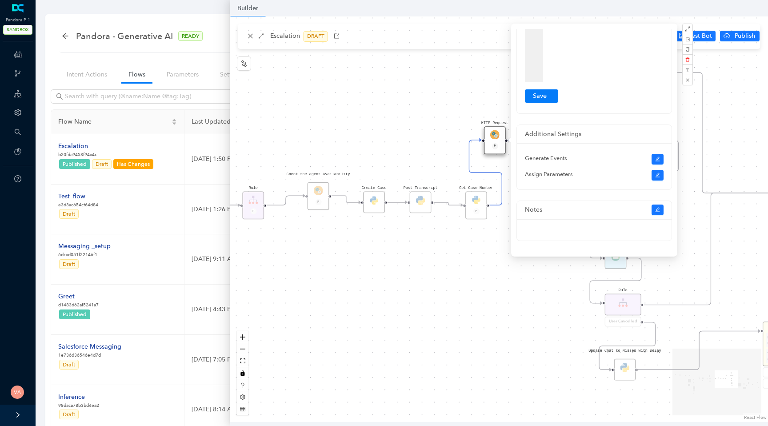
click at [432, 316] on div "Data Table Start Rule P IsAvailable Rule newContact Get Contact details First N…" at bounding box center [499, 218] width 538 height 405
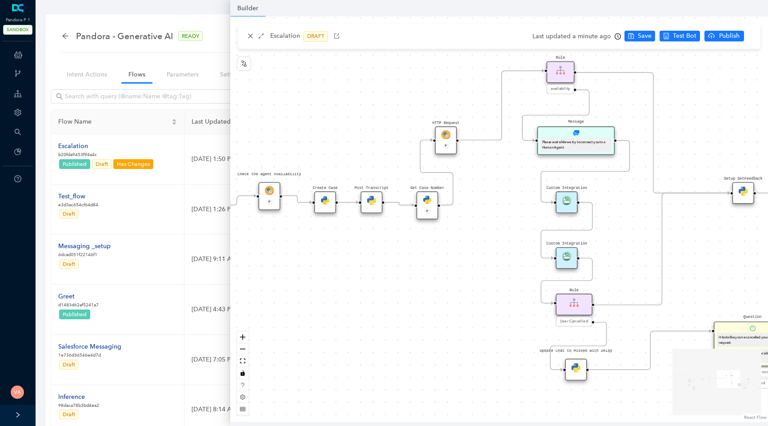
drag, startPoint x: 528, startPoint y: 300, endPoint x: 479, endPoint y: 300, distance: 48.9
click at [479, 300] on div "Data Table Start Rule P IsAvailable Rule newContact Get Contact details First N…" at bounding box center [499, 218] width 538 height 405
click at [641, 33] on span "Save" at bounding box center [644, 36] width 14 height 10
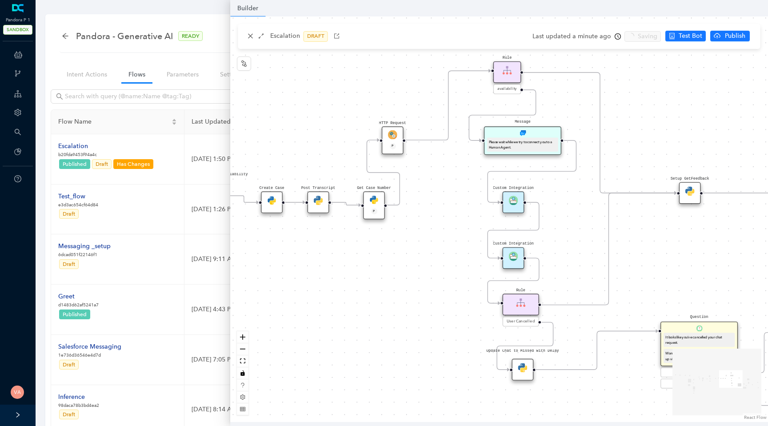
drag, startPoint x: 475, startPoint y: 297, endPoint x: 362, endPoint y: 292, distance: 113.9
click at [362, 292] on div "Data Table Start Rule P IsAvailable Rule newContact Get Contact details First N…" at bounding box center [499, 218] width 538 height 405
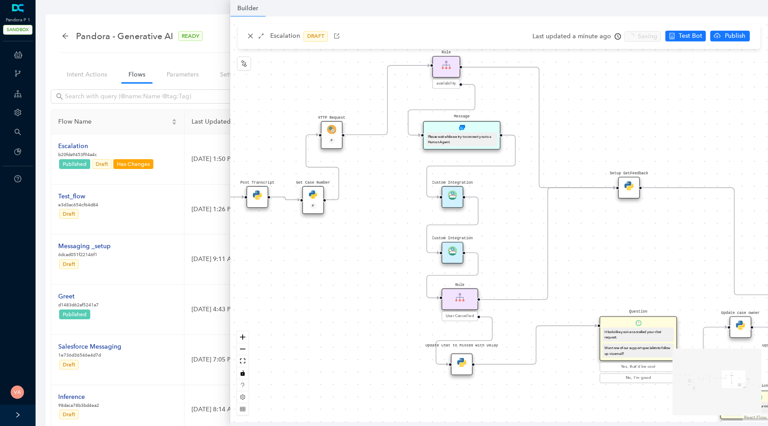
click at [452, 252] on img at bounding box center [452, 250] width 9 height 9
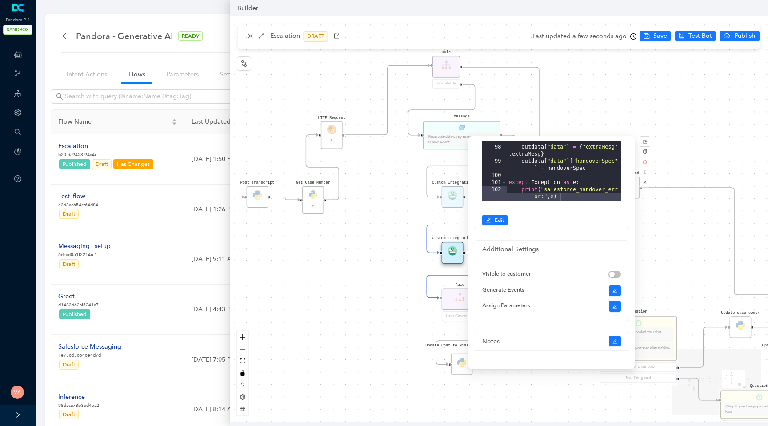
scroll to position [219, 0]
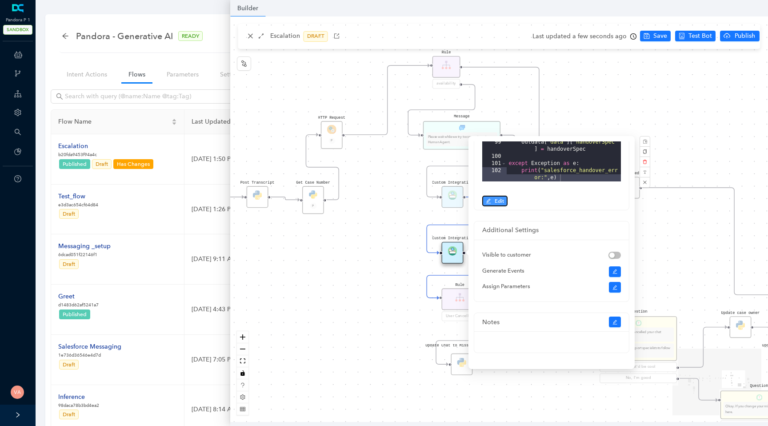
click at [499, 201] on span "Edit" at bounding box center [498, 201] width 9 height 8
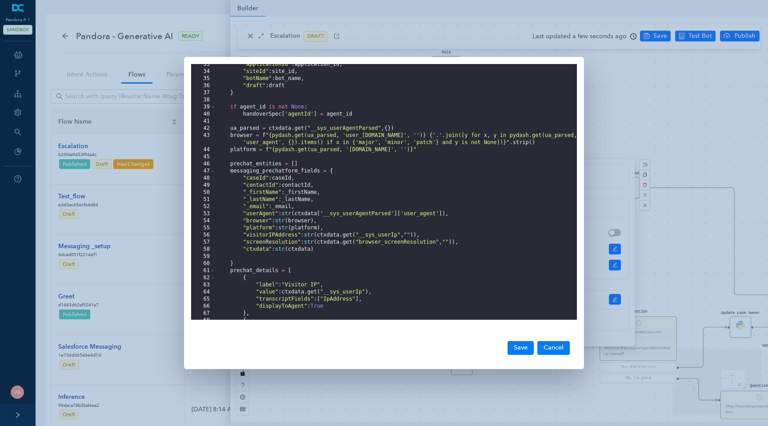
scroll to position [0, 0]
click at [308, 216] on div ""applicationId" : application_id , "siteId" : site_id , "botName" : bot_name , …" at bounding box center [395, 196] width 361 height 270
click at [290, 219] on div ""applicationId" : application_id , "siteId" : site_id , "botName" : bot_name , …" at bounding box center [395, 196] width 361 height 270
click at [351, 214] on div ""applicationId" : application_id , "siteId" : site_id , "botName" : bot_name , …" at bounding box center [395, 196] width 361 height 270
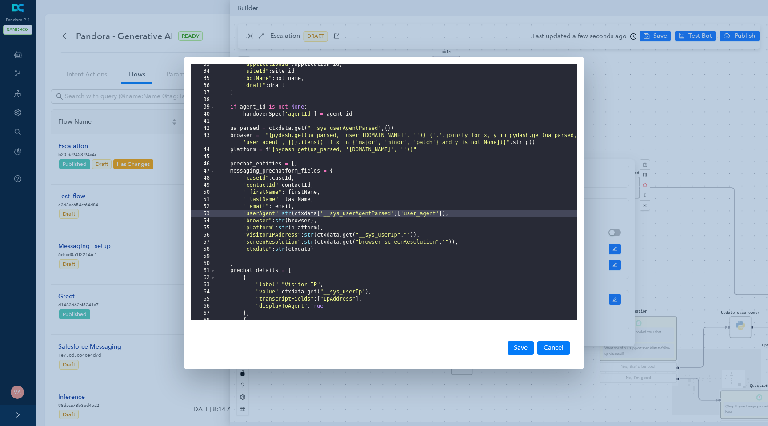
click at [351, 214] on div ""applicationId" : application_id , "siteId" : site_id , "botName" : bot_name , …" at bounding box center [395, 196] width 361 height 270
click at [331, 216] on div ""applicationId" : application_id , "siteId" : site_id , "botName" : bot_name , …" at bounding box center [395, 196] width 361 height 270
click at [292, 213] on div ""applicationId" : application_id , "siteId" : site_id , "botName" : bot_name , …" at bounding box center [395, 196] width 361 height 270
click at [317, 214] on div ""applicationId" : application_id , "siteId" : site_id , "botName" : bot_name , …" at bounding box center [395, 196] width 361 height 270
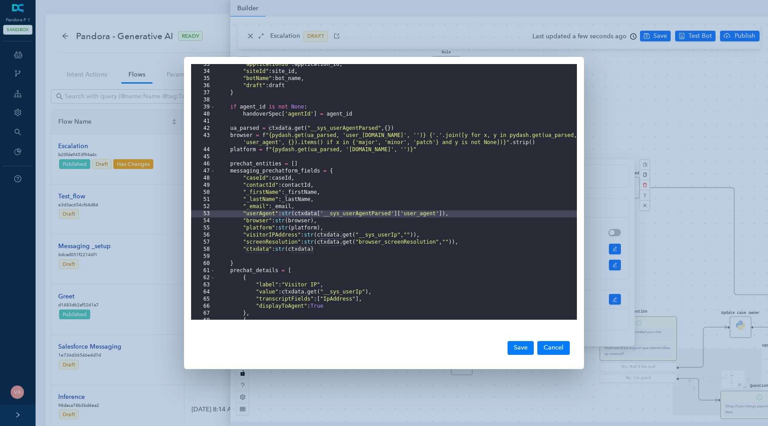
click at [307, 227] on div ""applicationId" : application_id , "siteId" : site_id , "botName" : bot_name , …" at bounding box center [395, 196] width 361 height 270
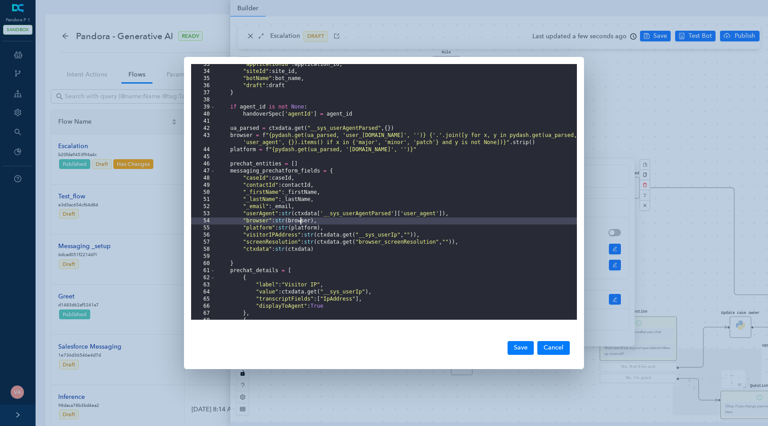
click at [299, 224] on div ""applicationId" : application_id , "siteId" : site_id , "botName" : bot_name , …" at bounding box center [395, 196] width 361 height 270
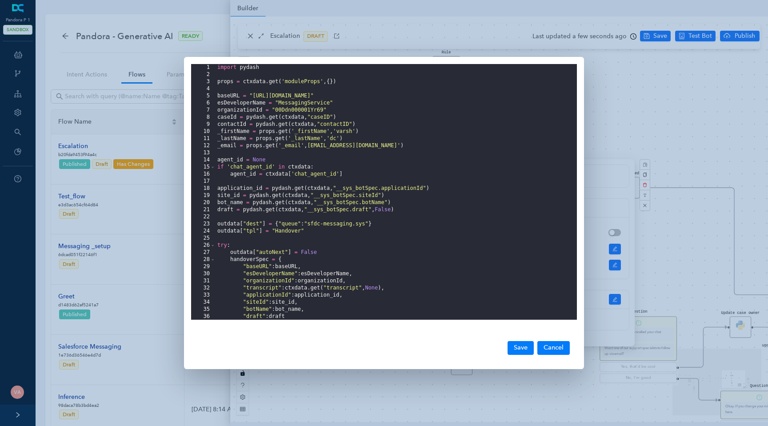
click at [274, 82] on div "import pydash props = ctxdata . get ( 'moduleProps' , { }) baseURL = "[URL][DOM…" at bounding box center [395, 199] width 361 height 270
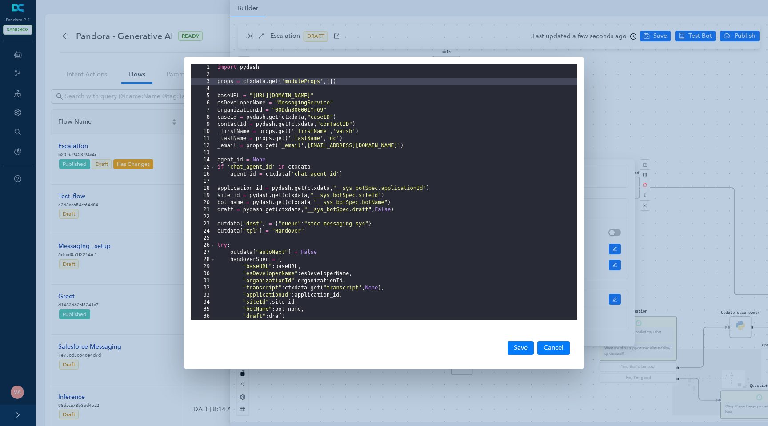
click at [284, 119] on div "import pydash props = ctxdata . get ( 'moduleProps' , { }) baseURL = "[URL][DOM…" at bounding box center [395, 199] width 361 height 270
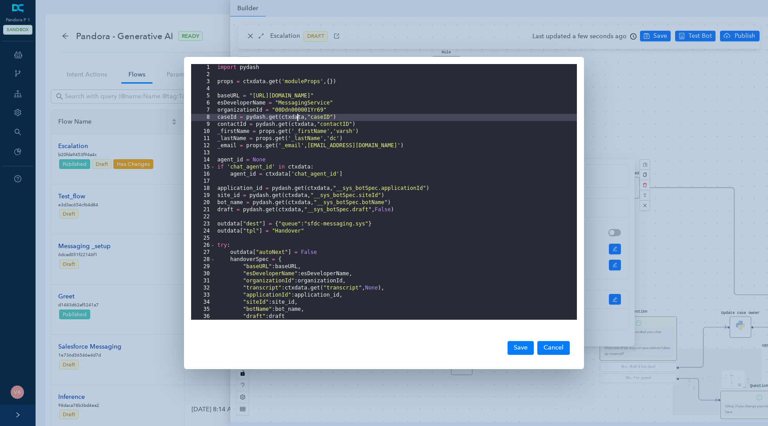
click at [298, 114] on div "import pydash props = ctxdata . get ( 'moduleProps' , { }) baseURL = "[URL][DOM…" at bounding box center [395, 199] width 361 height 270
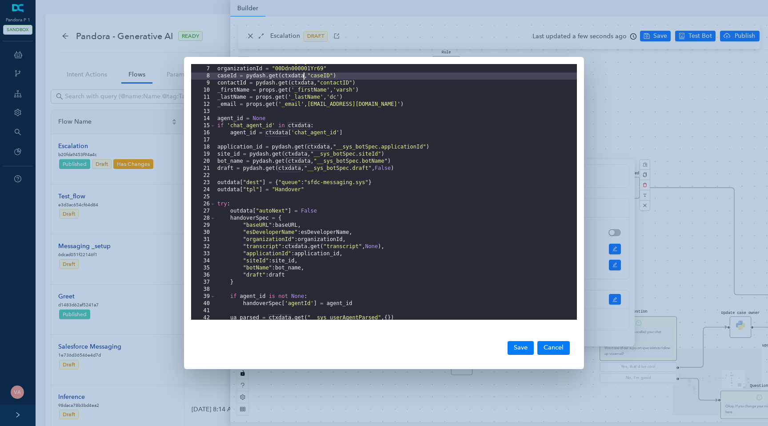
scroll to position [51, 0]
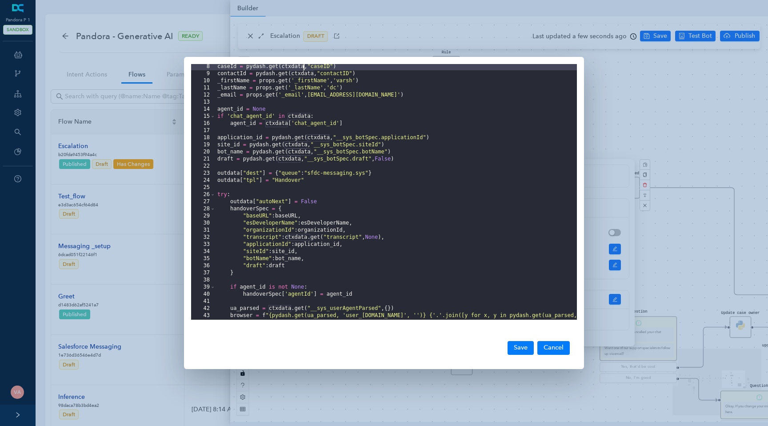
click at [280, 121] on div "caseId = pydash . get ( ctxdata , "caseID" ) contactId = pydash . get ( ctxdata…" at bounding box center [395, 201] width 361 height 277
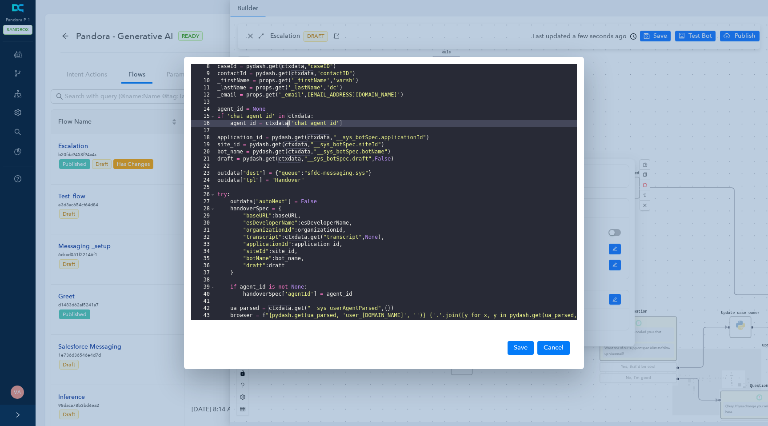
click at [280, 121] on div "caseId = pydash . get ( ctxdata , "caseID" ) contactId = pydash . get ( ctxdata…" at bounding box center [395, 201] width 361 height 277
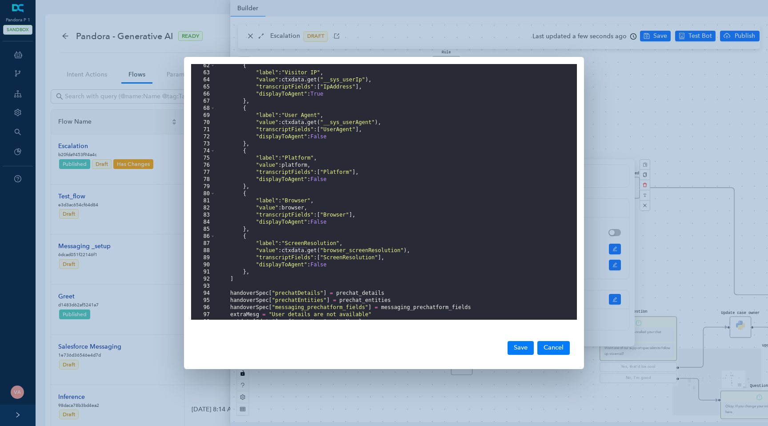
scroll to position [440, 0]
click at [358, 295] on div "prechat_details = [ { "label" : "Visitor IP" , "value" : ctxdata . get ( "__sys…" at bounding box center [395, 193] width 361 height 270
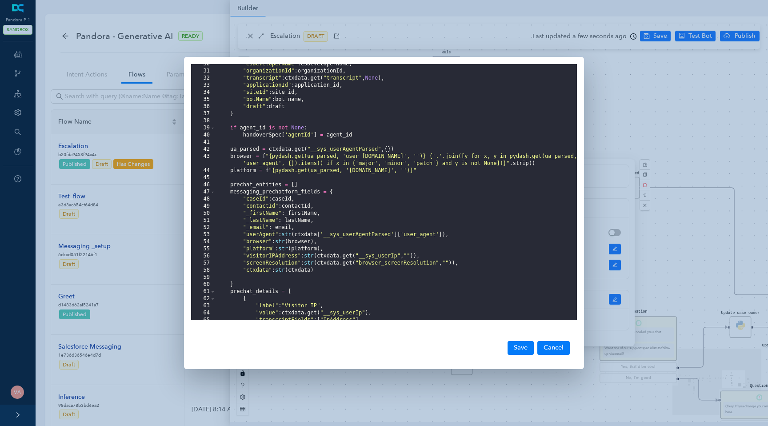
scroll to position [0, 0]
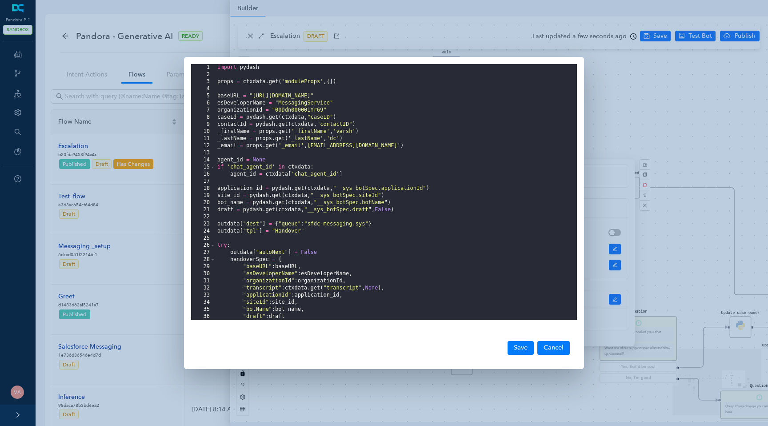
click at [333, 192] on div "import pydash props = ctxdata . get ( 'moduleProps' , { }) baseURL = "[URL][DOM…" at bounding box center [395, 199] width 361 height 270
click at [611, 218] on div "1 2 3 4 5 6 7 8 9 10 11 12 13 14 15 16 17 18 19 20 21 22 23 24 25 26 27 28 29 3…" at bounding box center [384, 213] width 768 height 426
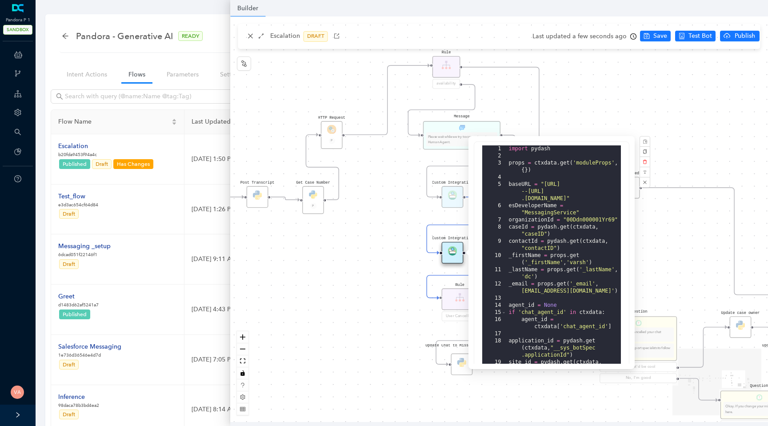
click at [324, 357] on div "Data Table Start Rule P IsAvailable Rule newContact Get Contact details First N…" at bounding box center [499, 218] width 538 height 405
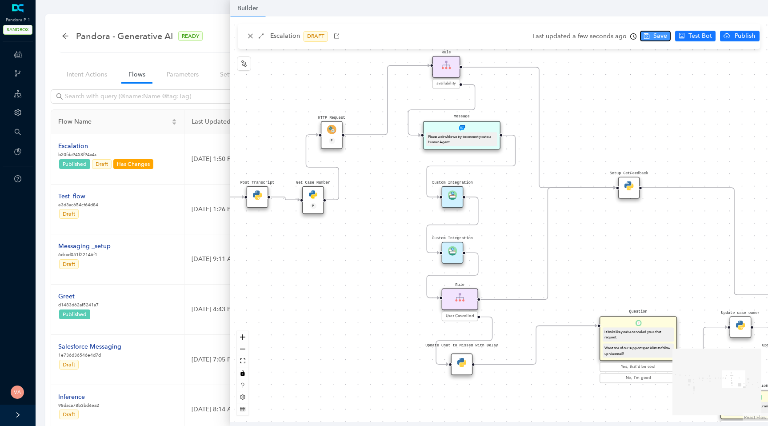
click at [656, 33] on span "Save" at bounding box center [660, 36] width 14 height 10
click at [702, 36] on span "Test Bot" at bounding box center [700, 36] width 24 height 10
click at [451, 242] on div "Custom Integration" at bounding box center [453, 253] width 22 height 22
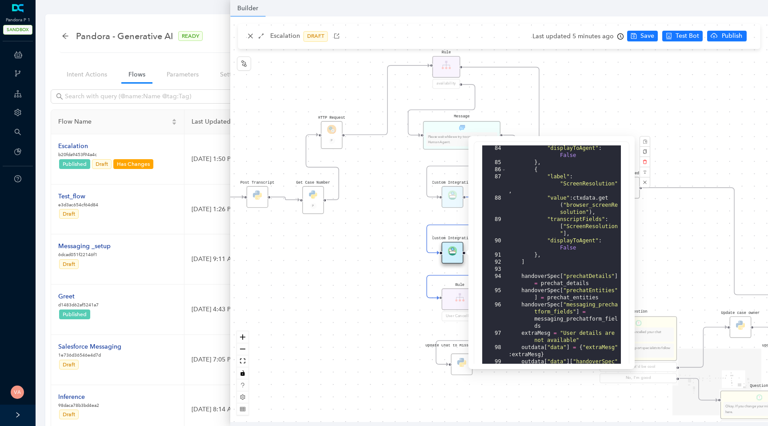
scroll to position [146, 0]
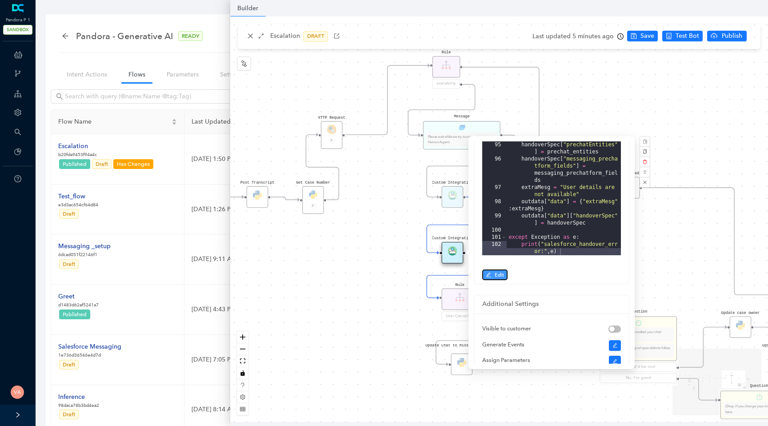
click at [494, 274] on button "Edit" at bounding box center [494, 274] width 25 height 11
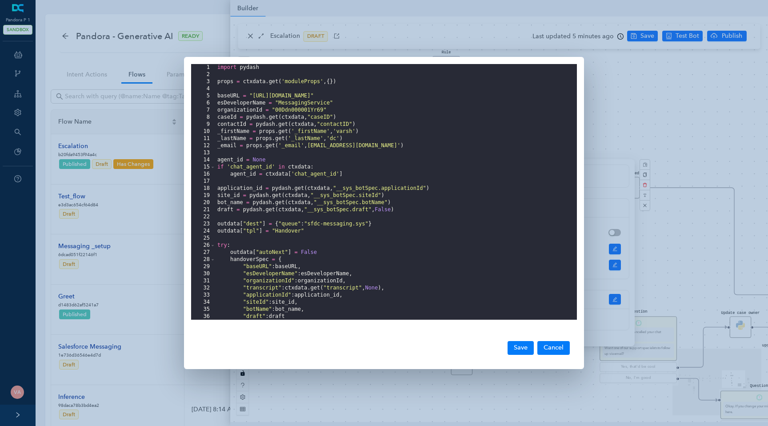
click at [318, 271] on div "import pydash props = ctxdata . get ( 'moduleProps' , { }) baseURL = "[URL][DOM…" at bounding box center [395, 199] width 361 height 270
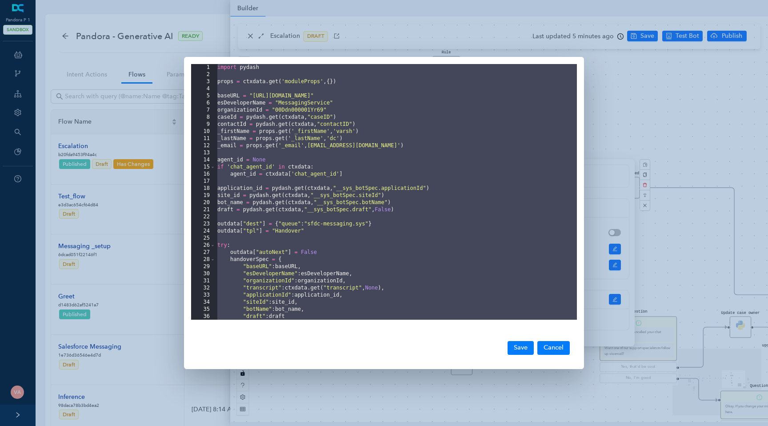
click at [373, 32] on div "1 2 3 4 5 6 7 8 9 10 11 12 13 14 15 16 17 18 19 20 21 22 23 24 25 26 27 28 29 3…" at bounding box center [384, 213] width 768 height 426
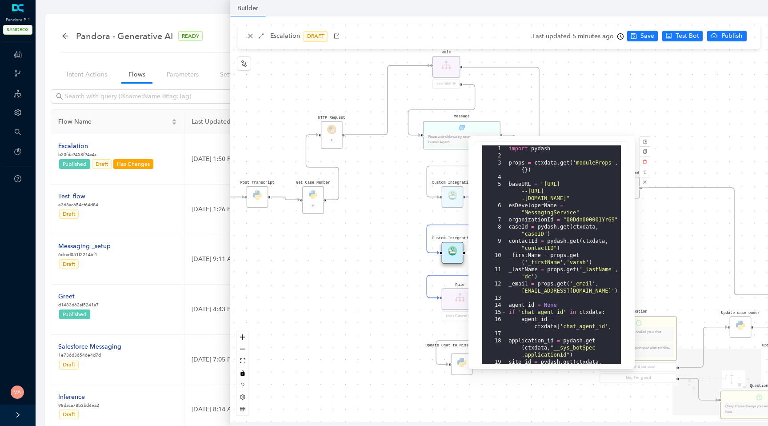
click at [401, 227] on div "Data Table Start Rule P IsAvailable Rule newContact Get Contact details First N…" at bounding box center [499, 218] width 538 height 405
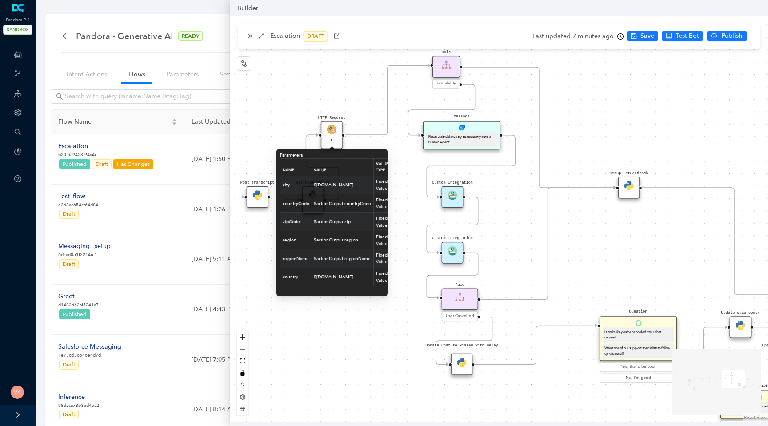
click at [329, 136] on div "HTTP Request P" at bounding box center [332, 135] width 22 height 28
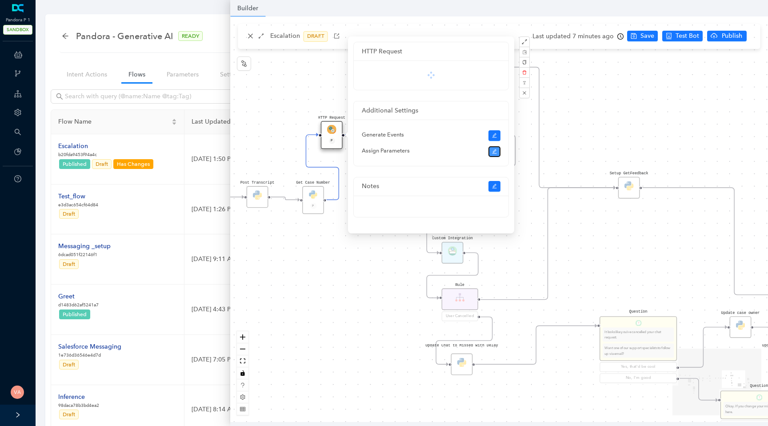
click at [491, 148] on button "button" at bounding box center [494, 151] width 12 height 11
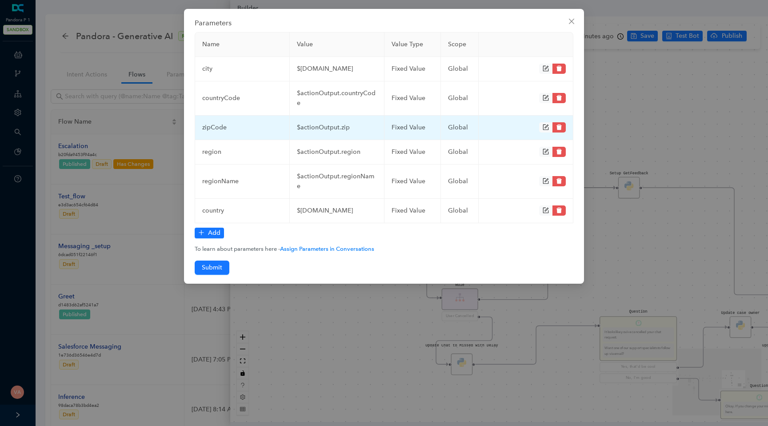
click at [210, 127] on td "zipCode" at bounding box center [242, 128] width 95 height 24
copy td "zipCode"
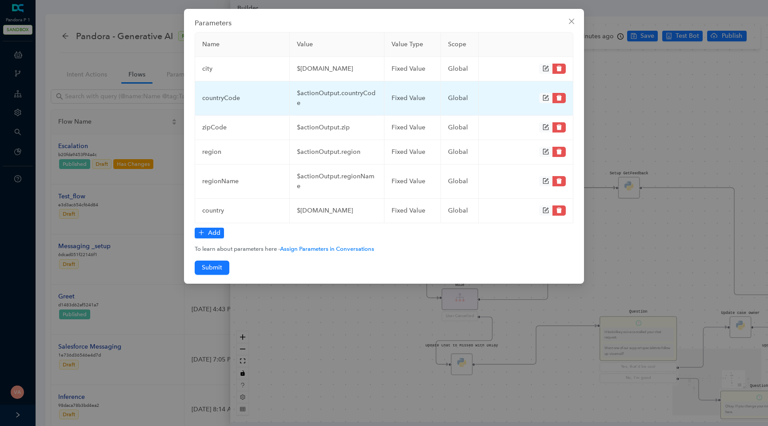
click at [227, 95] on td "countryCode" at bounding box center [242, 98] width 95 height 34
copy td "countryCode"
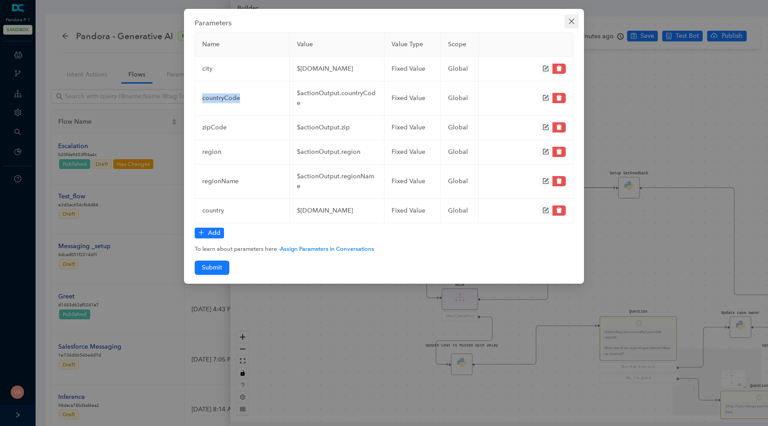
click at [569, 16] on button "Close" at bounding box center [571, 21] width 14 height 14
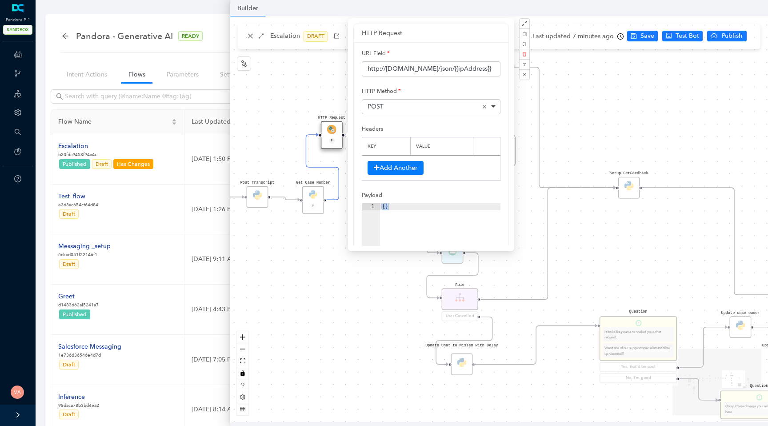
click at [599, 131] on div "Data Table Start Rule P IsAvailable Rule newContact Get Contact details First N…" at bounding box center [499, 218] width 538 height 405
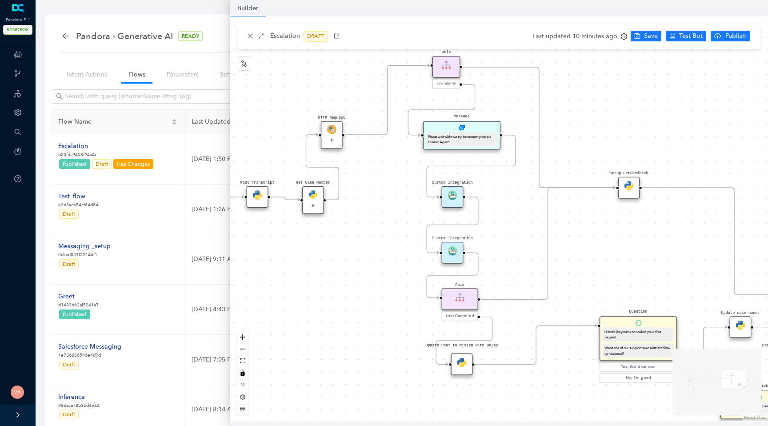
click at [459, 254] on div "Custom Integration" at bounding box center [453, 253] width 22 height 22
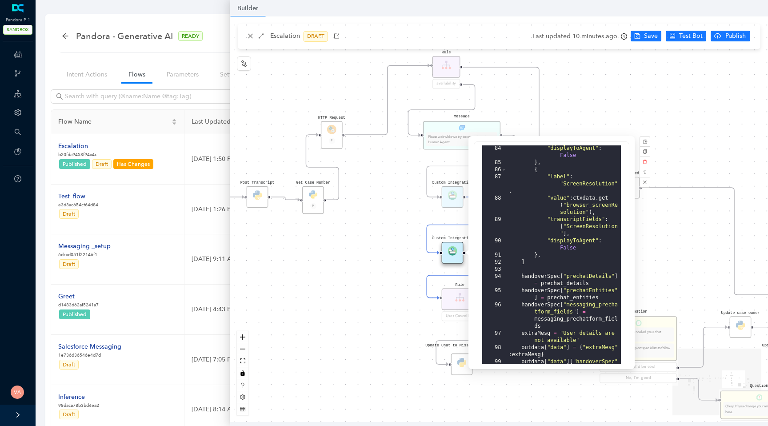
scroll to position [219, 0]
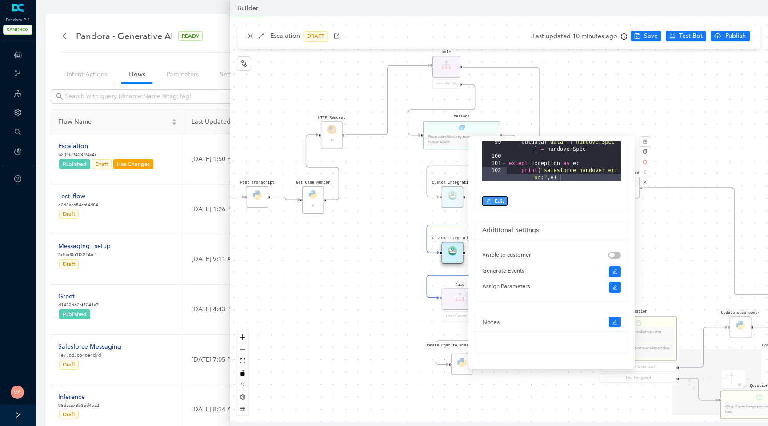
click at [494, 200] on span "Edit" at bounding box center [498, 201] width 9 height 8
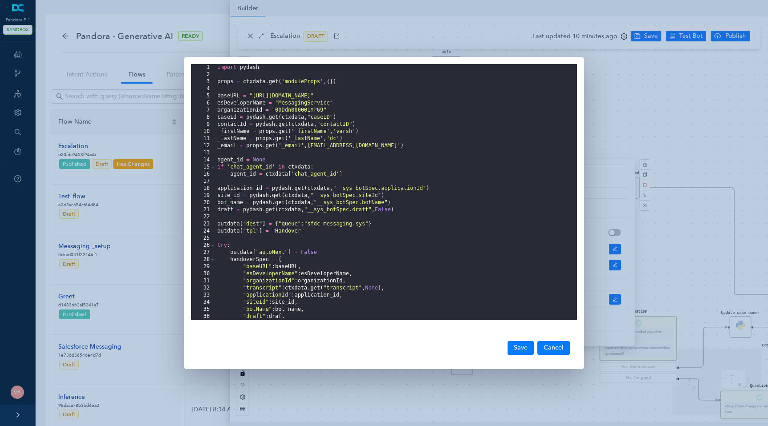
scroll to position [0, 0]
click at [414, 244] on div "import pydash props = ctxdata . get ( 'moduleProps' , { }) baseURL = "[URL][DOM…" at bounding box center [395, 199] width 361 height 270
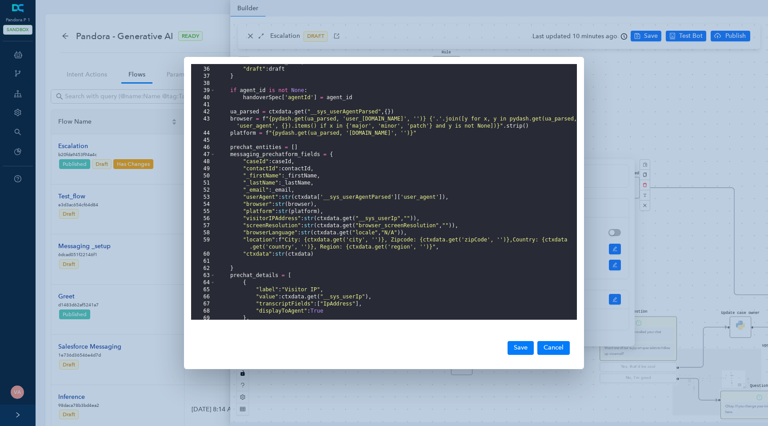
scroll to position [260, 0]
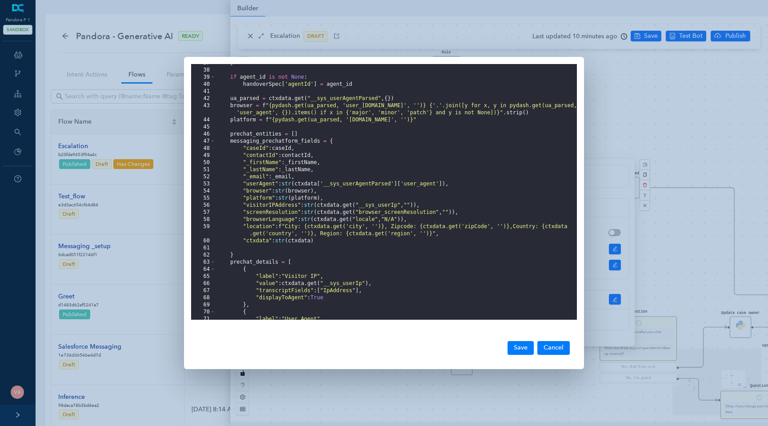
click at [450, 235] on div "} if agent_id is not None : handoverSpec [ 'agentId' ] = agent_id ua_parsed = c…" at bounding box center [395, 195] width 361 height 270
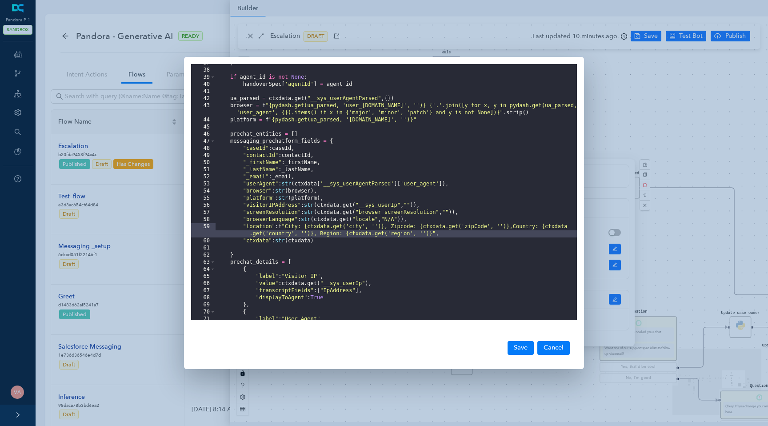
click at [290, 228] on div "} if agent_id is not None : handoverSpec [ 'agentId' ] = agent_id ua_parsed = c…" at bounding box center [395, 195] width 361 height 270
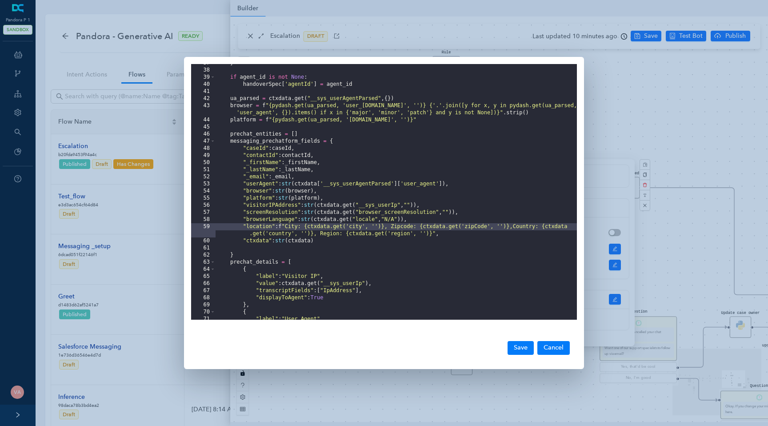
click at [436, 232] on div "} if agent_id is not None : handoverSpec [ 'agentId' ] = agent_id ua_parsed = c…" at bounding box center [395, 195] width 361 height 270
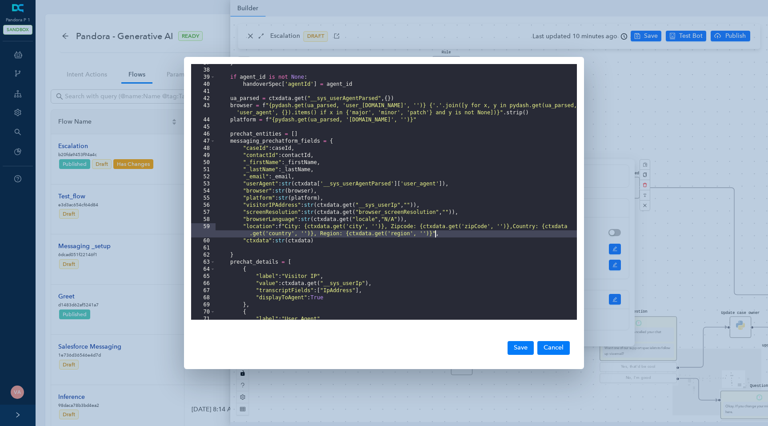
click at [318, 243] on div "} if agent_id is not None : handoverSpec [ 'agentId' ] = agent_id ua_parsed = c…" at bounding box center [395, 195] width 361 height 270
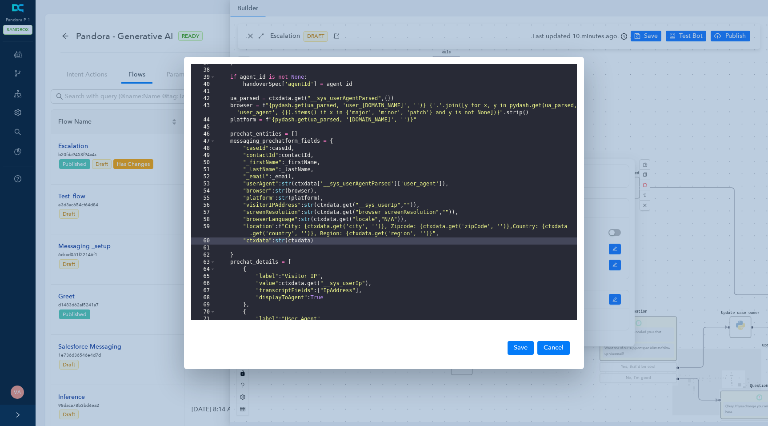
click at [424, 220] on div "} if agent_id is not None : handoverSpec [ 'agentId' ] = agent_id ua_parsed = c…" at bounding box center [395, 195] width 361 height 270
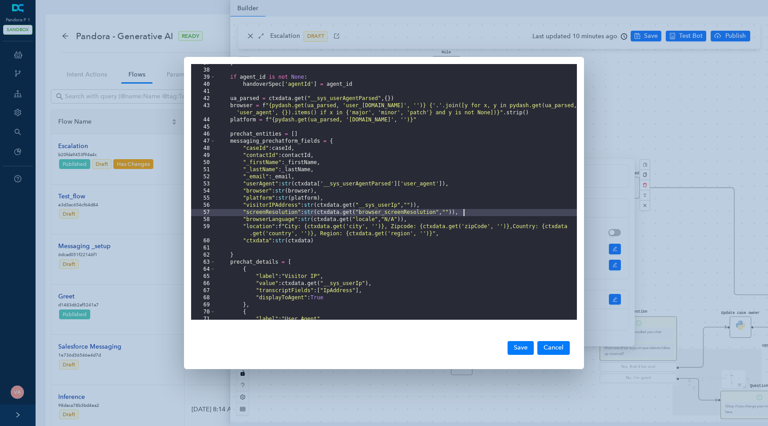
click at [472, 211] on div "} if agent_id is not None : handoverSpec [ 'agentId' ] = agent_id ua_parsed = c…" at bounding box center [395, 195] width 361 height 270
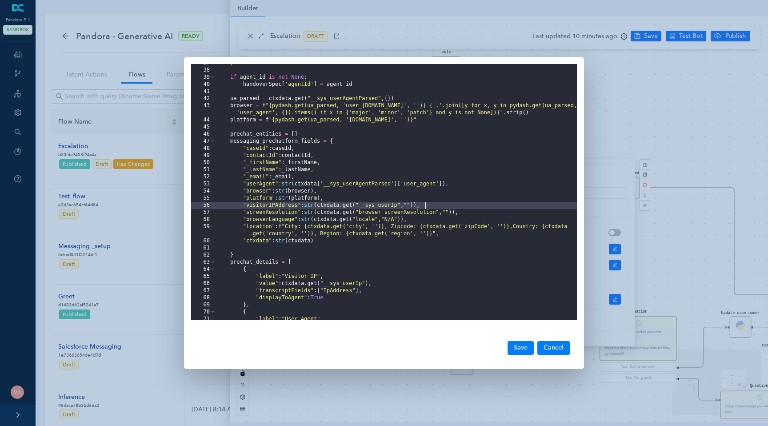
click at [428, 206] on div "} if agent_id is not None : handoverSpec [ 'agentId' ] = agent_id ua_parsed = c…" at bounding box center [395, 195] width 361 height 270
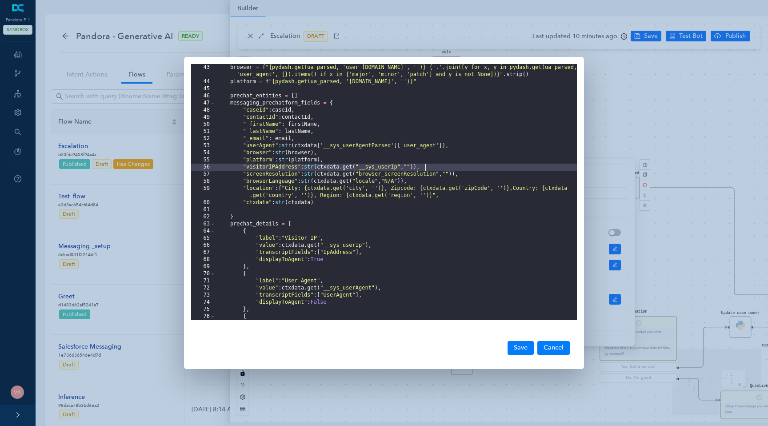
scroll to position [299, 0]
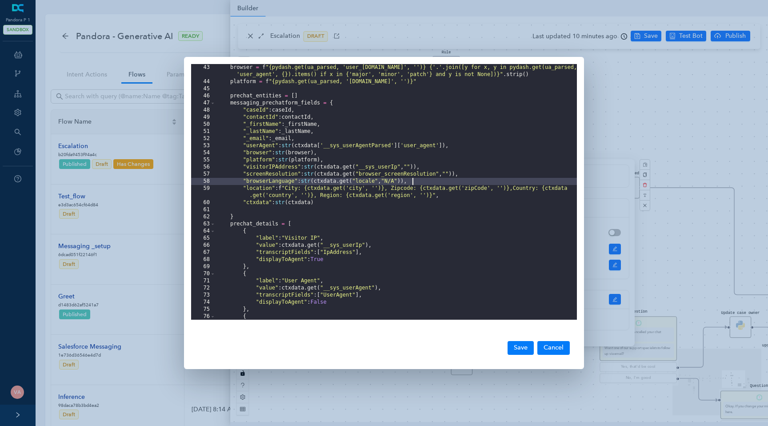
click at [415, 183] on div "browser = f "{pydash.get(ua_parsed, 'user_[DOMAIN_NAME]', '')} {'.'.join([y for…" at bounding box center [395, 202] width 361 height 277
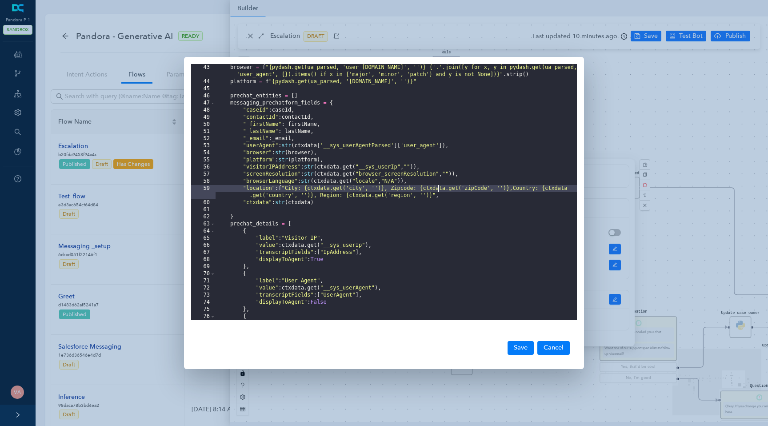
click at [438, 190] on div "browser = f "{pydash.get(ua_parsed, 'user_[DOMAIN_NAME]', '')} {'.'.join([y for…" at bounding box center [395, 202] width 361 height 277
click at [333, 190] on div "browser = f "{pydash.get(ua_parsed, 'user_[DOMAIN_NAME]', '')} {'.'.join([y for…" at bounding box center [395, 202] width 361 height 277
click at [318, 189] on div "browser = f "{pydash.get(ua_parsed, 'user_[DOMAIN_NAME]', '')} {'.'.join([y for…" at bounding box center [395, 202] width 361 height 277
click at [312, 189] on div "browser = f "{pydash.get(ua_parsed, 'user_[DOMAIN_NAME]', '')} {'.'.join([y for…" at bounding box center [395, 202] width 361 height 277
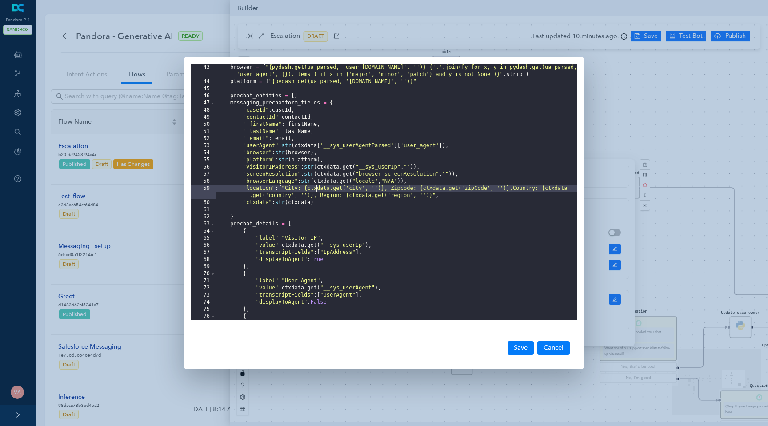
click at [317, 190] on div "browser = f "{pydash.get(ua_parsed, 'user_[DOMAIN_NAME]', '')} {'.'.join([y for…" at bounding box center [395, 202] width 361 height 277
click at [365, 191] on div "browser = f "{pydash.get(ua_parsed, 'user_[DOMAIN_NAME]', '')} {'.'.join([y for…" at bounding box center [395, 202] width 361 height 277
click at [377, 188] on div "browser = f "{pydash.get(ua_parsed, 'user_[DOMAIN_NAME]', '')} {'.'.join([y for…" at bounding box center [395, 202] width 361 height 277
click at [328, 189] on div "browser = f "{pydash.get(ua_parsed, 'user_[DOMAIN_NAME]', '')} {'.'.join([y for…" at bounding box center [395, 202] width 361 height 277
click at [307, 188] on div "browser = f "{pydash.get(ua_parsed, 'user_[DOMAIN_NAME]', '')} {'.'.join([y for…" at bounding box center [395, 202] width 361 height 277
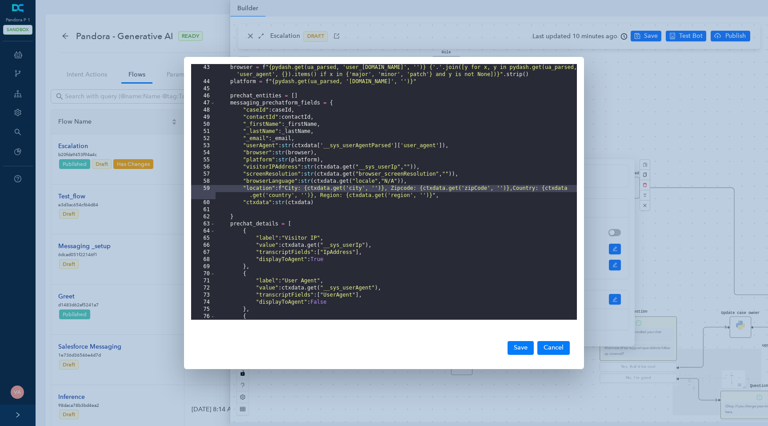
click at [315, 188] on div "browser = f "{pydash.get(ua_parsed, 'user_[DOMAIN_NAME]', '')} {'.'.join([y for…" at bounding box center [395, 202] width 361 height 277
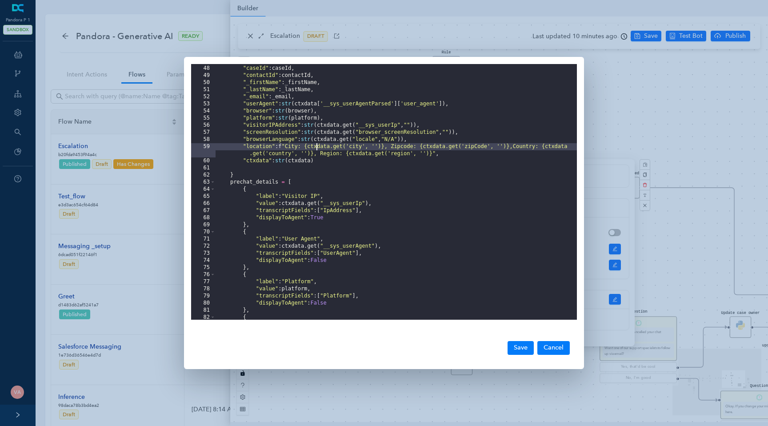
scroll to position [340, 0]
click at [312, 148] on div "messaging_prechatform_fields = { "caseId" : caseId , "contactId" : contactId , …" at bounding box center [395, 193] width 361 height 270
click at [408, 145] on div "messaging_prechatform_fields = { "caseId" : caseId , "contactId" : contactId , …" at bounding box center [395, 193] width 361 height 270
click at [440, 144] on div "messaging_prechatform_fields = { "caseId" : caseId , "contactId" : contactId , …" at bounding box center [395, 193] width 361 height 270
click at [291, 147] on div "messaging_prechatform_fields = { "caseId" : caseId , "contactId" : contactId , …" at bounding box center [395, 193] width 361 height 270
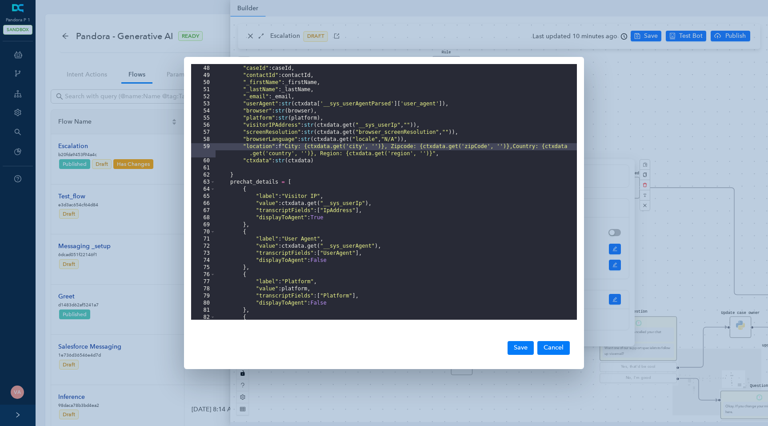
click at [374, 143] on div "messaging_prechatform_fields = { "caseId" : caseId , "contactId" : contactId , …" at bounding box center [395, 193] width 361 height 270
click at [420, 152] on div "messaging_prechatform_fields = { "caseId" : caseId , "contactId" : contactId , …" at bounding box center [395, 193] width 361 height 270
click at [523, 344] on button "Save" at bounding box center [520, 347] width 26 height 13
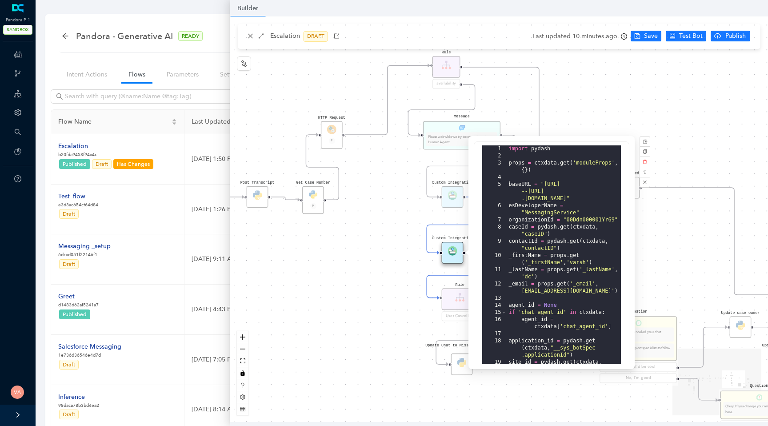
click at [647, 108] on div "Data Table Start Rule P IsAvailable Rule newContact Get Contact details First N…" at bounding box center [499, 218] width 538 height 405
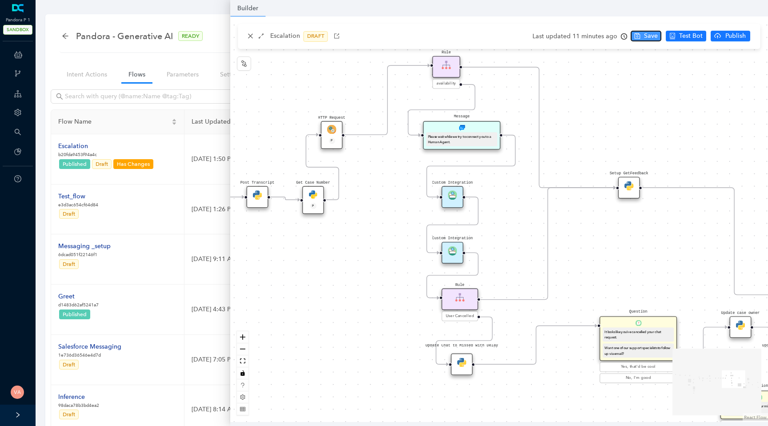
click at [653, 34] on span "Save" at bounding box center [651, 36] width 14 height 10
click at [452, 251] on img at bounding box center [452, 250] width 9 height 9
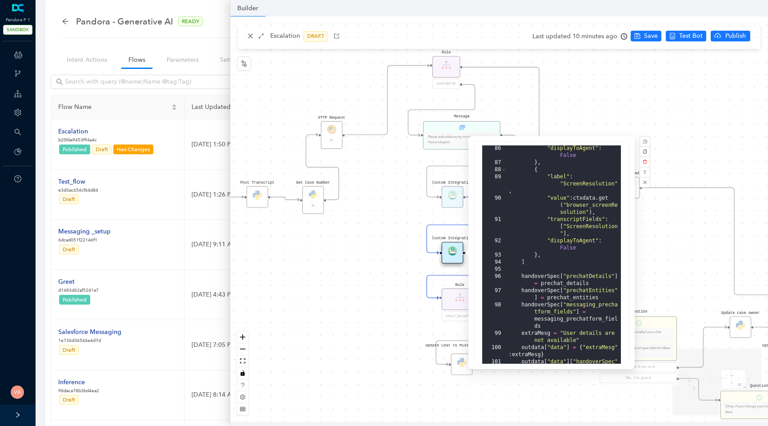
scroll to position [149, 0]
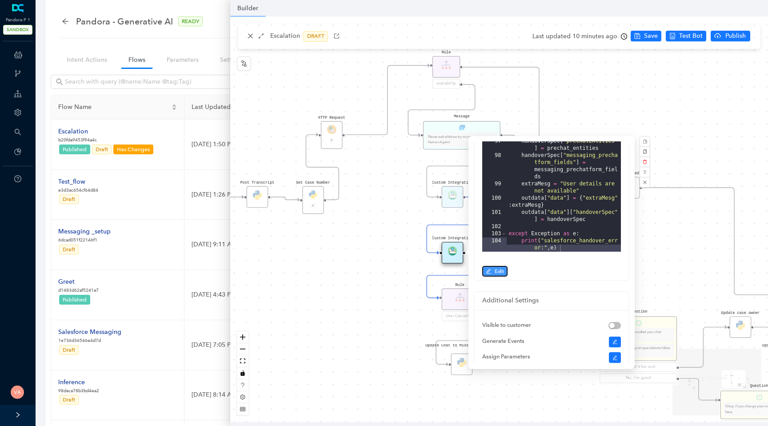
click at [500, 272] on span "Edit" at bounding box center [498, 271] width 9 height 8
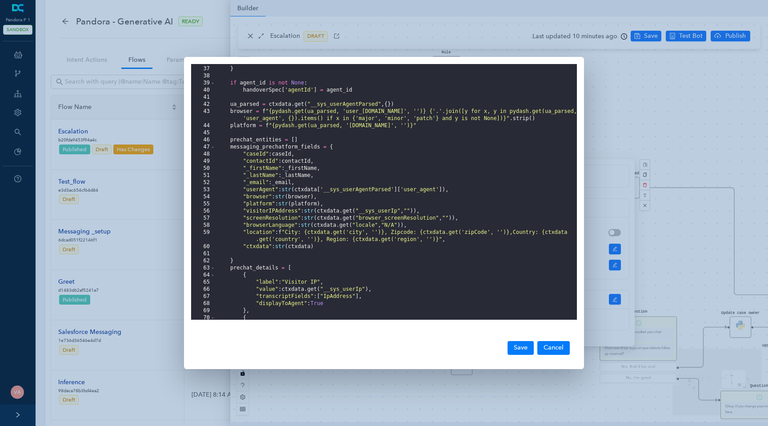
scroll to position [0, 0]
drag, startPoint x: 320, startPoint y: 246, endPoint x: 244, endPoint y: 247, distance: 76.4
click at [244, 247] on div ""draft" : draft } if agent_id is not None : handoverSpec [ 'agentId' ] = agent_…" at bounding box center [395, 193] width 361 height 270
click at [325, 249] on div ""draft" : draft } if agent_id is not None : handoverSpec [ 'agentId' ] = agent_…" at bounding box center [395, 193] width 361 height 270
click at [460, 243] on div ""draft" : draft } if agent_id is not None : handoverSpec [ 'agentId' ] = agent_…" at bounding box center [395, 193] width 361 height 270
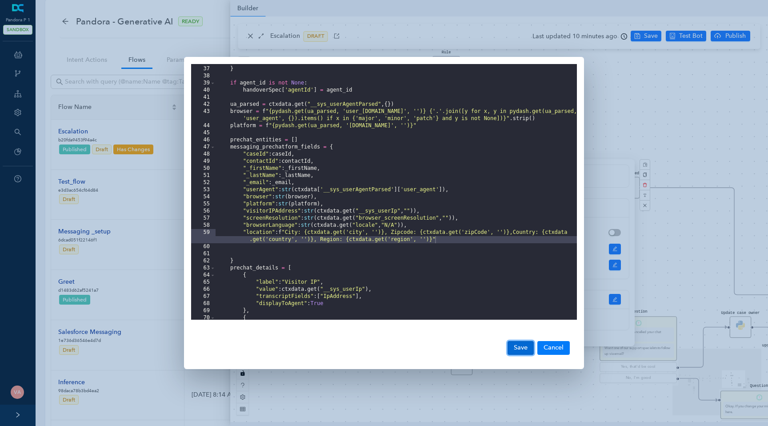
click at [518, 348] on button "Save" at bounding box center [520, 347] width 26 height 13
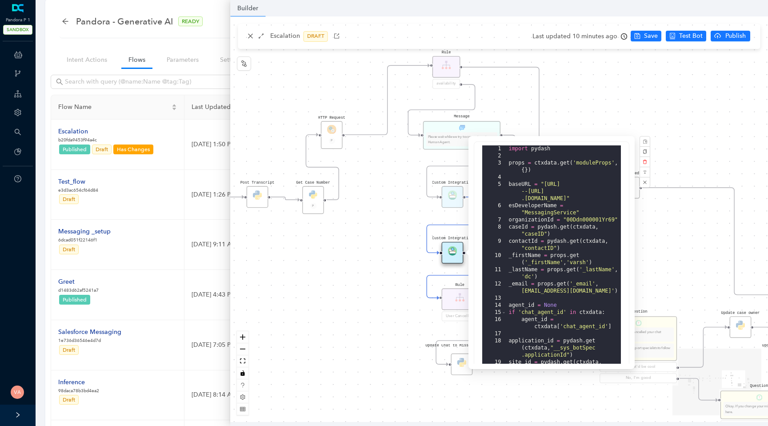
click at [648, 35] on div "Data Table Start Rule P IsAvailable Rule newContact Get Contact details First N…" at bounding box center [499, 218] width 538 height 405
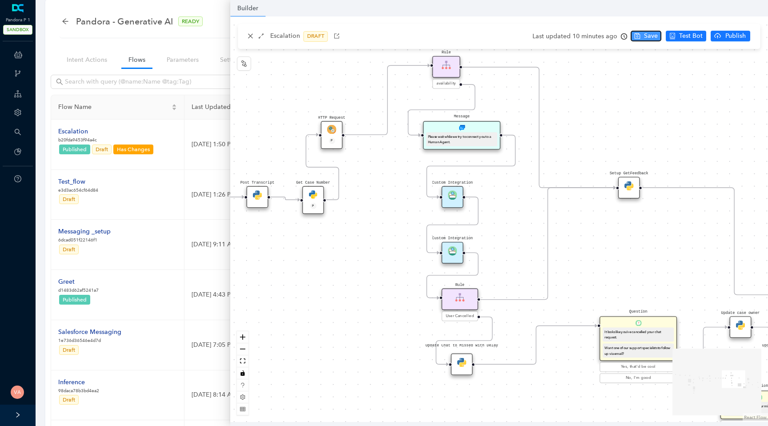
click at [649, 39] on span "Save" at bounding box center [651, 36] width 14 height 10
click at [723, 37] on icon "cloud-upload" at bounding box center [726, 35] width 7 height 7
click at [755, 70] on span "Yes" at bounding box center [755, 71] width 10 height 10
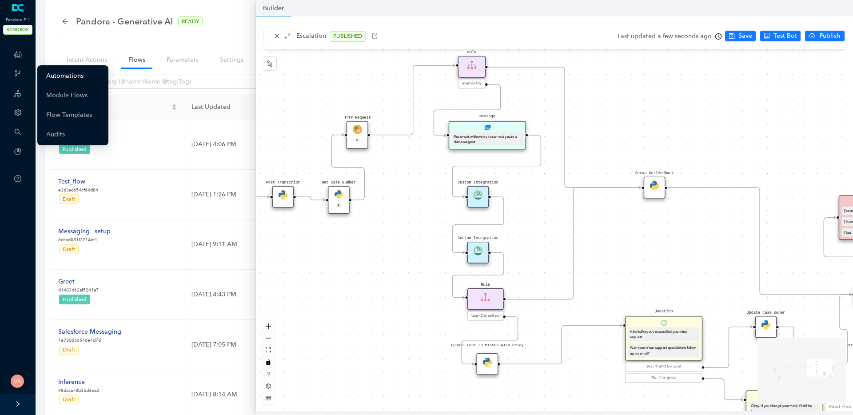
click at [79, 78] on link "Automations" at bounding box center [64, 76] width 37 height 18
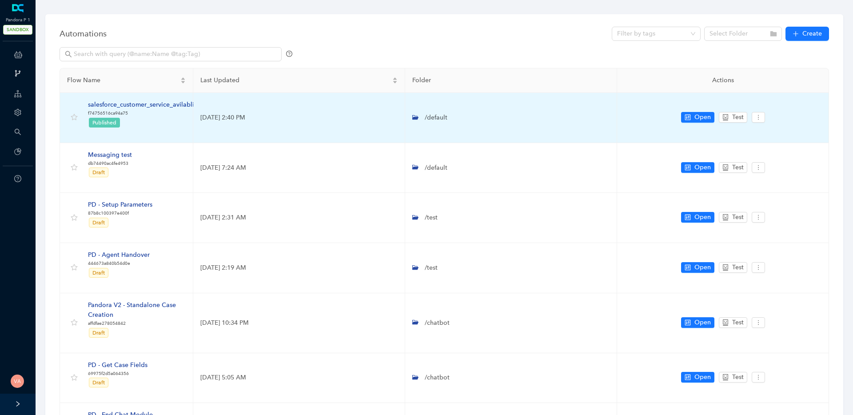
click at [152, 105] on div "salesforce_customer_service_avilablity" at bounding box center [144, 105] width 112 height 10
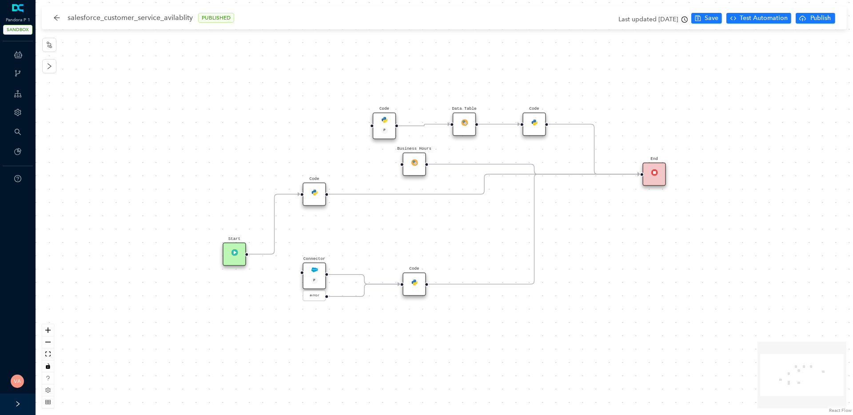
click at [313, 191] on img at bounding box center [314, 192] width 7 height 7
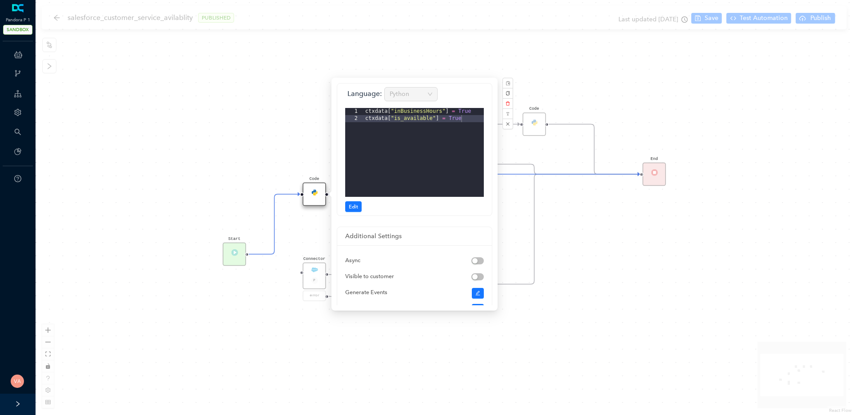
click at [259, 151] on div "Start Code P Data Table End Code Business Hours Connector P error Code Code" at bounding box center [444, 207] width 817 height 415
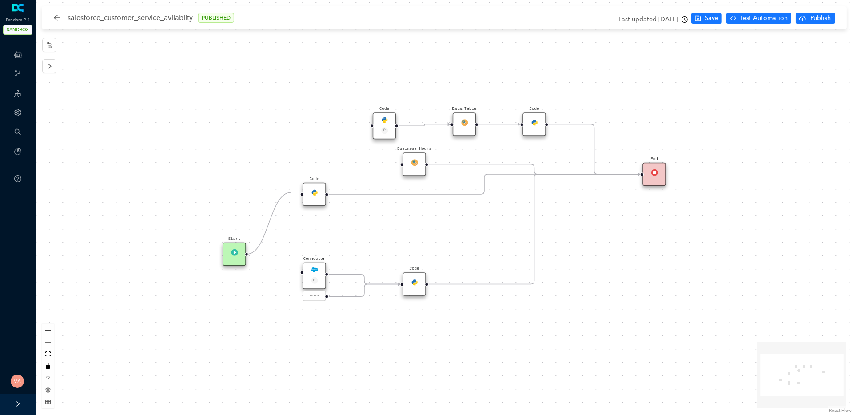
click at [291, 192] on circle "Edge from reactflownode_dc41072a-779f-4e7e-b252-e42bdb0dcf12 to reactflownode_8…" at bounding box center [293, 193] width 13 height 13
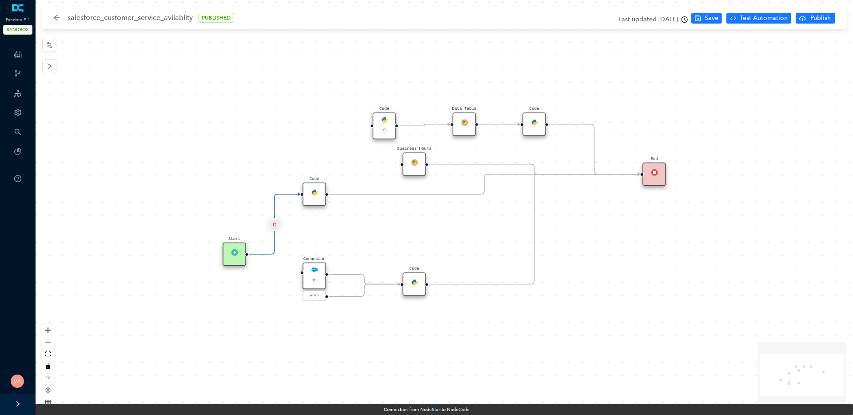
click at [275, 222] on icon "delete" at bounding box center [274, 224] width 4 height 8
click at [322, 202] on span "Yes" at bounding box center [327, 201] width 10 height 10
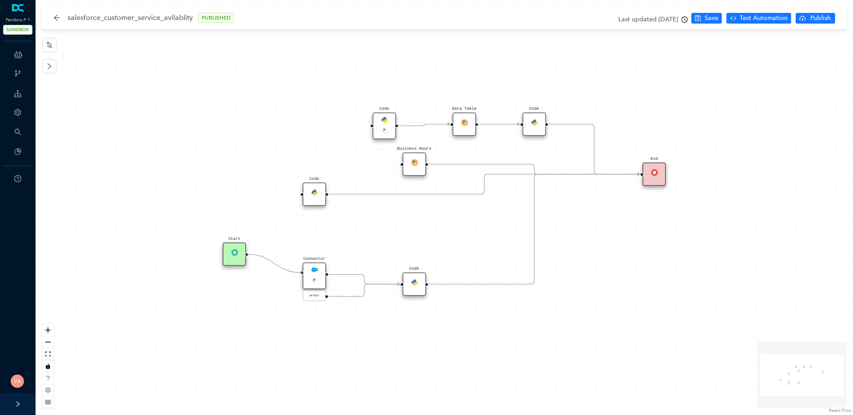
drag, startPoint x: 245, startPoint y: 254, endPoint x: 294, endPoint y: 272, distance: 51.6
click at [294, 272] on div "Start Code P Data Table End Code Business Hours Connector P error Code Code" at bounding box center [444, 207] width 817 height 415
click at [708, 21] on span "Save" at bounding box center [712, 18] width 14 height 10
click at [767, 18] on icon "cloud-upload" at bounding box center [802, 18] width 7 height 7
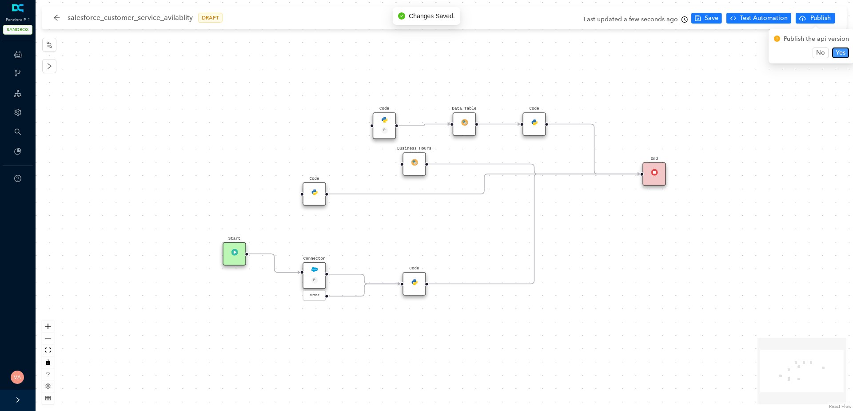
click at [767, 56] on button "Yes" at bounding box center [840, 53] width 17 height 11
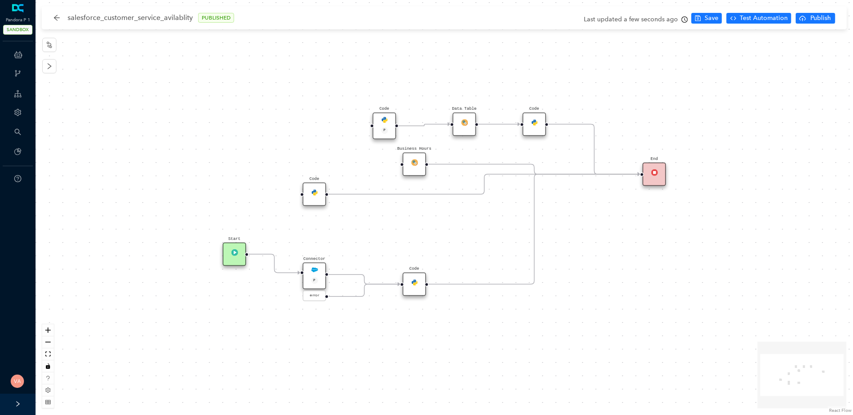
click at [311, 270] on img at bounding box center [314, 270] width 7 height 7
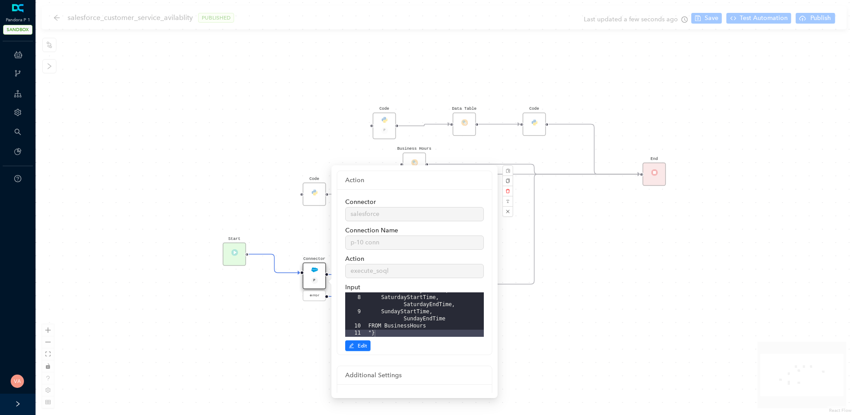
scroll to position [91, 0]
click at [628, 319] on div "Start Code P Data Table End Code Business Hours Connector P error Code Code" at bounding box center [444, 207] width 817 height 415
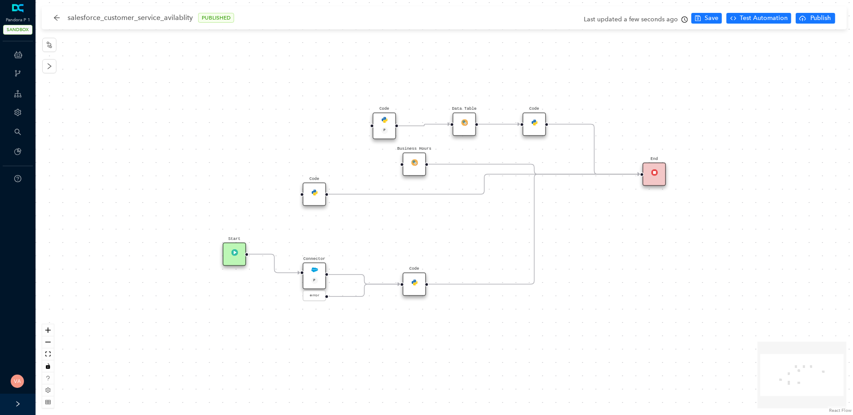
click at [581, 224] on div "Start Code P Data Table End Code Business Hours Connector P error Code Code" at bounding box center [444, 207] width 817 height 415
click at [755, 21] on span "Test Automation" at bounding box center [764, 18] width 48 height 10
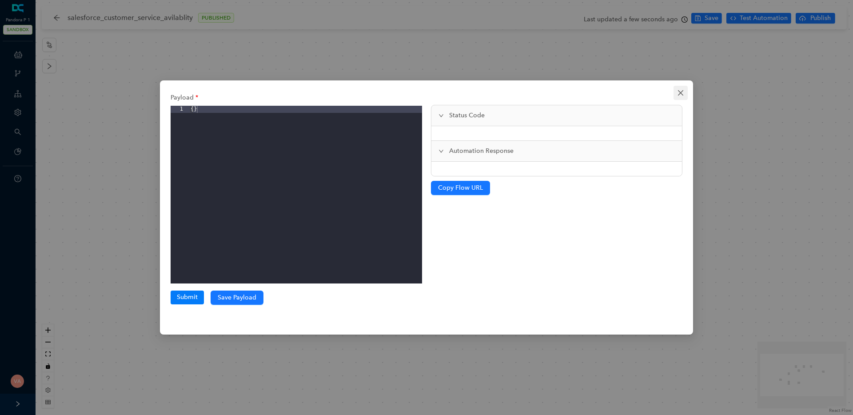
click at [683, 93] on icon "close" at bounding box center [680, 92] width 7 height 7
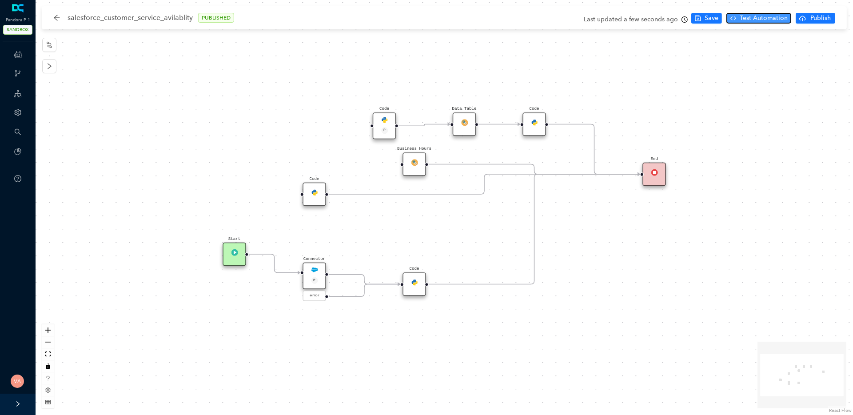
click at [751, 20] on span "Test Automation" at bounding box center [764, 18] width 48 height 10
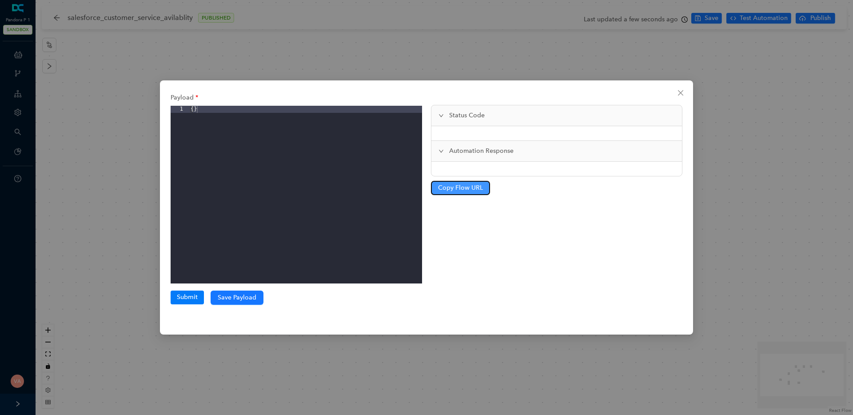
click at [453, 194] on button "Copy Flow URL" at bounding box center [460, 188] width 59 height 14
click at [679, 96] on button "Close" at bounding box center [680, 93] width 14 height 14
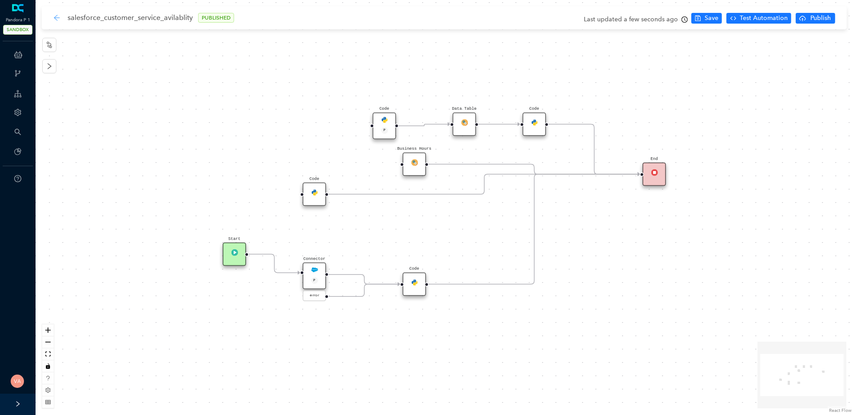
click at [56, 17] on icon "arrow-left" at bounding box center [56, 17] width 7 height 7
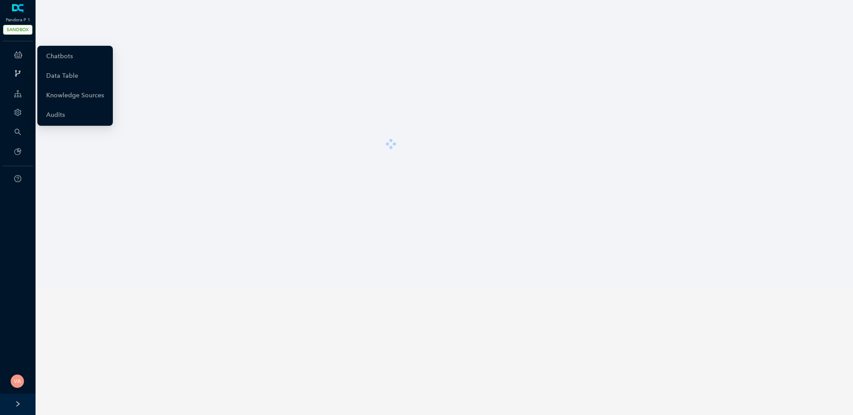
click at [23, 55] on icon at bounding box center [24, 55] width 4 height 0
click at [68, 54] on link "Chatbots" at bounding box center [59, 57] width 27 height 18
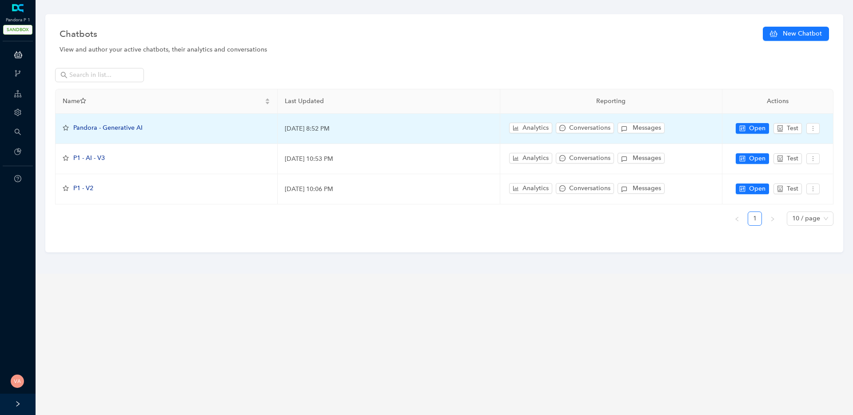
click at [120, 126] on span "Pandora - Generative AI" at bounding box center [107, 128] width 69 height 8
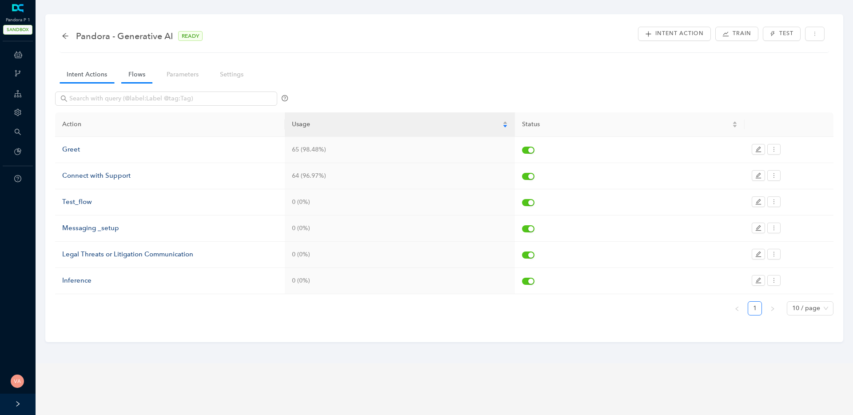
click at [132, 82] on link "Flows" at bounding box center [136, 74] width 31 height 16
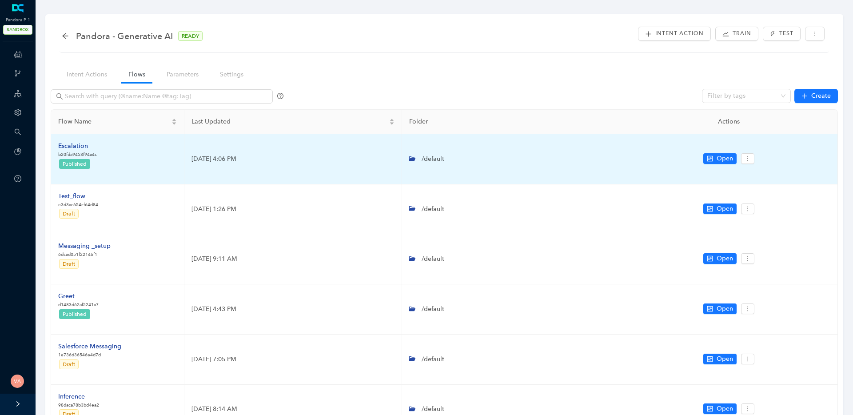
click at [74, 144] on div "Escalation" at bounding box center [77, 146] width 39 height 10
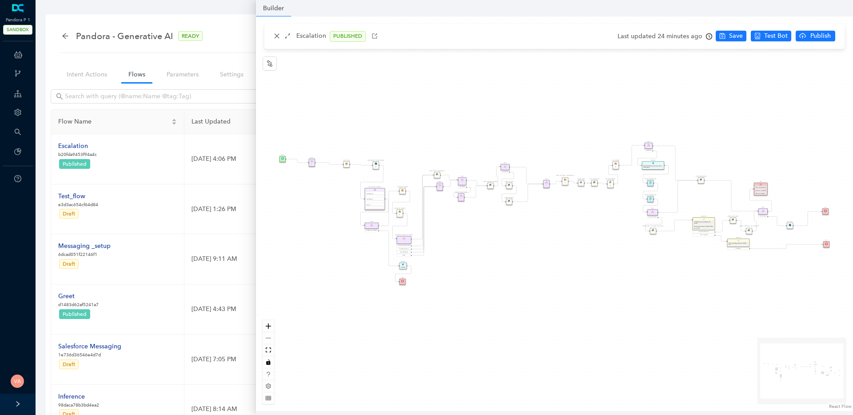
click at [707, 37] on icon "clock-circle" at bounding box center [709, 36] width 6 height 6
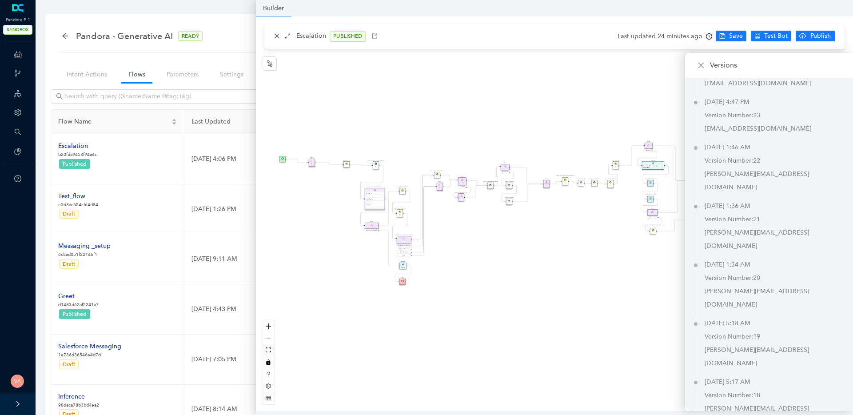
scroll to position [2810, 0]
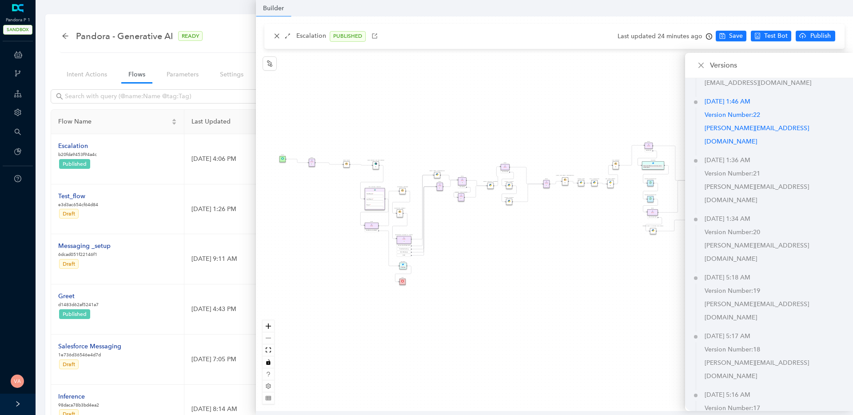
click at [739, 115] on p "Version Number: 22" at bounding box center [779, 114] width 148 height 13
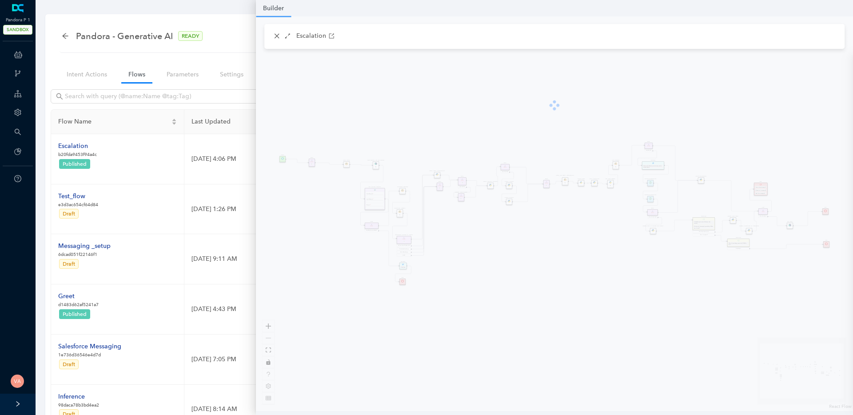
scroll to position [2806, 0]
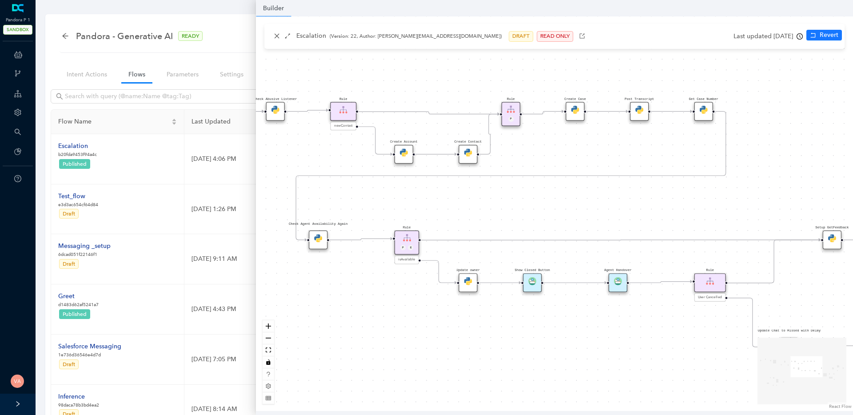
drag, startPoint x: 570, startPoint y: 247, endPoint x: 510, endPoint y: 414, distance: 177.9
click at [510, 411] on div "Start Rule P IsAvailable Rule newContact Get Contact details First Name Last Na…" at bounding box center [554, 213] width 597 height 394
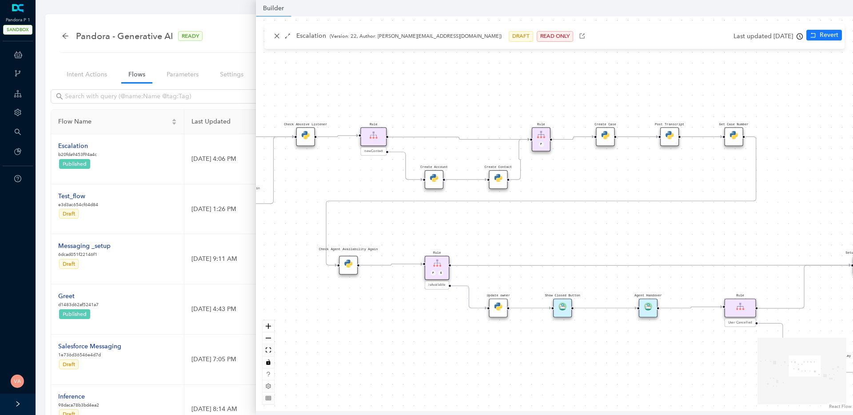
drag, startPoint x: 628, startPoint y: 207, endPoint x: 701, endPoint y: 251, distance: 85.3
click at [701, 251] on div "Start Rule P IsAvailable Rule newContact Get Contact details First Name Last Na…" at bounding box center [554, 213] width 597 height 394
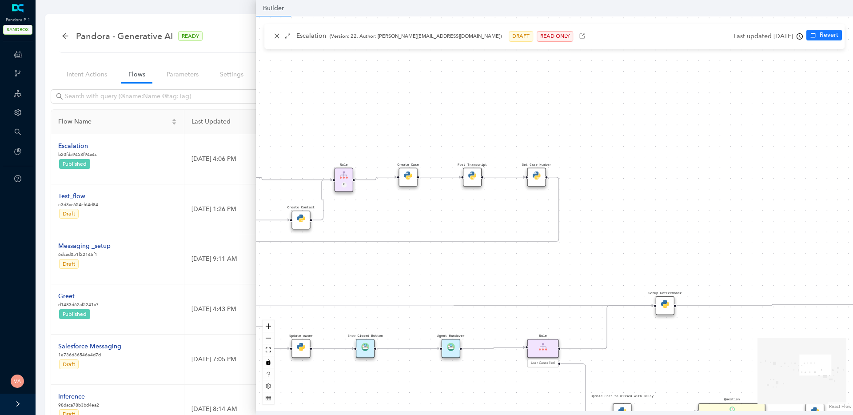
drag, startPoint x: 693, startPoint y: 252, endPoint x: 458, endPoint y: 273, distance: 236.4
click at [458, 273] on div "Start Rule P IsAvailable Rule newContact Get Contact details First Name Last Na…" at bounding box center [554, 213] width 597 height 394
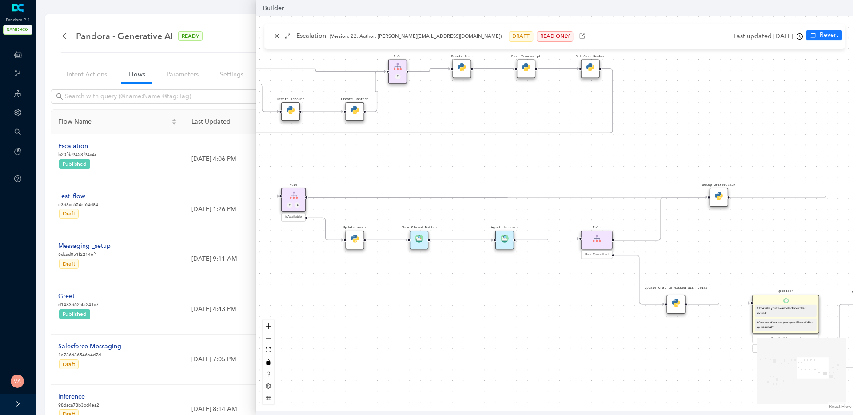
drag, startPoint x: 458, startPoint y: 273, endPoint x: 510, endPoint y: 158, distance: 125.8
click at [510, 158] on div "Start Rule P IsAvailable Rule newContact Get Contact details First Name Last Na…" at bounding box center [554, 213] width 597 height 394
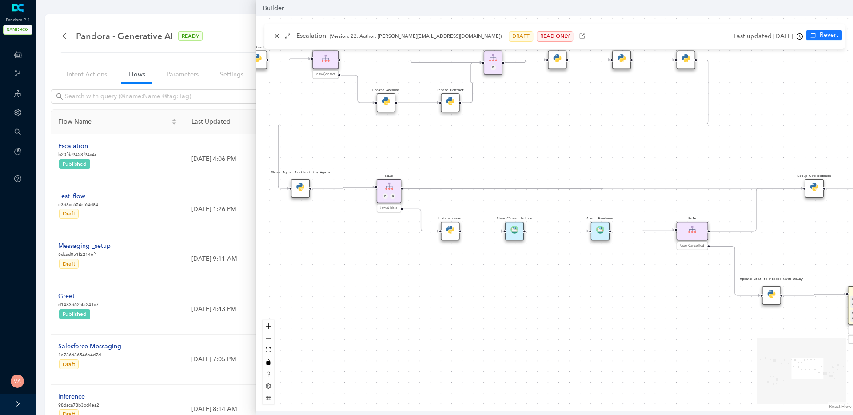
drag, startPoint x: 616, startPoint y: 143, endPoint x: 713, endPoint y: 139, distance: 96.5
click at [713, 139] on div "Start Rule P IsAvailable Rule newContact Get Contact details First Name Last Na…" at bounding box center [554, 213] width 597 height 394
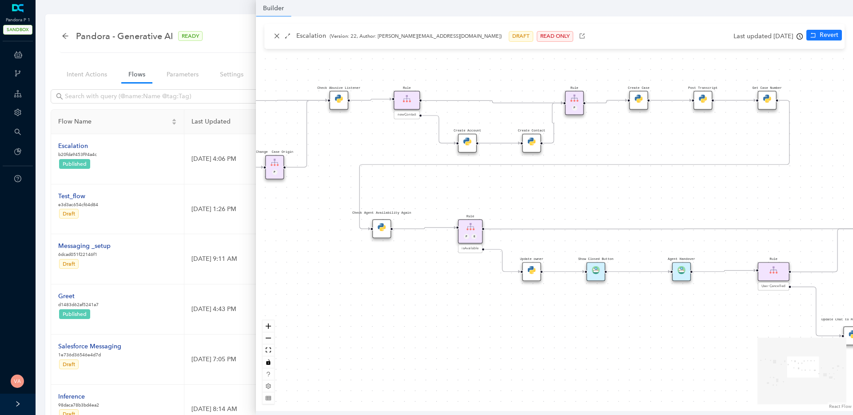
drag, startPoint x: 587, startPoint y: 139, endPoint x: 669, endPoint y: 180, distance: 91.0
click at [669, 180] on div "Start Rule P IsAvailable Rule newContact Get Contact details First Name Last Na…" at bounding box center [554, 213] width 597 height 394
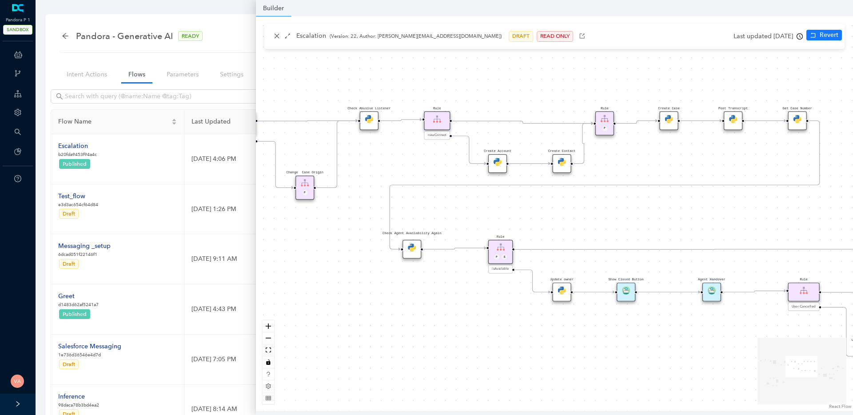
drag, startPoint x: 625, startPoint y: 178, endPoint x: 705, endPoint y: 228, distance: 94.6
click at [705, 228] on div "Start Rule P IsAvailable Rule newContact Get Contact details First Name Last Na…" at bounding box center [554, 213] width 597 height 394
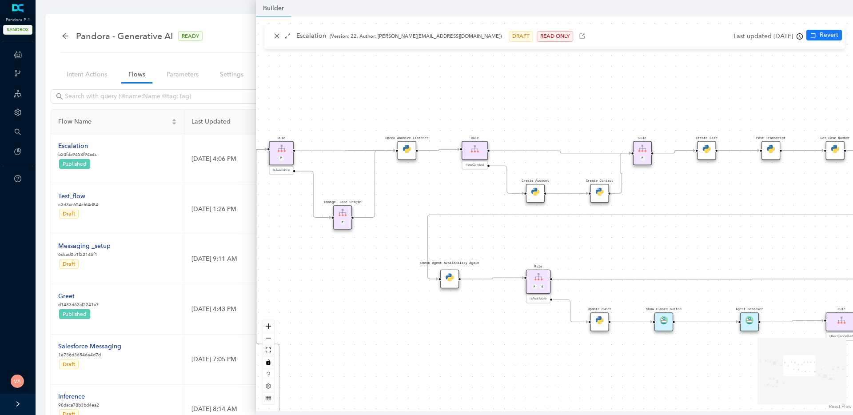
drag, startPoint x: 705, startPoint y: 228, endPoint x: 601, endPoint y: 247, distance: 106.2
click at [601, 247] on div "Start Rule P IsAvailable Rule newContact Get Contact details First Name Last Na…" at bounding box center [554, 213] width 597 height 394
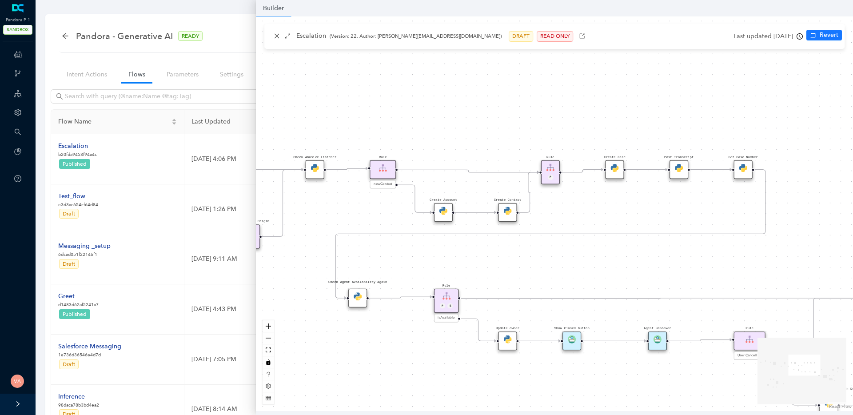
click at [612, 165] on img at bounding box center [614, 168] width 8 height 8
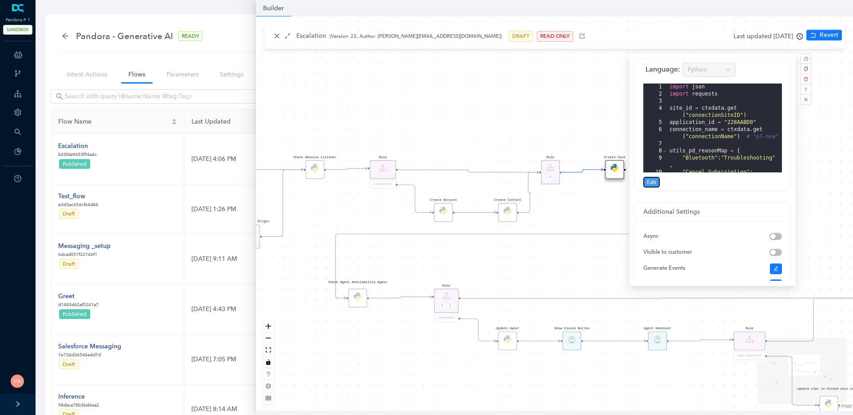
click at [653, 178] on span "Edit" at bounding box center [651, 182] width 9 height 8
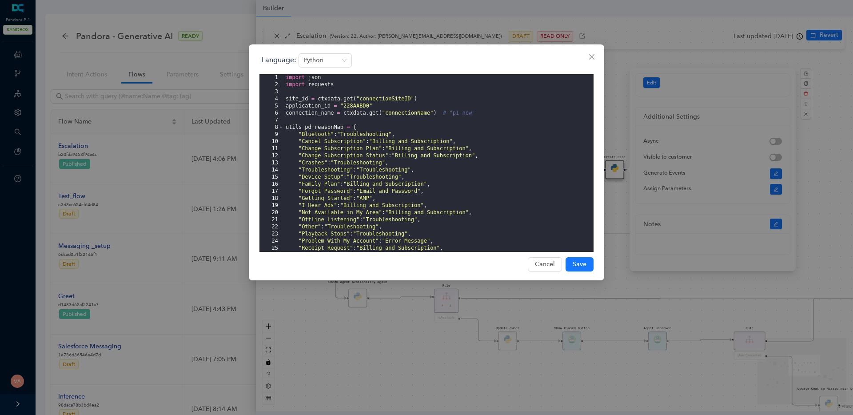
click at [537, 171] on div "import json import requests site_id = ctxdata . get ( "connectionSiteID" ) appl…" at bounding box center [439, 170] width 310 height 192
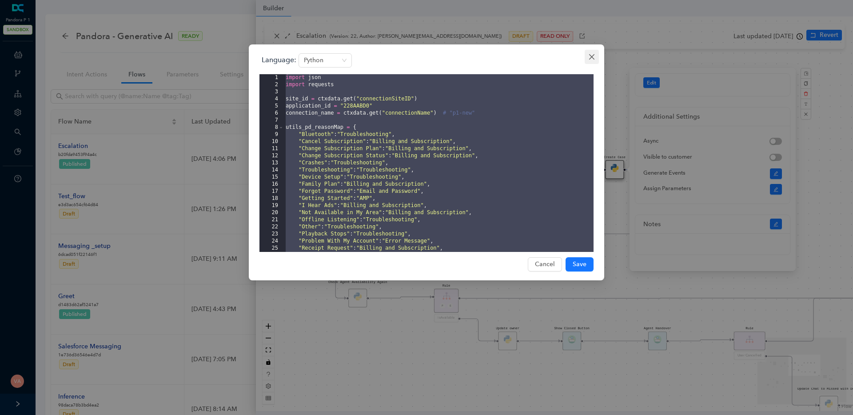
click at [588, 59] on icon "close" at bounding box center [591, 56] width 7 height 7
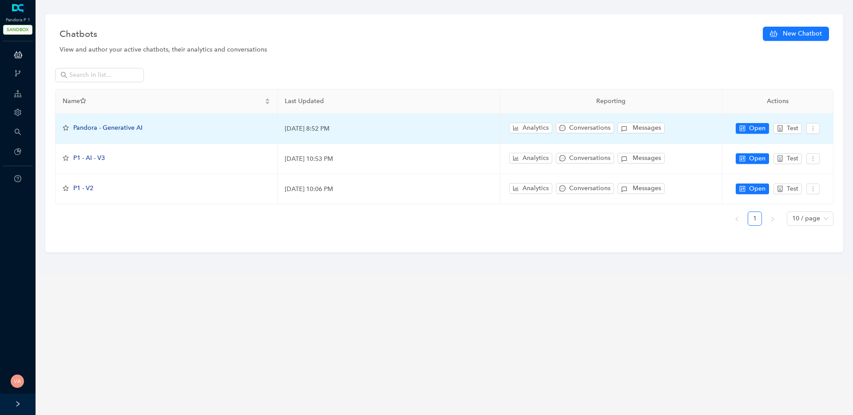
click at [125, 127] on span "Pandora - Generative AI" at bounding box center [107, 128] width 69 height 8
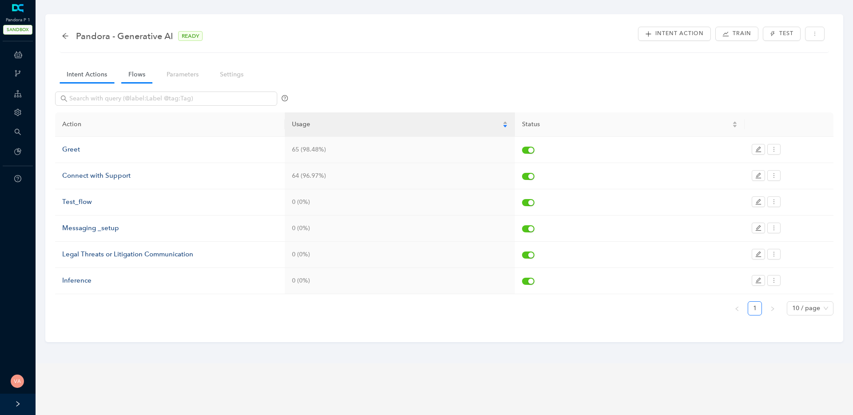
click at [138, 77] on link "Flows" at bounding box center [136, 74] width 31 height 16
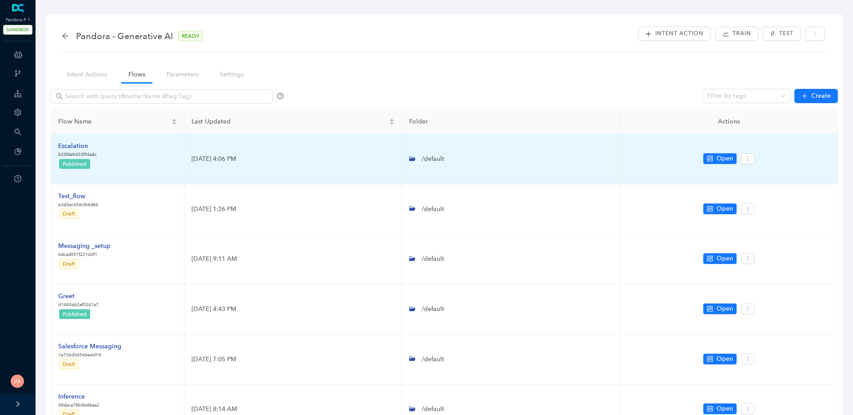
click at [64, 143] on div "Escalation" at bounding box center [77, 146] width 39 height 10
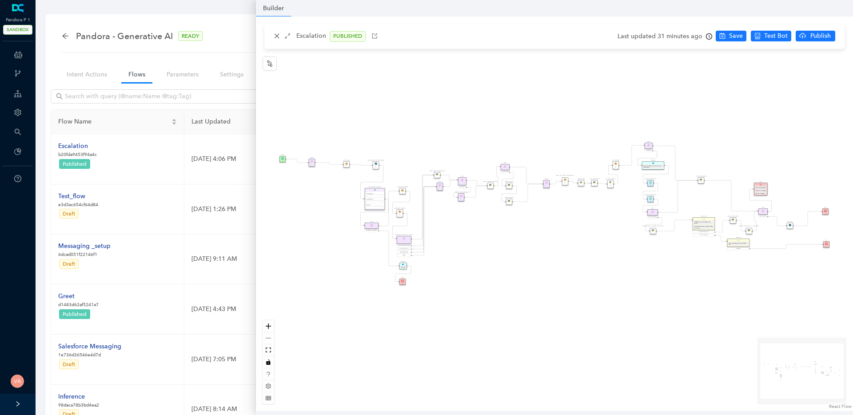
click at [703, 35] on div "Last updated 31 minutes ago" at bounding box center [664, 36] width 95 height 13
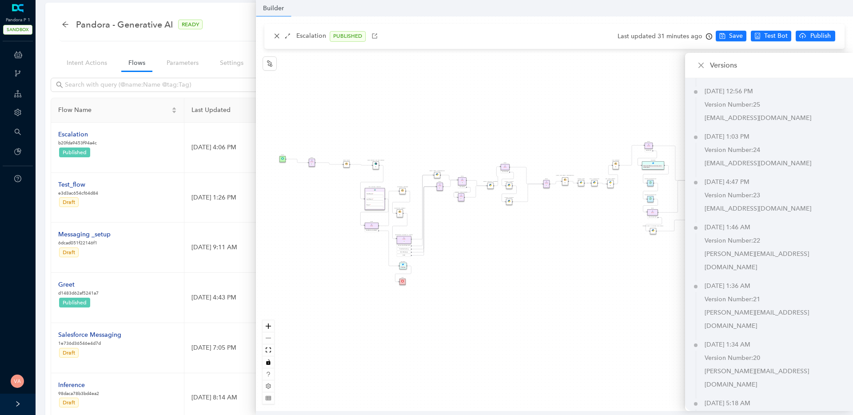
scroll to position [2679, 0]
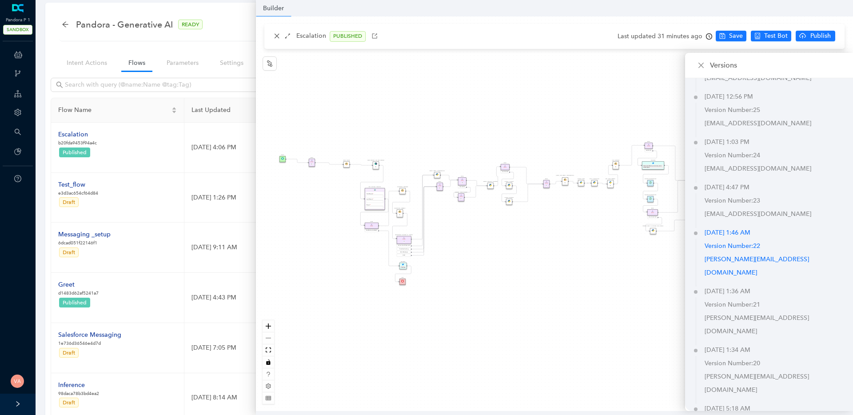
click at [716, 247] on p "Version Number: 22" at bounding box center [779, 245] width 148 height 13
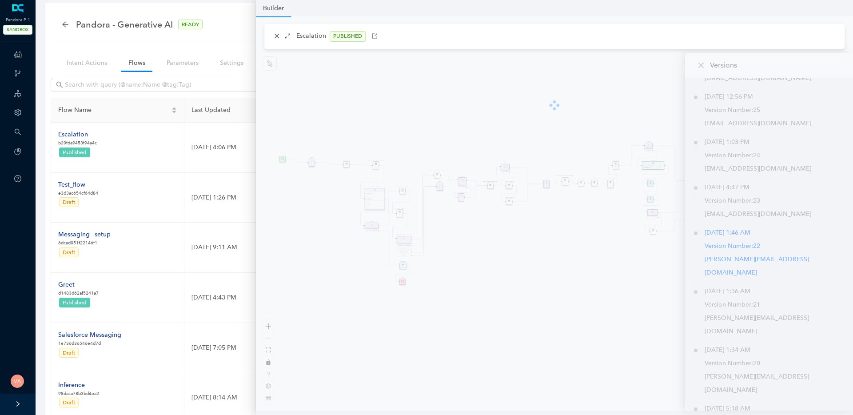
scroll to position [2675, 0]
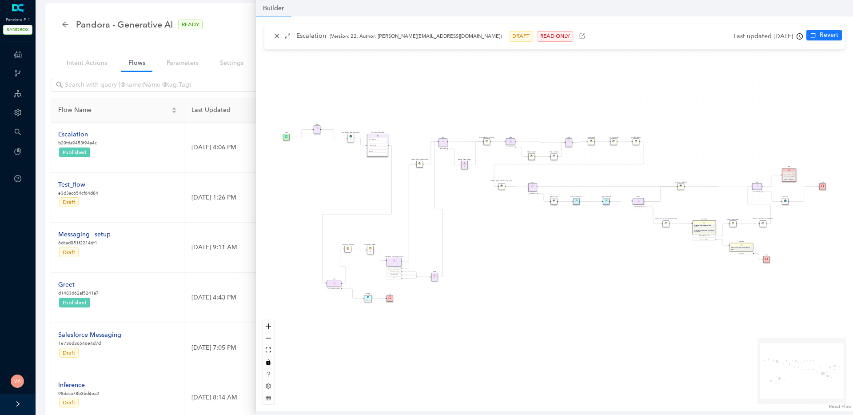
click at [767, 36] on icon "clock-circle" at bounding box center [800, 36] width 6 height 6
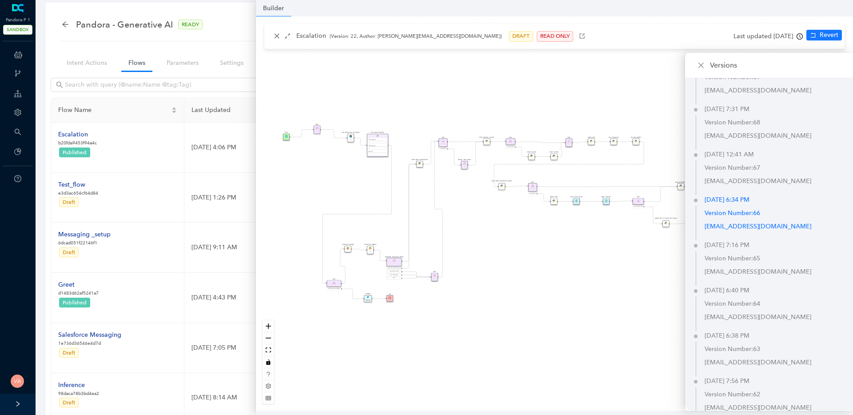
scroll to position [719, 0]
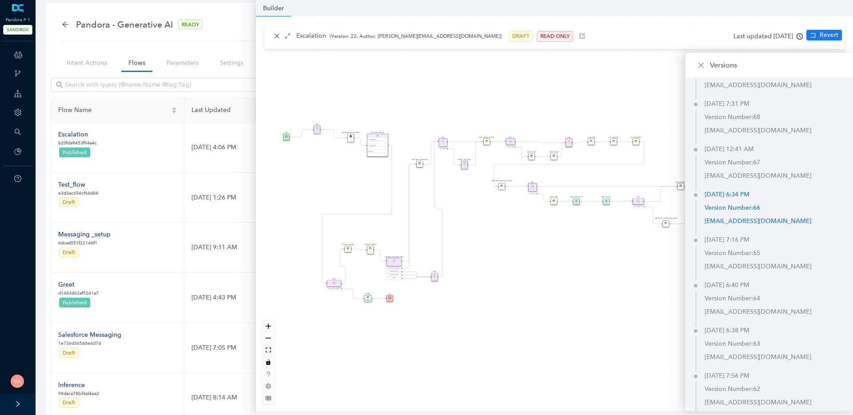
click at [741, 206] on p "Version Number: 66" at bounding box center [779, 207] width 148 height 13
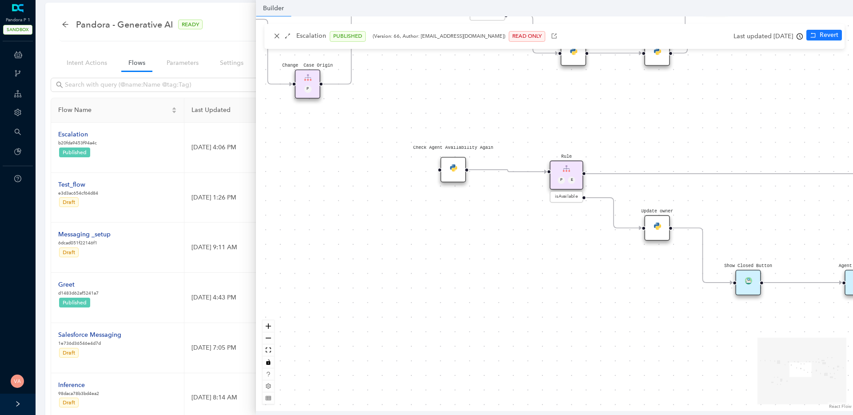
drag, startPoint x: 514, startPoint y: 222, endPoint x: 333, endPoint y: 395, distance: 250.1
click at [333, 395] on div "Data Table Start Rule P IsAvailable Rule newContact Get Contact details First N…" at bounding box center [554, 213] width 597 height 394
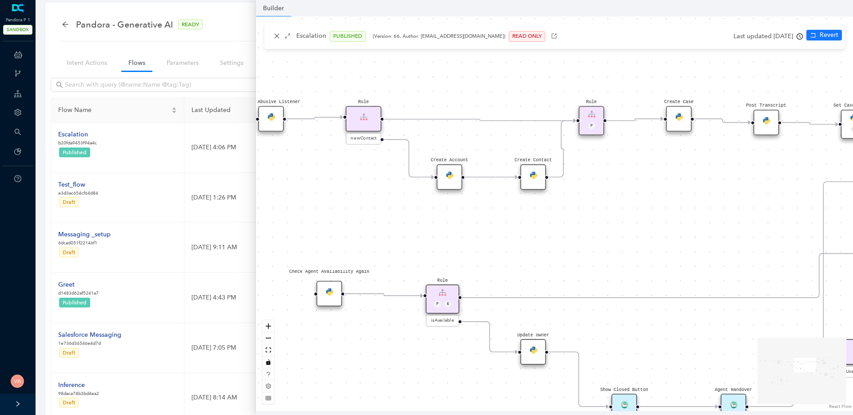
drag, startPoint x: 628, startPoint y: 266, endPoint x: 380, endPoint y: 354, distance: 262.9
click at [380, 354] on div "Data Table Start Rule P IsAvailable Rule newContact Get Contact details First N…" at bounding box center [554, 213] width 597 height 394
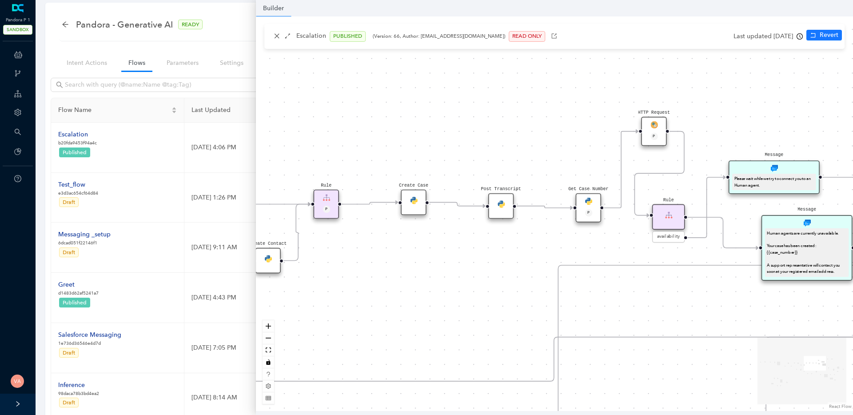
drag, startPoint x: 507, startPoint y: 291, endPoint x: 317, endPoint y: 269, distance: 191.8
click at [317, 269] on div "Data Table Start Rule P IsAvailable Rule newContact Get Contact details First N…" at bounding box center [554, 213] width 597 height 394
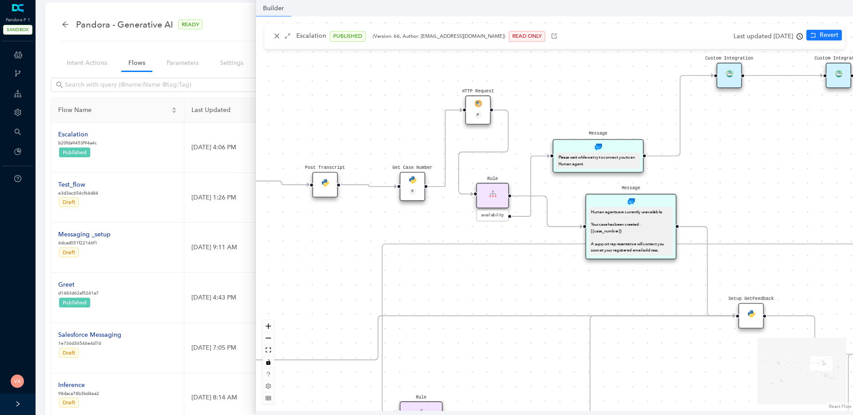
drag, startPoint x: 414, startPoint y: 216, endPoint x: 378, endPoint y: 211, distance: 36.3
click at [378, 211] on div "Data Table Start Rule P IsAvailable Rule newContact Get Contact details First N…" at bounding box center [554, 213] width 597 height 394
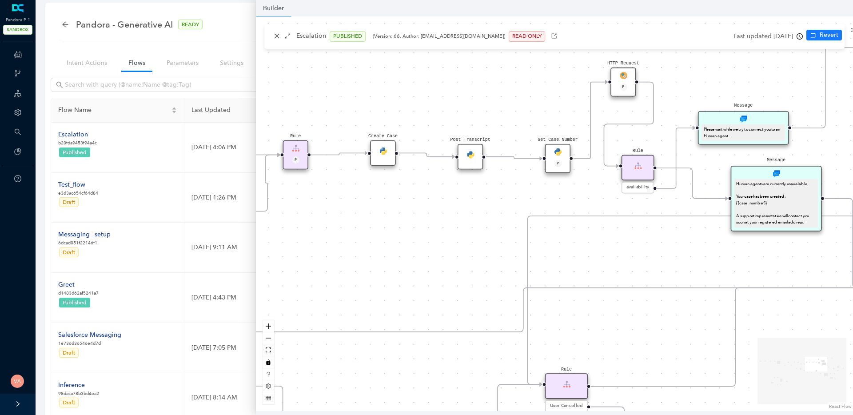
drag, startPoint x: 313, startPoint y: 241, endPoint x: 471, endPoint y: 216, distance: 160.0
click at [472, 216] on div "Data Table Start Rule P IsAvailable Rule newContact Get Contact details First N…" at bounding box center [554, 213] width 597 height 394
click at [385, 151] on img at bounding box center [382, 150] width 7 height 7
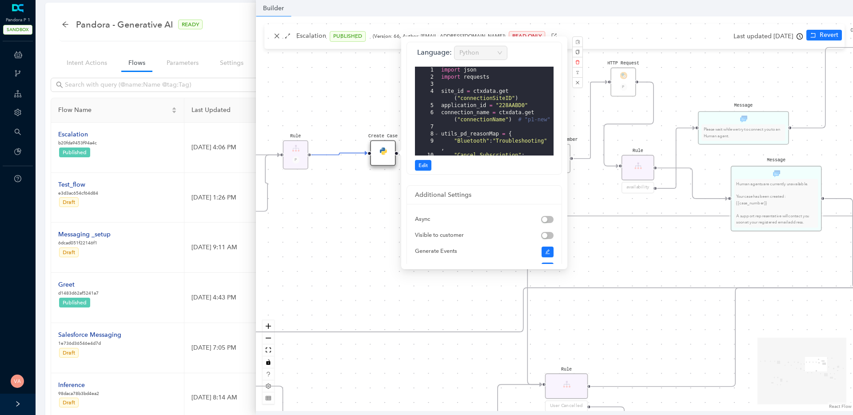
click at [586, 190] on div "Data Table Start Rule P IsAvailable Rule newContact Get Contact details First N…" at bounding box center [554, 213] width 597 height 394
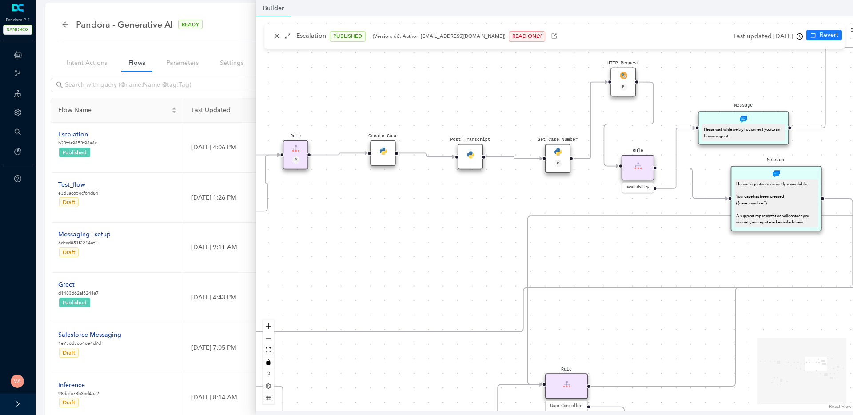
click at [557, 157] on div "Get Case Number P" at bounding box center [557, 158] width 25 height 29
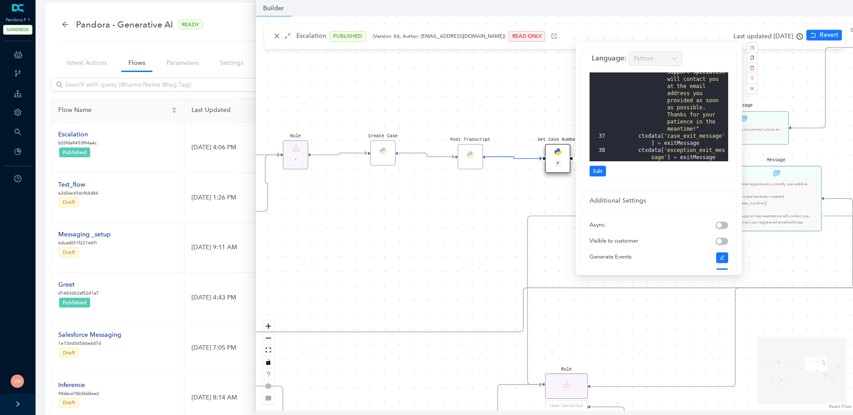
scroll to position [686, 0]
click at [421, 235] on div "Data Table Start Rule P IsAvailable Rule newContact Get Contact details First N…" at bounding box center [554, 213] width 597 height 394
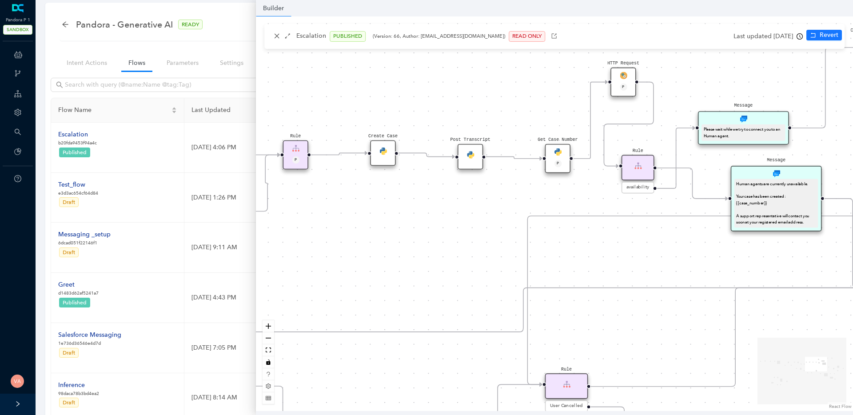
click at [381, 156] on div "Create Case" at bounding box center [382, 152] width 25 height 25
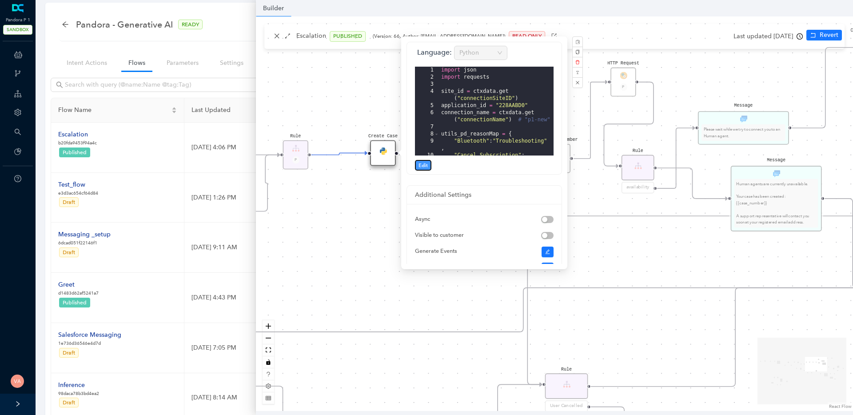
click at [422, 167] on span "Edit" at bounding box center [422, 165] width 9 height 8
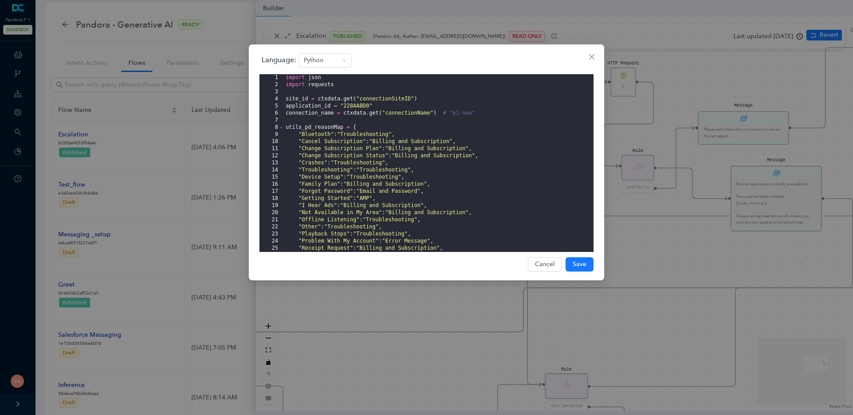
click at [451, 143] on div "import json import requests site_id = ctxdata . get ( "connectionSiteID" ) appl…" at bounding box center [439, 170] width 310 height 192
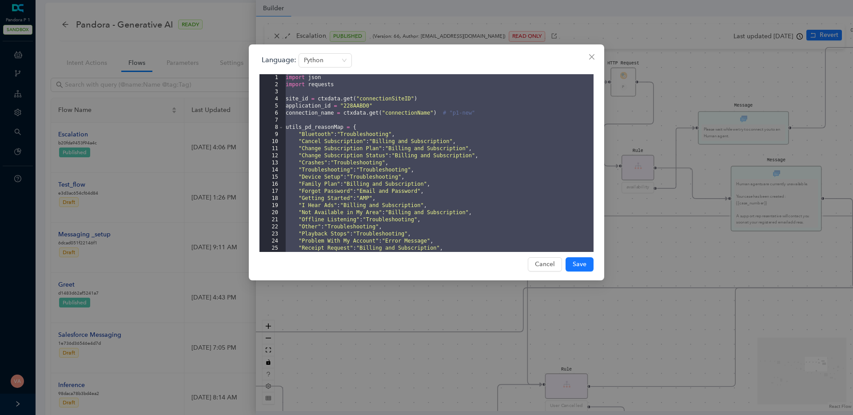
click at [515, 129] on div "import json import requests site_id = ctxdata . get ( "connectionSiteID" ) appl…" at bounding box center [439, 170] width 310 height 192
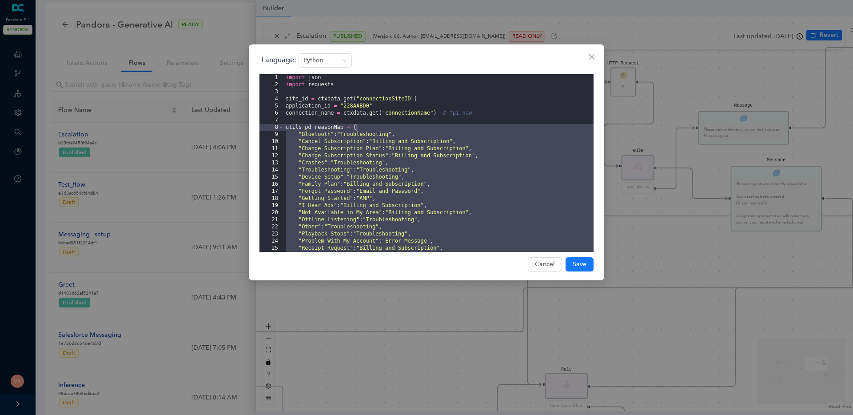
click at [496, 5] on div "Language: Python 1 2 3 4 5 6 7 8 9 10 11 12 13 14 15 16 17 18 19 20 21 22 23 24…" at bounding box center [426, 207] width 853 height 415
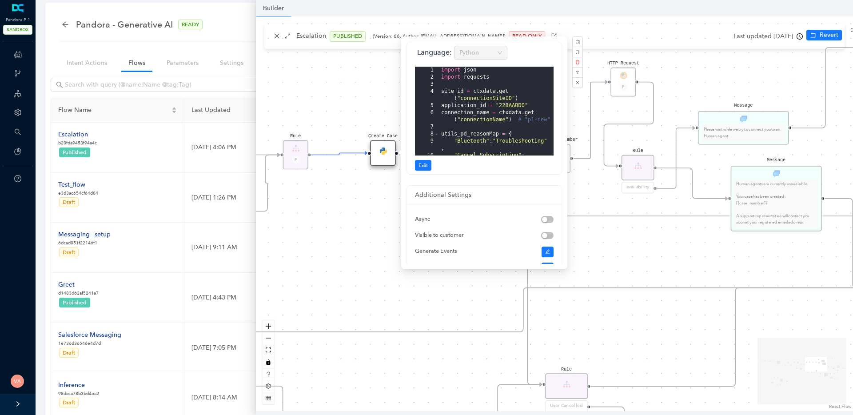
click at [280, 38] on div "Data Table Start Rule P IsAvailable Rule newContact Get Contact details First N…" at bounding box center [554, 213] width 597 height 394
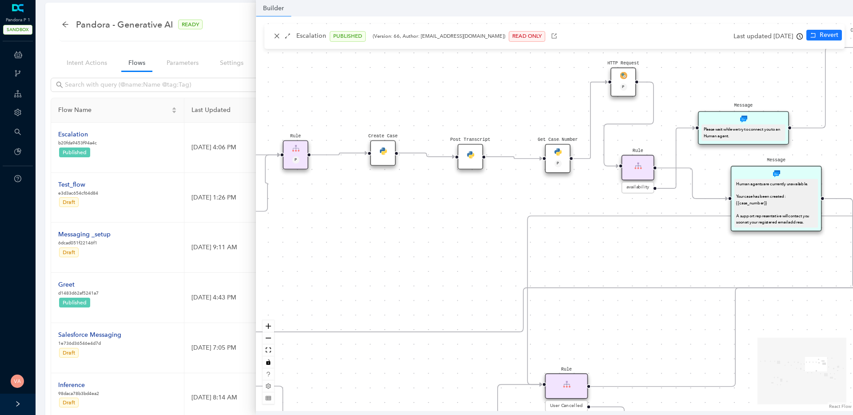
click at [278, 38] on div "Escalation PUBLISHED (Version: 66, Author: [EMAIL_ADDRESS][DOMAIN_NAME]) READ O…" at bounding box center [554, 213] width 597 height 394
click at [278, 38] on icon "close" at bounding box center [277, 36] width 6 height 6
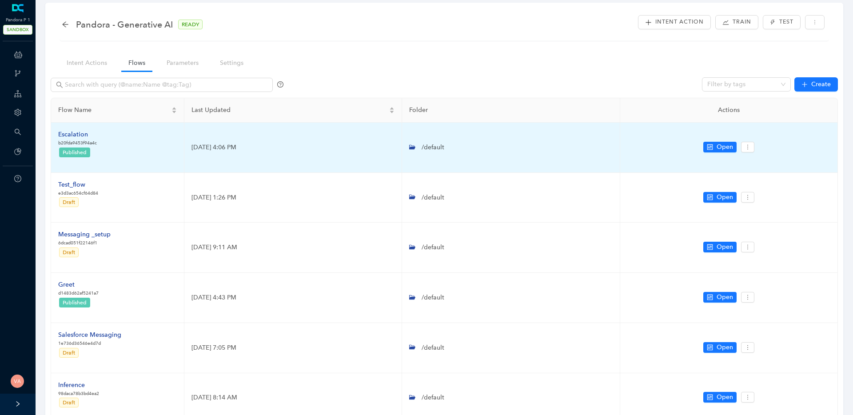
click at [77, 133] on div "Escalation" at bounding box center [77, 135] width 39 height 10
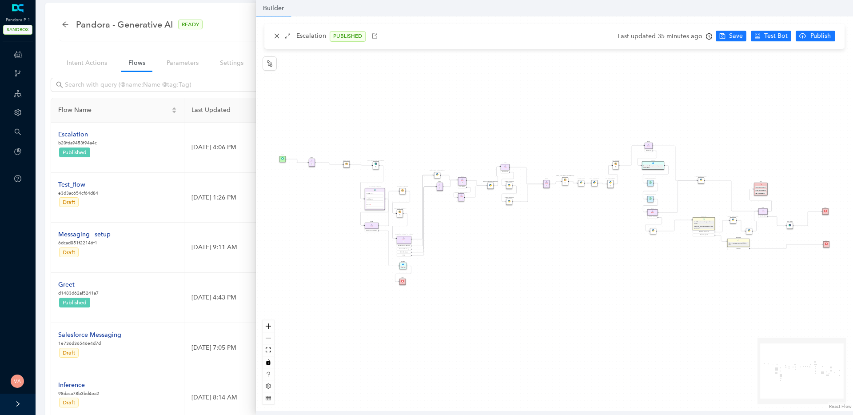
click at [559, 225] on div "Data Table Start Rule P IsAvailable Rule newContact Get Contact details First N…" at bounding box center [554, 213] width 597 height 394
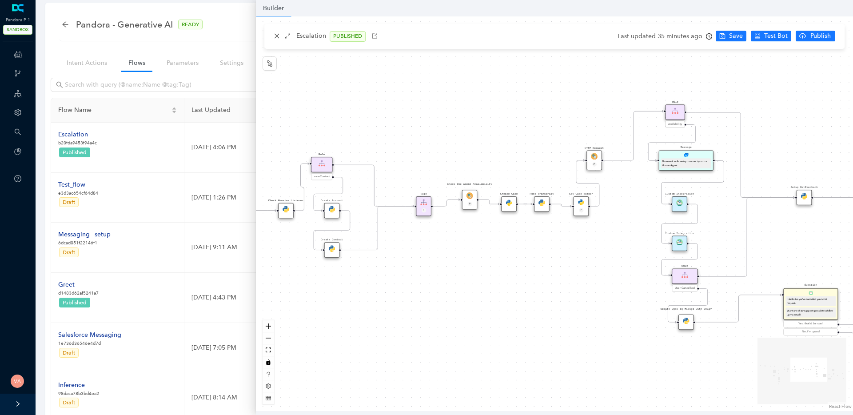
drag, startPoint x: 559, startPoint y: 225, endPoint x: 455, endPoint y: 308, distance: 133.1
click at [455, 308] on div "Data Table Start Rule P IsAvailable Rule newContact Get Contact details First N…" at bounding box center [554, 213] width 597 height 394
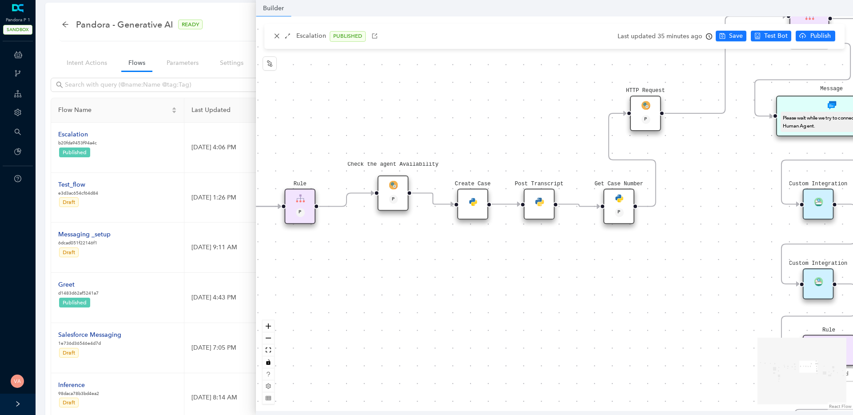
drag, startPoint x: 586, startPoint y: 240, endPoint x: 487, endPoint y: 359, distance: 155.5
click at [487, 359] on div "Data Table Start Rule P IsAvailable Rule newContact Get Contact details First N…" at bounding box center [554, 213] width 597 height 394
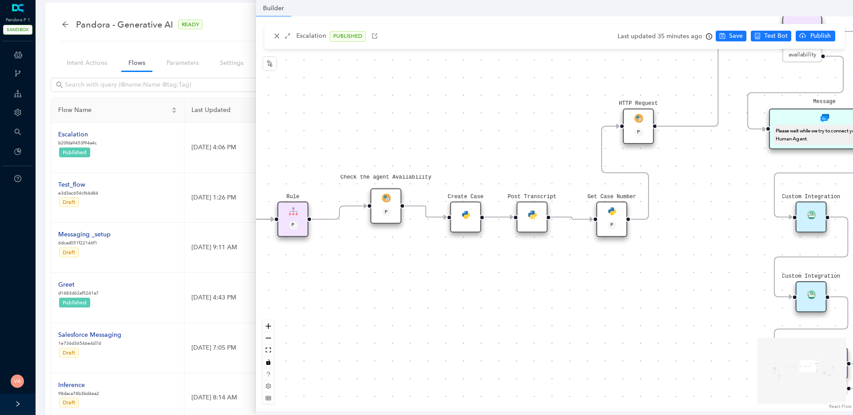
click at [470, 211] on div "Create Case" at bounding box center [465, 217] width 31 height 31
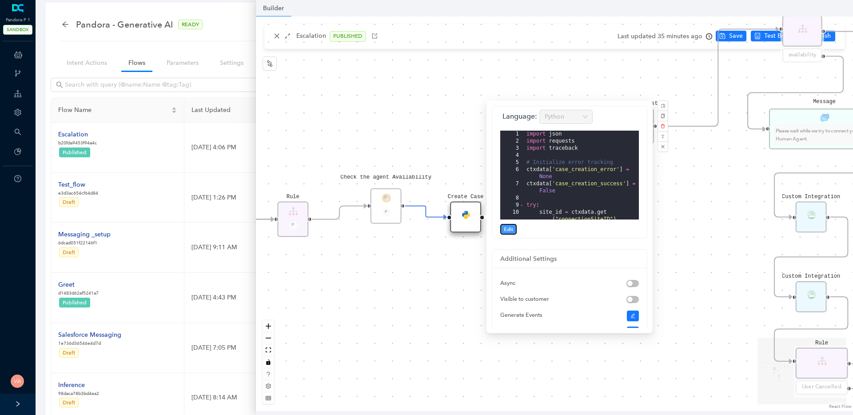
click at [508, 230] on span "Edit" at bounding box center [508, 229] width 9 height 8
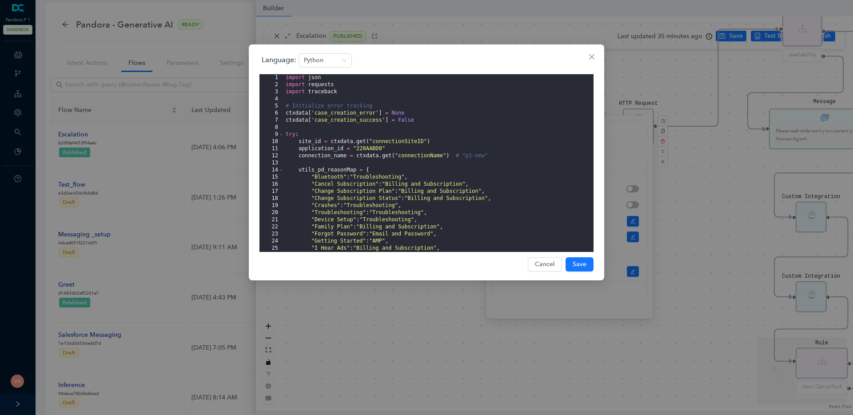
click at [505, 188] on div "import json import requests import traceback # Initialize error tracking ctxdat…" at bounding box center [439, 170] width 310 height 192
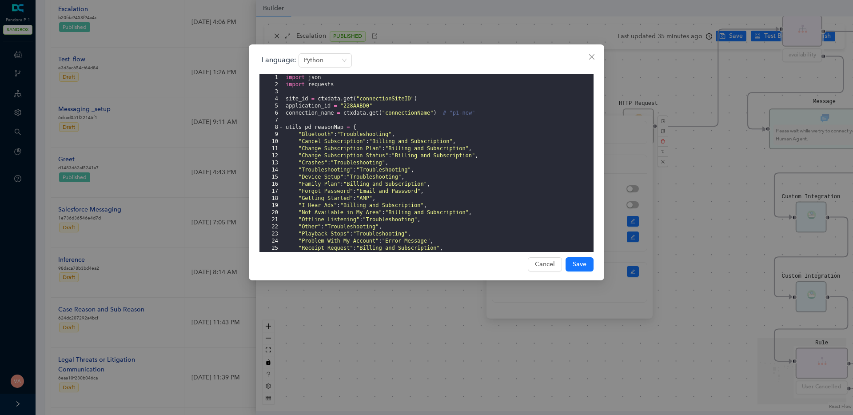
scroll to position [0, 0]
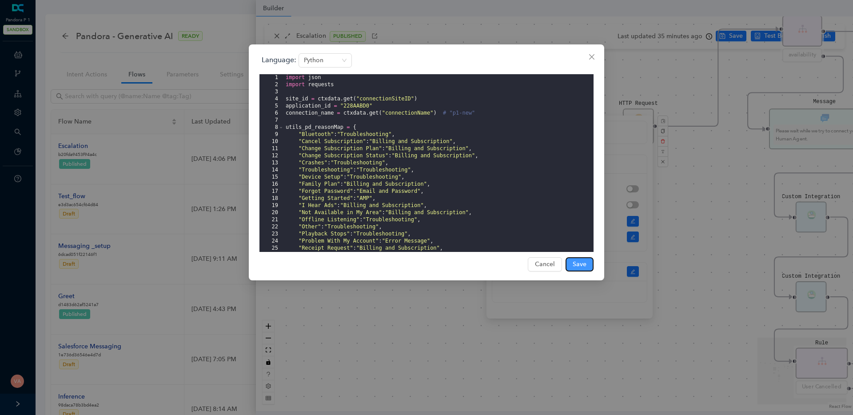
click at [586, 262] on span "Save" at bounding box center [580, 264] width 14 height 10
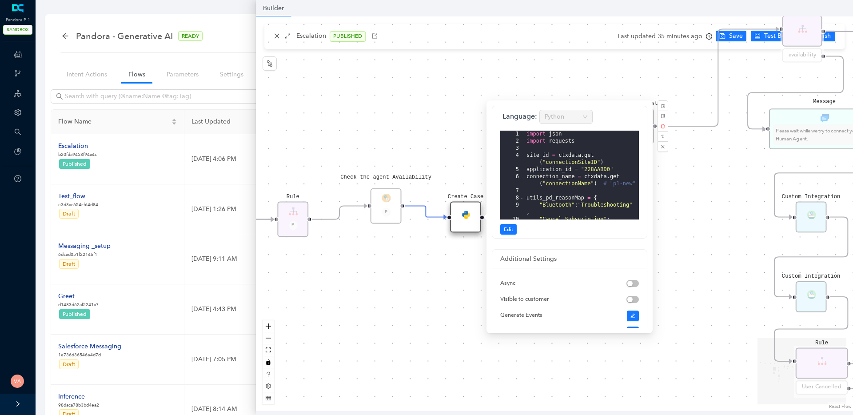
click at [424, 336] on div "Data Table Start Rule P IsAvailable Rule newContact Get Contact details First N…" at bounding box center [554, 213] width 597 height 394
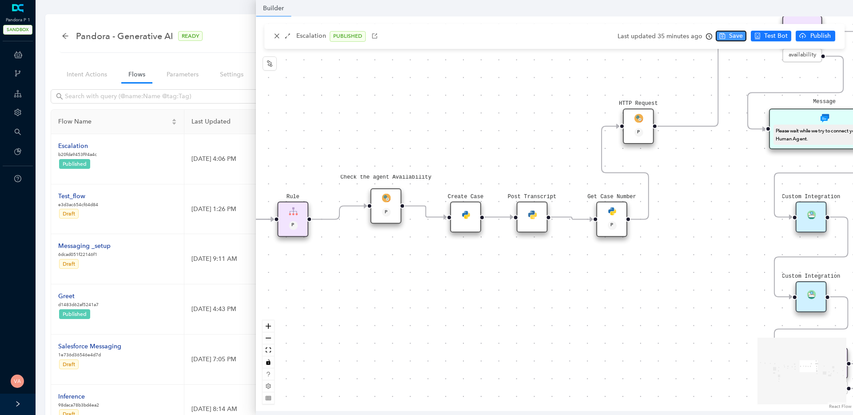
click at [729, 31] on span "Save" at bounding box center [736, 36] width 14 height 10
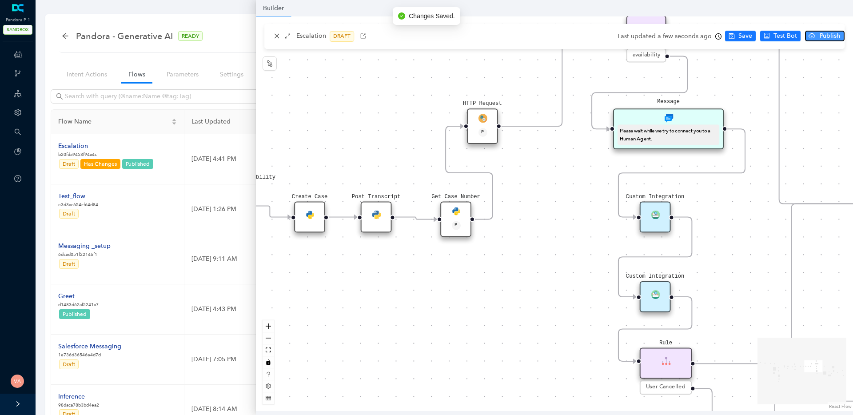
click at [767, 35] on span "Publish" at bounding box center [830, 36] width 22 height 10
click at [767, 70] on button "Yes" at bounding box center [840, 70] width 17 height 11
